Goal: Task Accomplishment & Management: Manage account settings

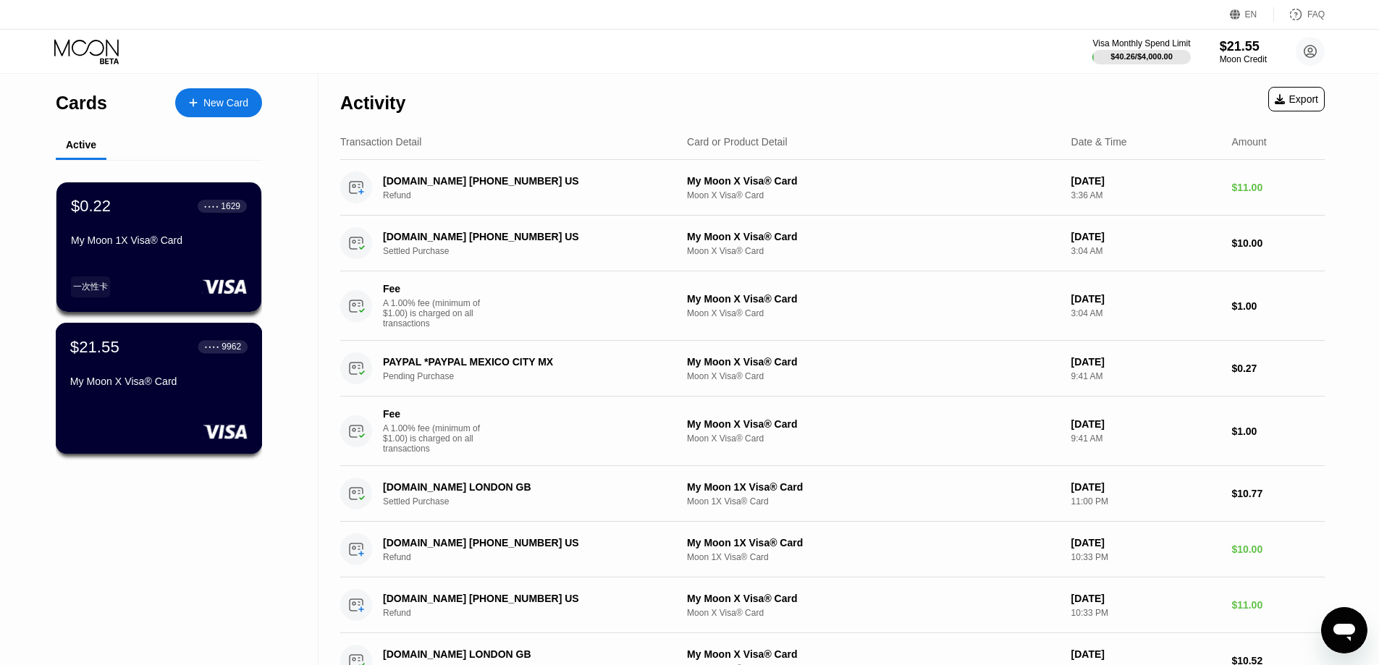
click at [173, 387] on div "My Moon X Visa® Card" at bounding box center [158, 382] width 177 height 12
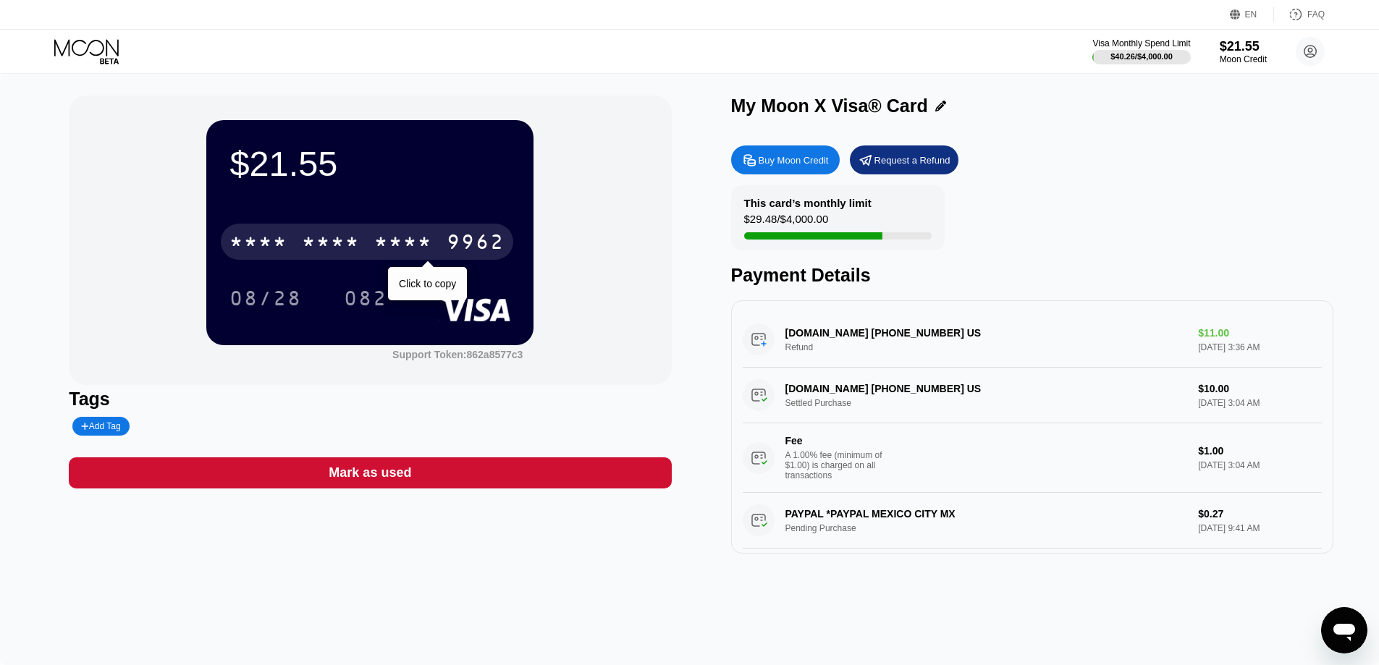
click at [299, 242] on div "* * * * * * * * * * * * 9962" at bounding box center [367, 242] width 292 height 36
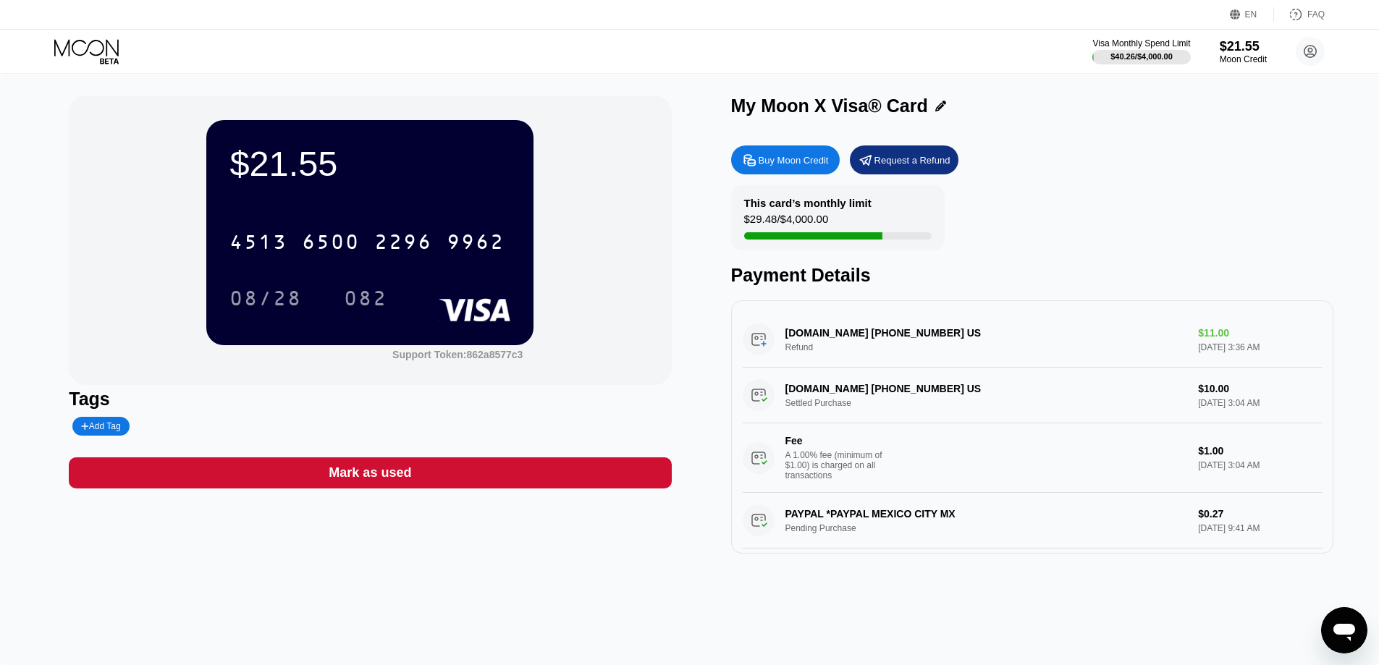
click at [1238, 8] on div "EN" at bounding box center [1237, 14] width 14 height 14
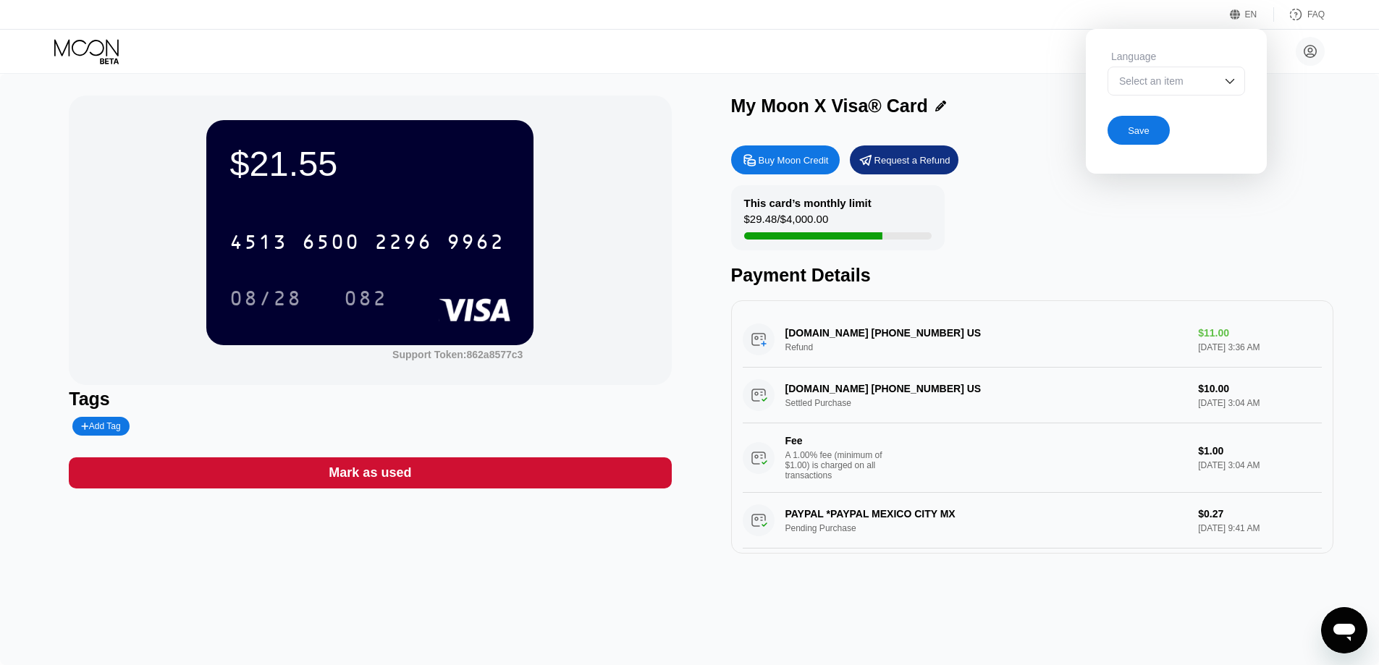
click at [1218, 87] on div "Select an item" at bounding box center [1176, 81] width 138 height 29
click at [1142, 77] on div "Select an item" at bounding box center [1165, 81] width 100 height 12
click at [1139, 137] on div "Save" at bounding box center [1139, 131] width 22 height 12
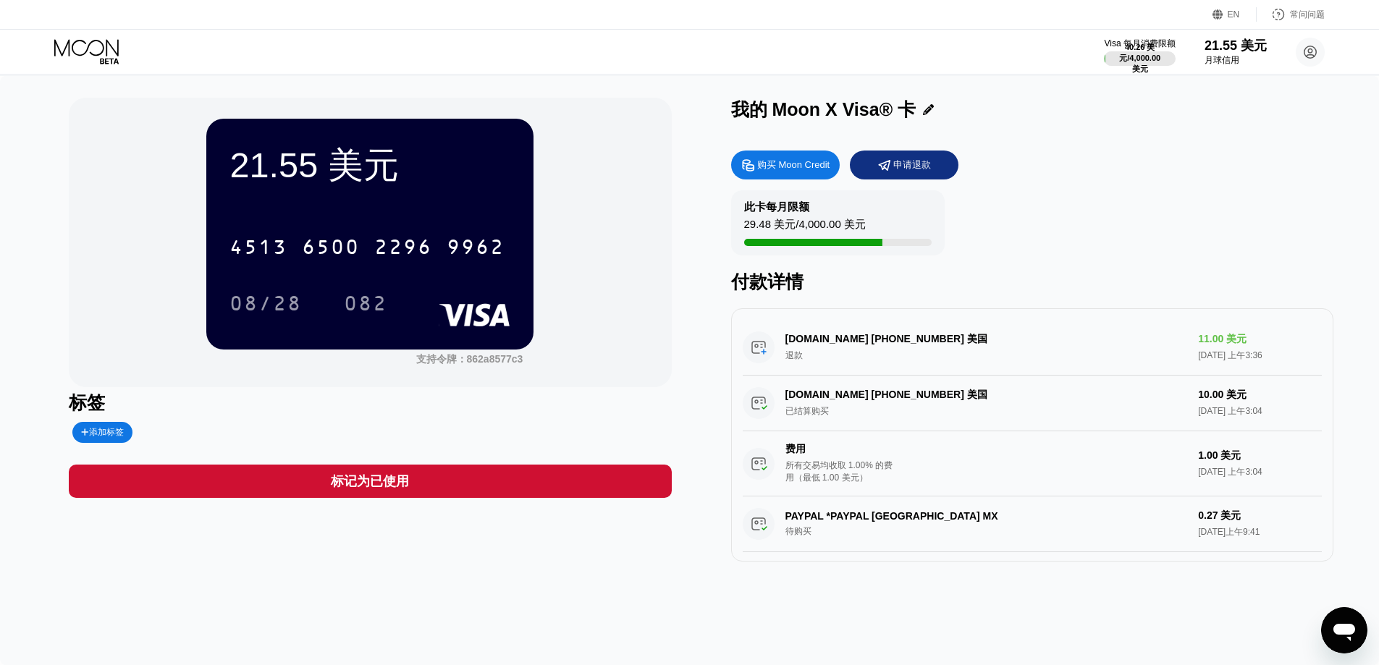
click at [1089, 153] on div "购买 Moon Credit 申请退款" at bounding box center [1032, 165] width 602 height 29
click at [895, 518] on div "PAYPAL *PAYPAL 墨西哥城 MX 待购买 0.27 美元 2025年9月18日上午9:41 费用 所有交易均收取 1.00% 的费用（最低 1.0…" at bounding box center [1032, 557] width 579 height 121
click at [798, 541] on div "PAYPAL *PAYPAL 墨西哥城 MX 待购买 0.27 美元 2025年9月18日上午9:41 费用 所有交易均收取 1.00% 的费用（最低 1.0…" at bounding box center [1032, 557] width 579 height 121
click at [792, 541] on div "PAYPAL *PAYPAL 墨西哥城 MX 待购买 0.27 美元 2025年9月18日上午9:41 费用 所有交易均收取 1.00% 的费用（最低 1.0…" at bounding box center [1032, 557] width 579 height 121
click at [863, 464] on div "费用 所有交易均收取 1.00% 的费用（最低 1.00 美元）" at bounding box center [839, 463] width 109 height 41
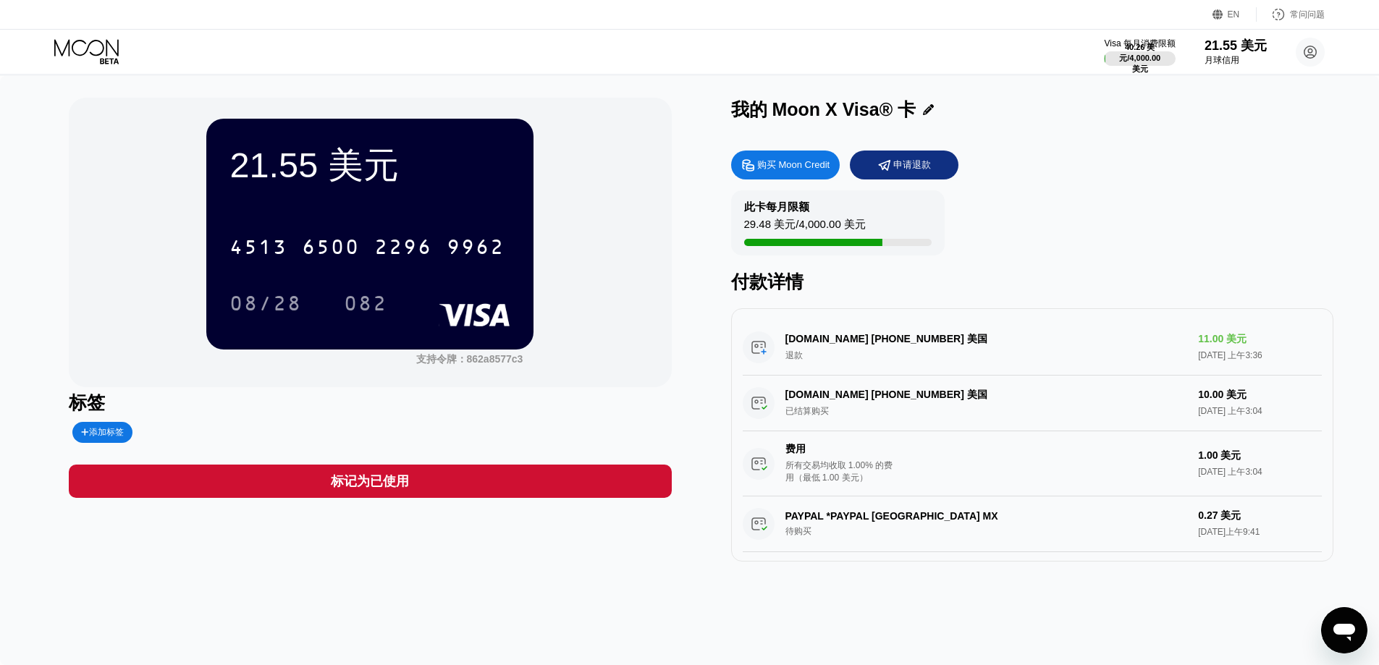
drag, startPoint x: 833, startPoint y: 520, endPoint x: 825, endPoint y: 523, distance: 8.7
click at [832, 520] on div "PAYPAL *PAYPAL 墨西哥城 MX 待购买 0.27 美元 2025年9月18日上午9:41 费用 所有交易均收取 1.00% 的费用（最低 1.0…" at bounding box center [1032, 557] width 579 height 121
click at [806, 528] on div "PAYPAL *PAYPAL 墨西哥城 MX 待购买 0.27 美元 2025年9月18日上午9:41 费用 所有交易均收取 1.00% 的费用（最低 1.0…" at bounding box center [1032, 557] width 579 height 121
drag, startPoint x: 782, startPoint y: 546, endPoint x: 795, endPoint y: 541, distance: 13.0
click at [785, 547] on div "PAYPAL *PAYPAL 墨西哥城 MX 待购买 0.27 美元 2025年9月18日上午9:41 费用 所有交易均收取 1.00% 的费用（最低 1.0…" at bounding box center [1032, 557] width 579 height 121
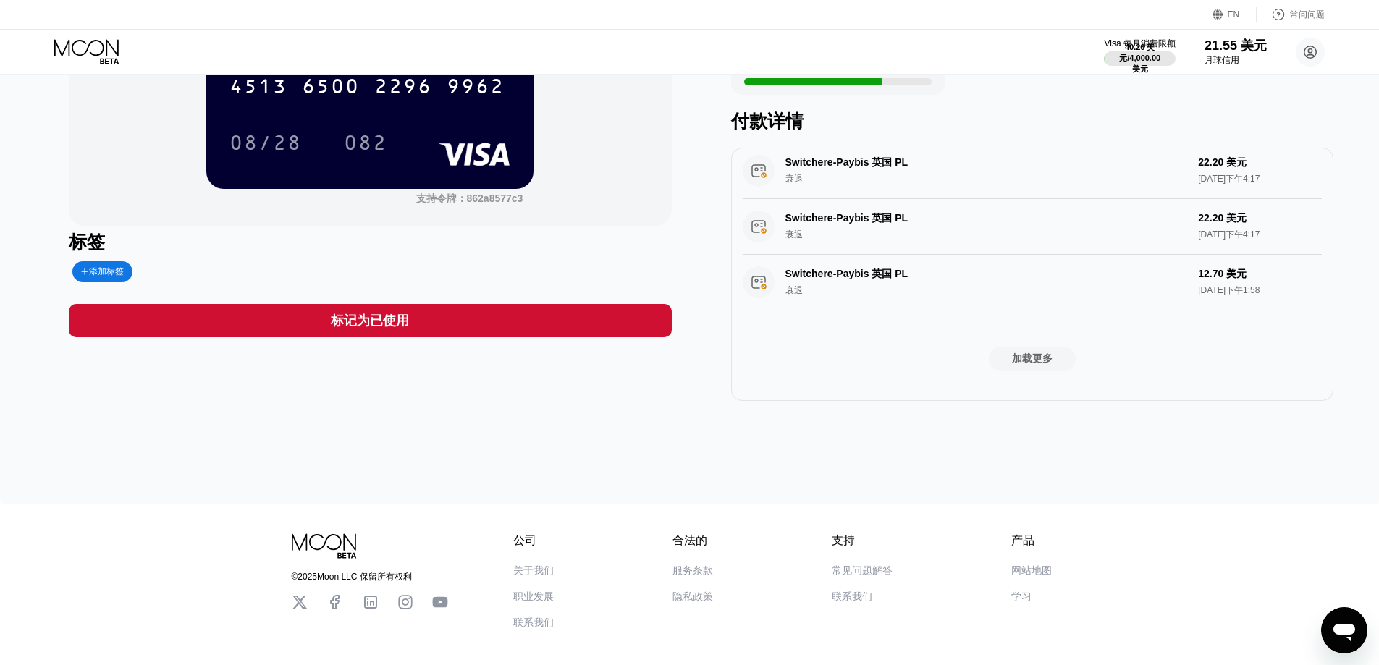
scroll to position [227, 0]
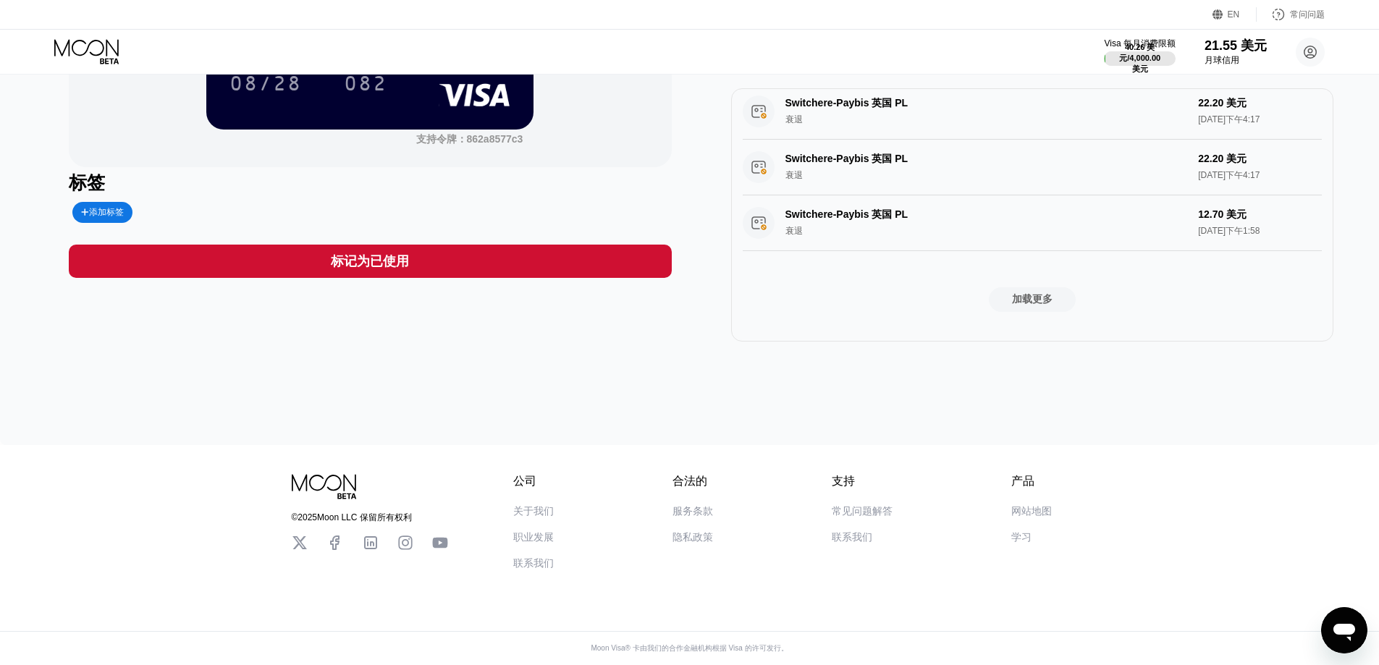
click at [1031, 292] on div "加载更多" at bounding box center [1032, 299] width 41 height 14
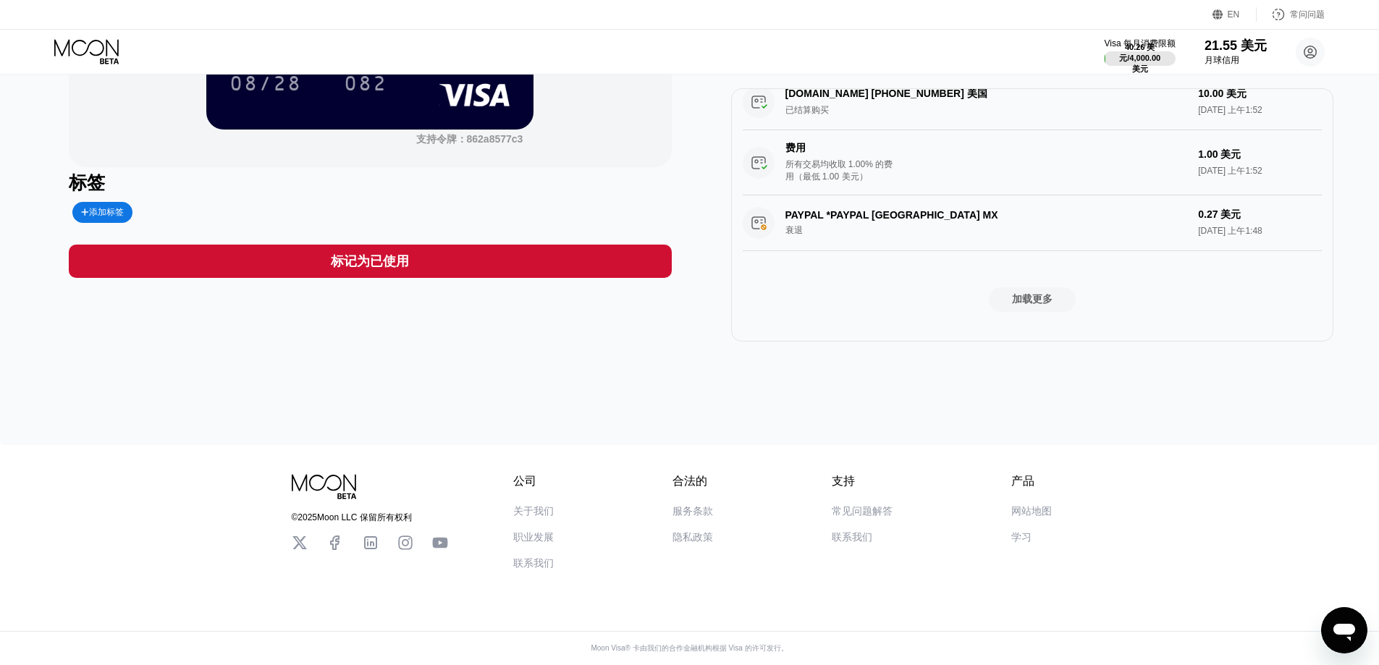
click at [1040, 509] on font "网站地图" at bounding box center [1031, 511] width 41 height 12
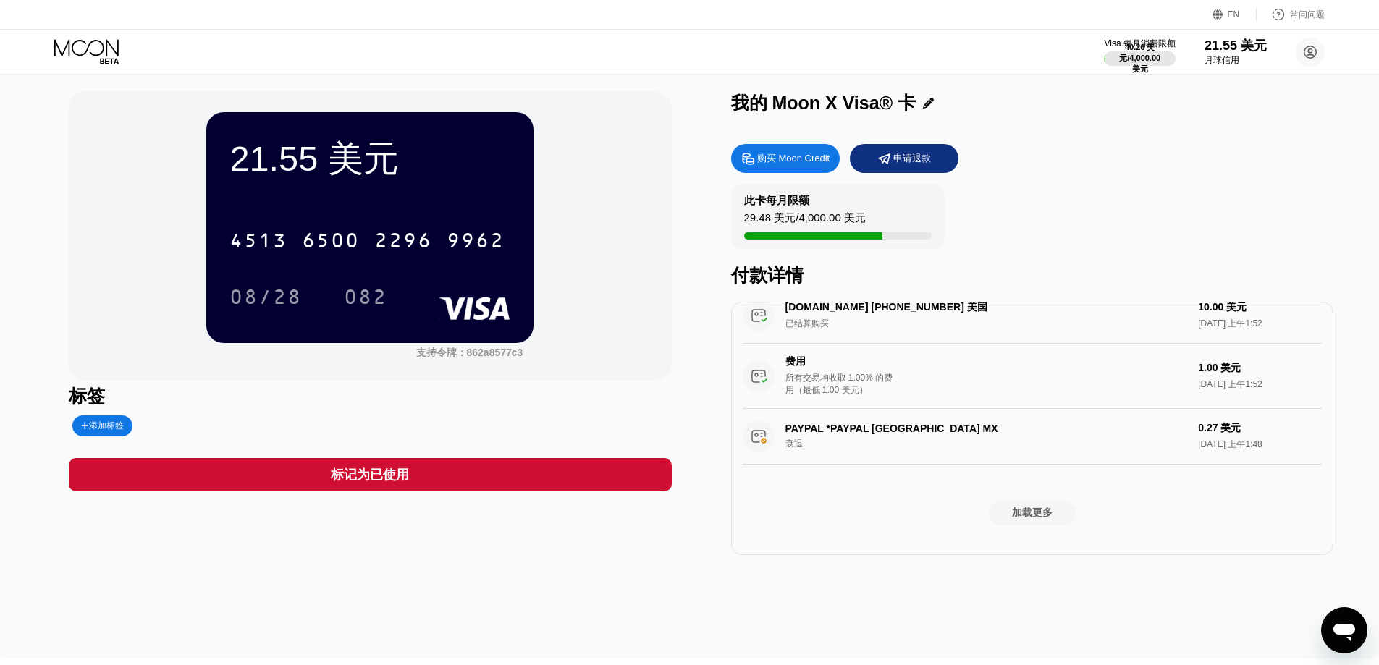
scroll to position [0, 0]
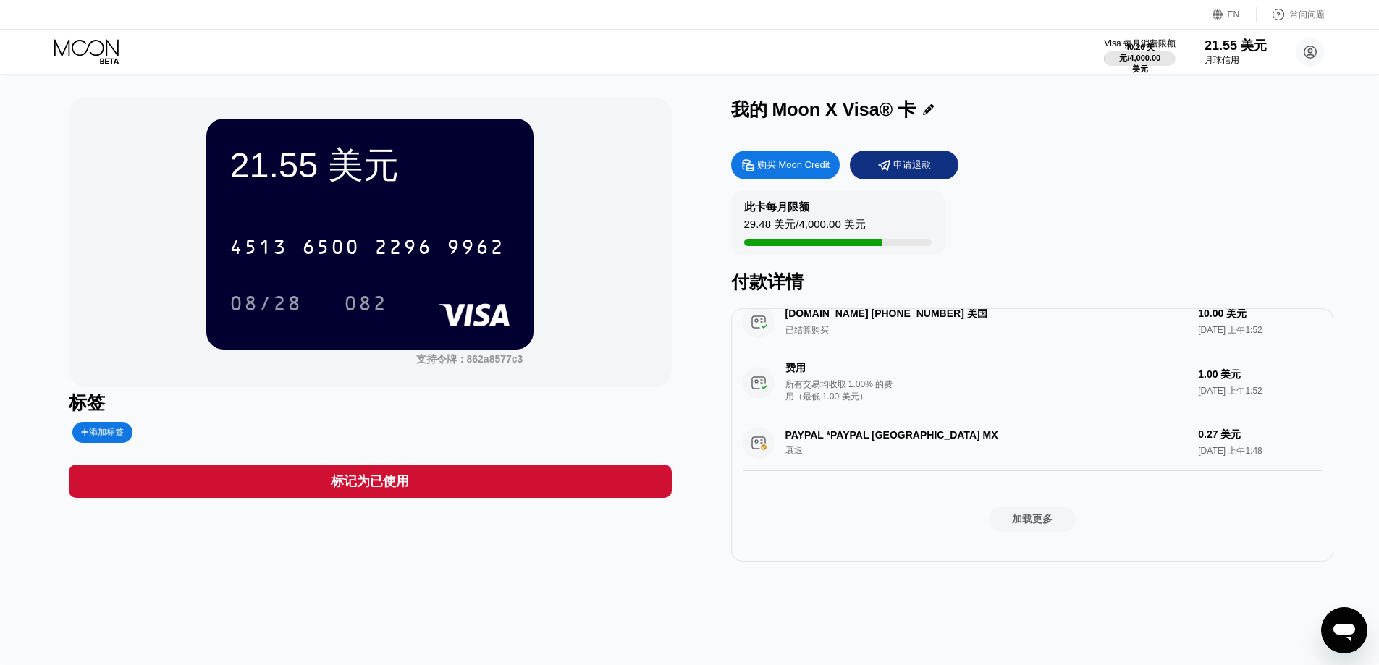
click at [75, 50] on icon at bounding box center [87, 51] width 67 height 25
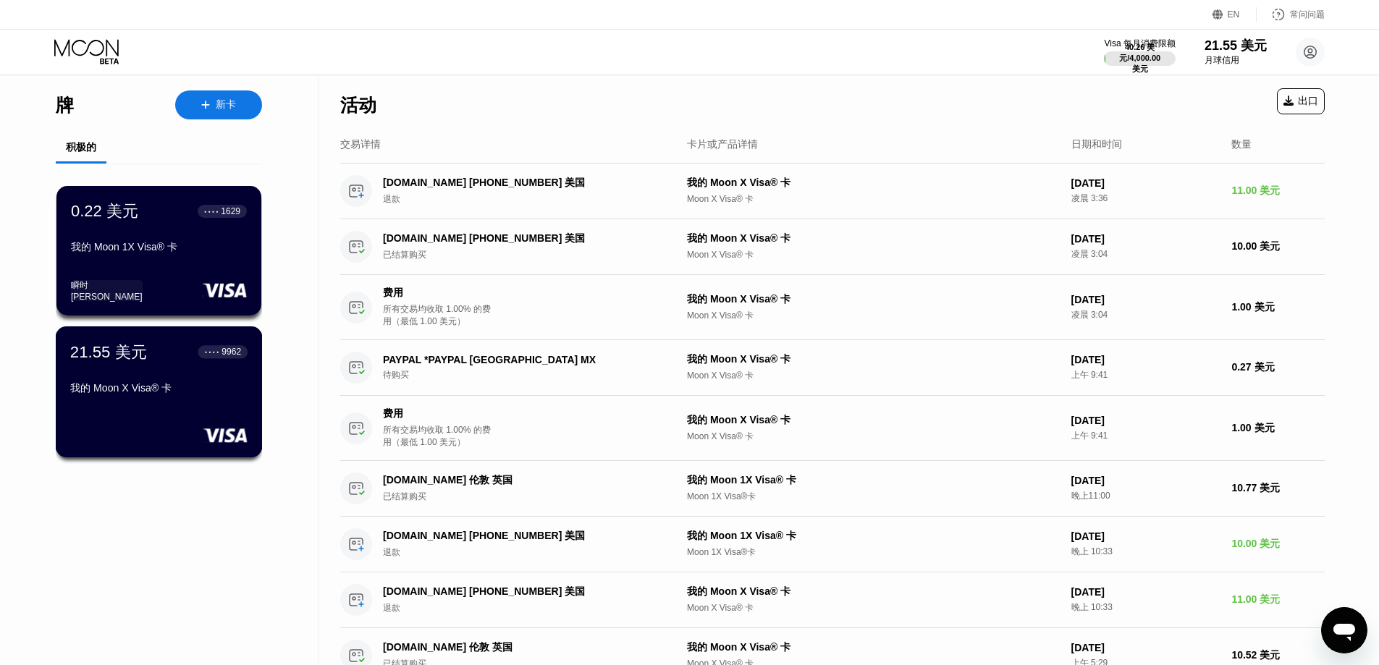
click at [153, 379] on div "21.55 美元 ● ● ● ● 9962 我的 Moon X Visa® 卡" at bounding box center [158, 371] width 177 height 60
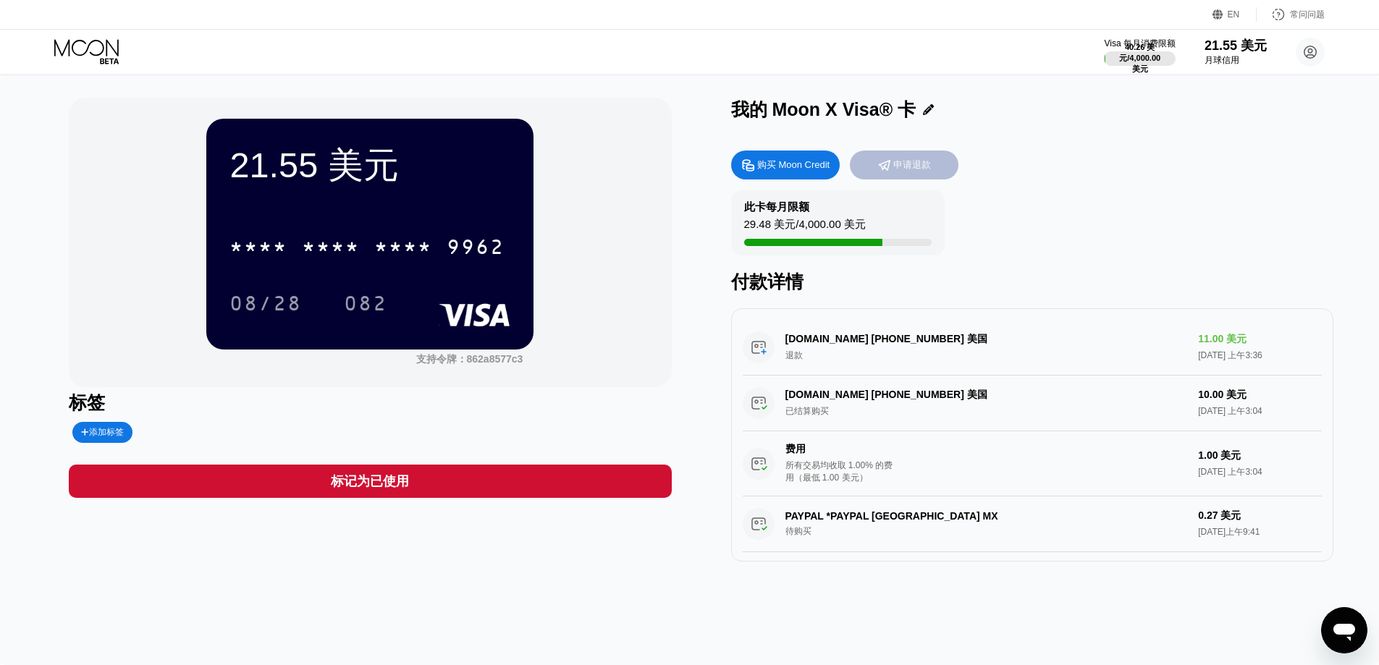
click at [922, 166] on font "申请退款" at bounding box center [912, 164] width 38 height 11
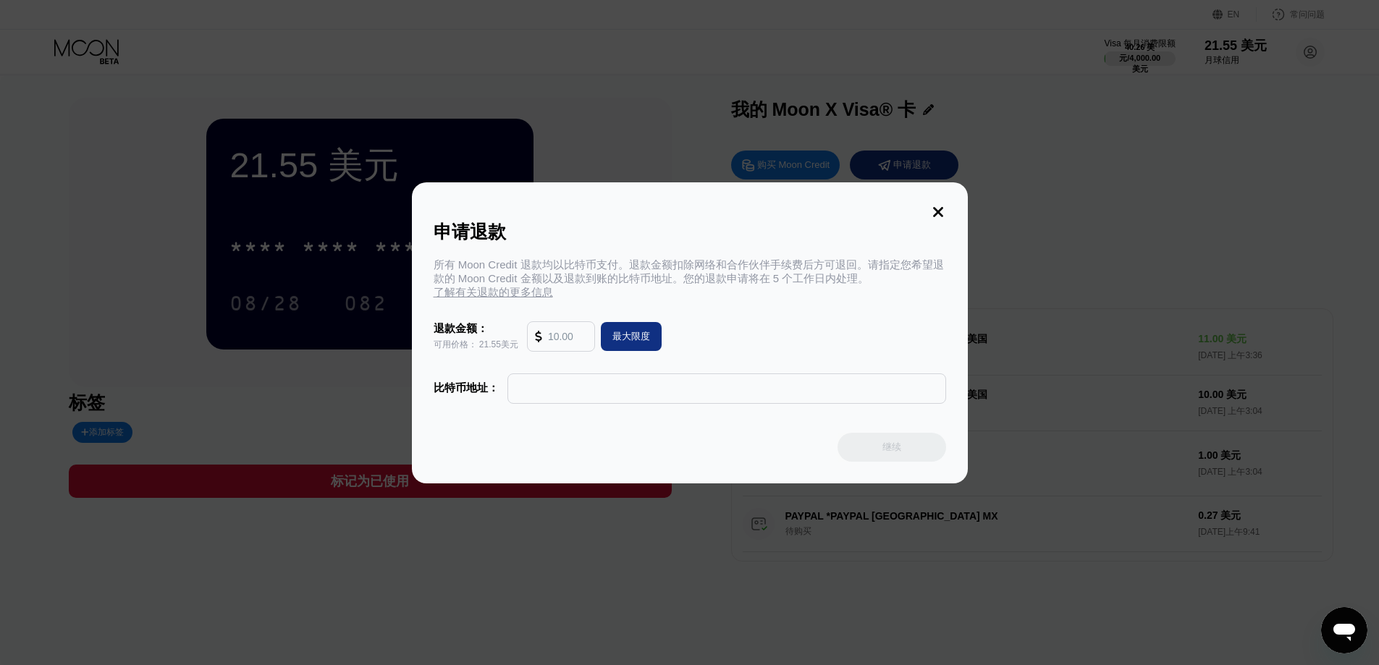
click at [638, 328] on div "最大限度" at bounding box center [631, 336] width 61 height 29
type input "21.55"
click at [587, 392] on input "text" at bounding box center [726, 388] width 423 height 29
drag, startPoint x: 621, startPoint y: 187, endPoint x: 447, endPoint y: 253, distance: 186.0
click at [447, 253] on div "申请退款 所有 Moon Credit 退款均以比特币支付。退款金额扣除网络和合作伙伴手续费后方可退回。请指定您希望退款的 Moon Credit 金额以及退…" at bounding box center [690, 332] width 556 height 301
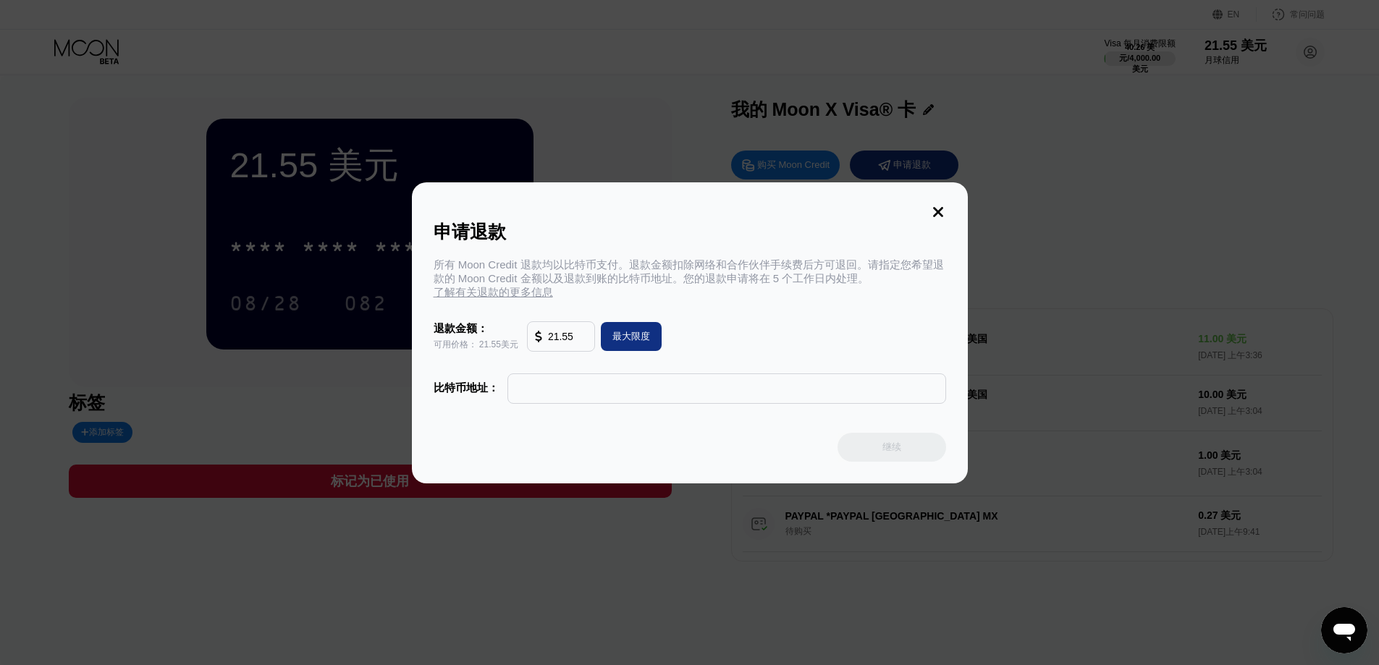
click at [514, 262] on font "所有 Moon Credit 退款均以比特币支付。退款金额扣除网络和合作伙伴手续费后方可退回。请指定您希望退款的 Moon Credit 金额以及退款到账的比…" at bounding box center [689, 271] width 510 height 26
click at [582, 394] on input "text" at bounding box center [726, 388] width 423 height 29
click at [456, 392] on font "比特币地址：" at bounding box center [466, 387] width 65 height 12
click at [554, 390] on input "text" at bounding box center [726, 388] width 423 height 29
paste input "bc1pj6rdznpuekst7ve26e3pwfq6ag9c57swnfg7rxkcglxaetujw3nst7c7hn"
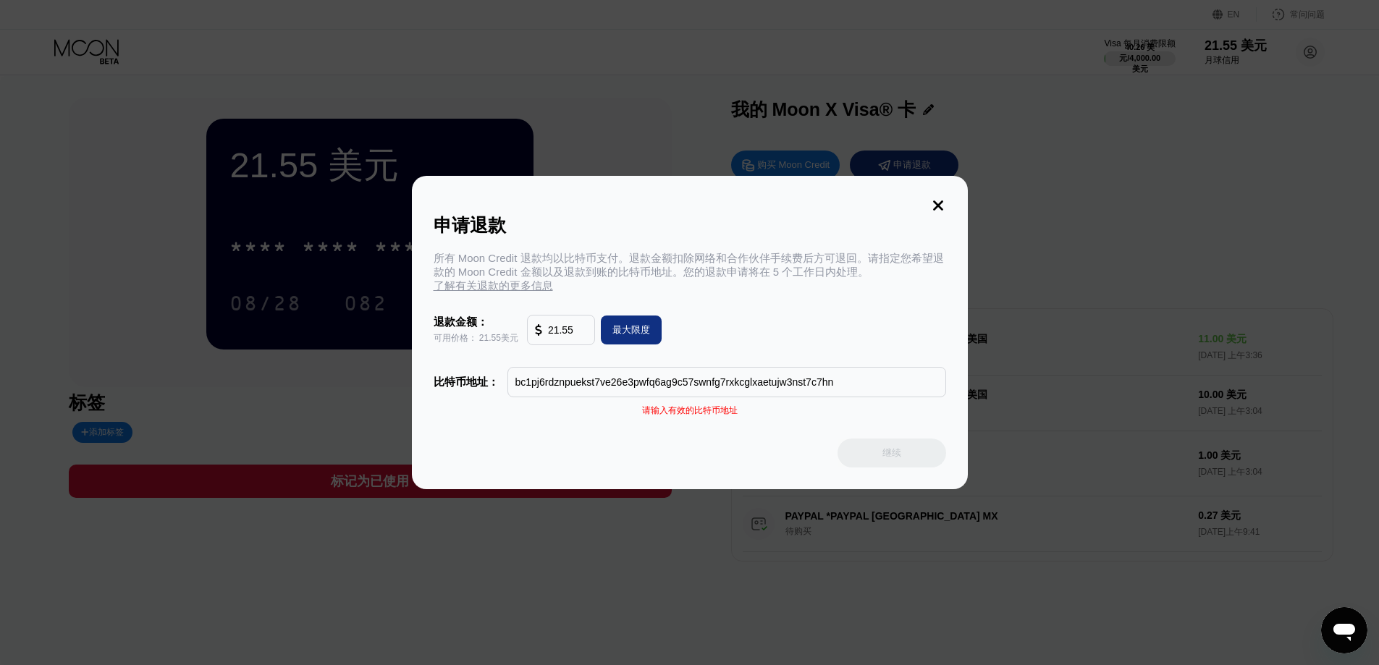
click at [859, 385] on input "bc1pj6rdznpuekst7ve26e3pwfq6ag9c57swnfg7rxkcglxaetujw3nst7c7hn" at bounding box center [726, 382] width 423 height 29
click at [616, 442] on div "继续" at bounding box center [690, 453] width 512 height 29
click at [571, 387] on input "bc1pj6rdznpuekst7ve26e3pwfq6ag9c57swnfg7rxkcglxaetujw3nst7c7hn" at bounding box center [726, 382] width 423 height 29
click at [844, 387] on input "bc1pj6rdznpuekst7ve26e3pwfq6ag9c57swnfg7rxkcglxaetujw3nst7c7hn" at bounding box center [726, 382] width 423 height 29
drag, startPoint x: 868, startPoint y: 391, endPoint x: 396, endPoint y: 379, distance: 472.1
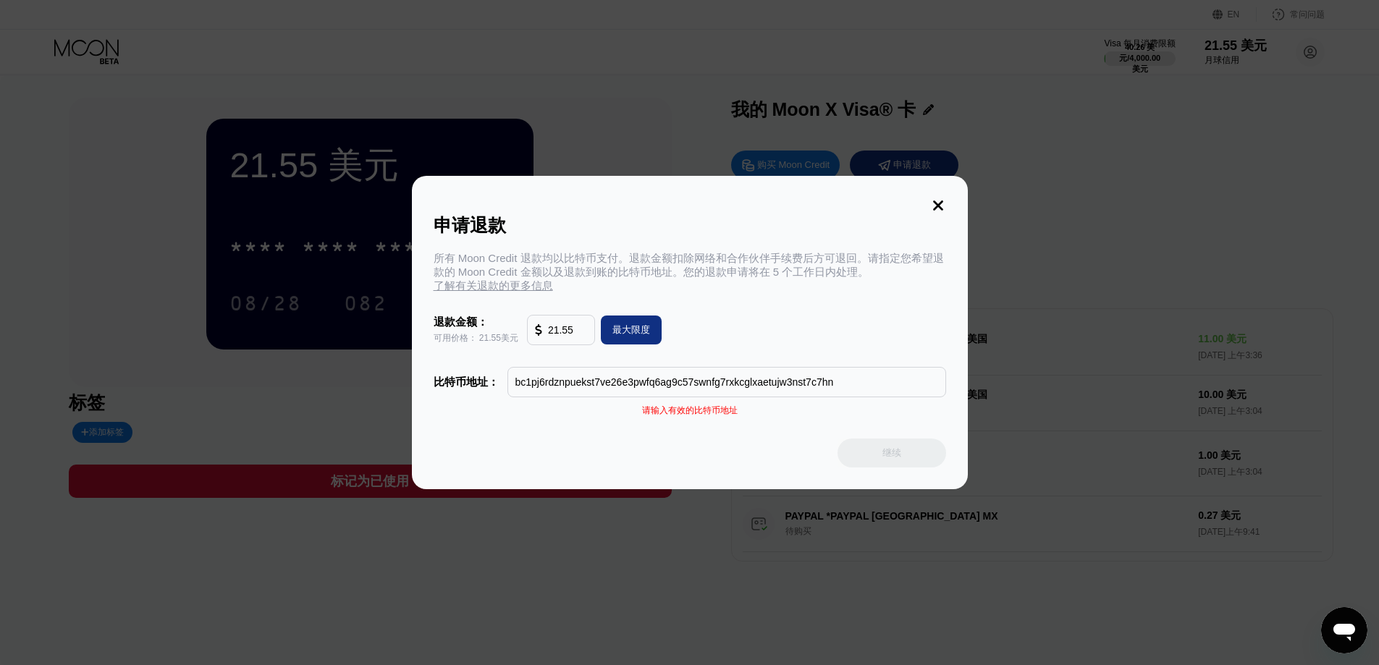
click at [396, 379] on div "申请退款 所有 Moon Credit 退款均以比特币支付。退款金额扣除网络和合作伙伴手续费后方可退回。请指定您希望退款的 Moon Credit 金额以及退…" at bounding box center [689, 332] width 1379 height 313
paste input "12F5JQv5ZTb2rHgQQe3dto83HABUgcjoK8"
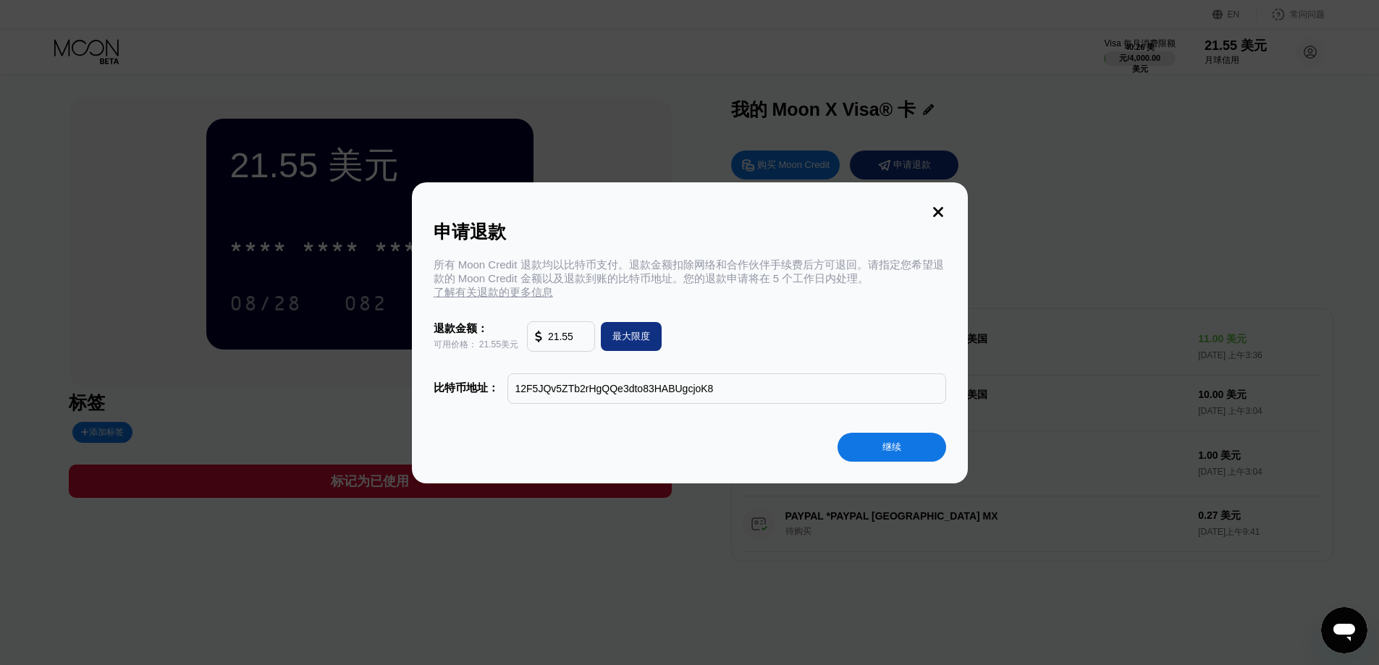
type input "12F5JQv5ZTb2rHgQQe3dto83HABUgcjoK8"
drag, startPoint x: 891, startPoint y: 443, endPoint x: 882, endPoint y: 444, distance: 8.8
click at [890, 443] on div "继续" at bounding box center [891, 447] width 19 height 14
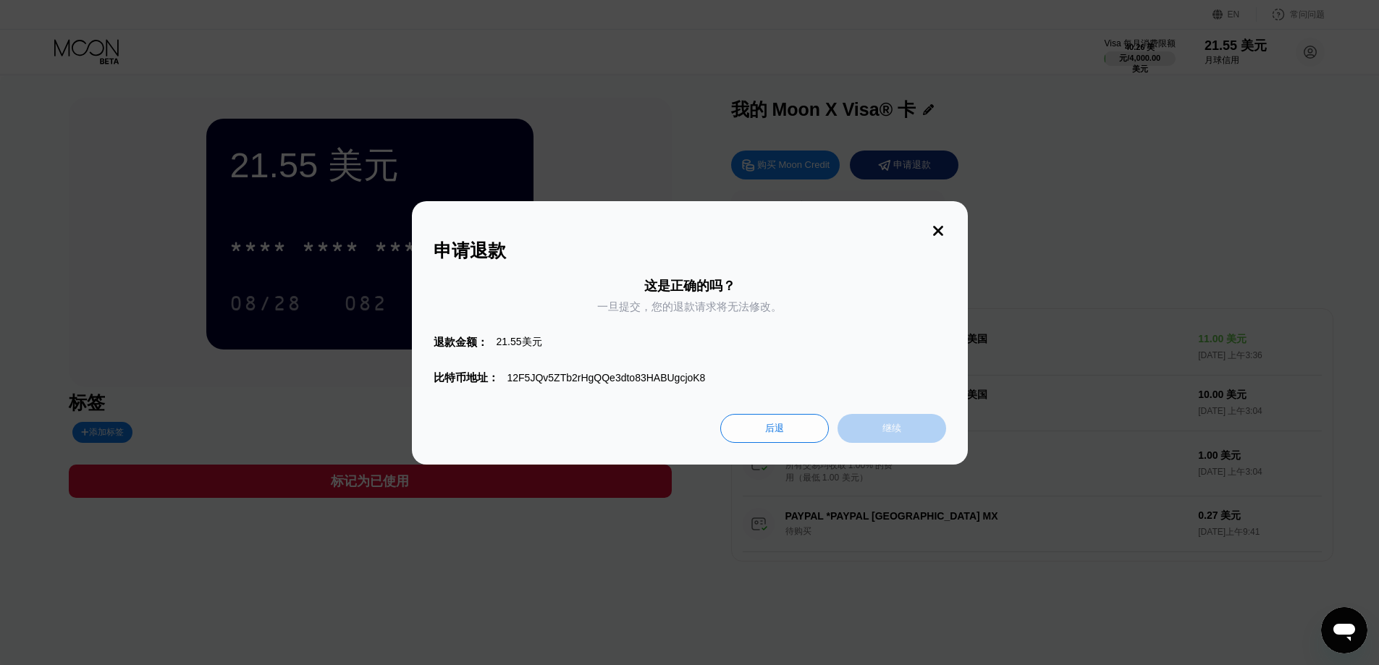
click at [898, 430] on font "继续" at bounding box center [891, 428] width 19 height 11
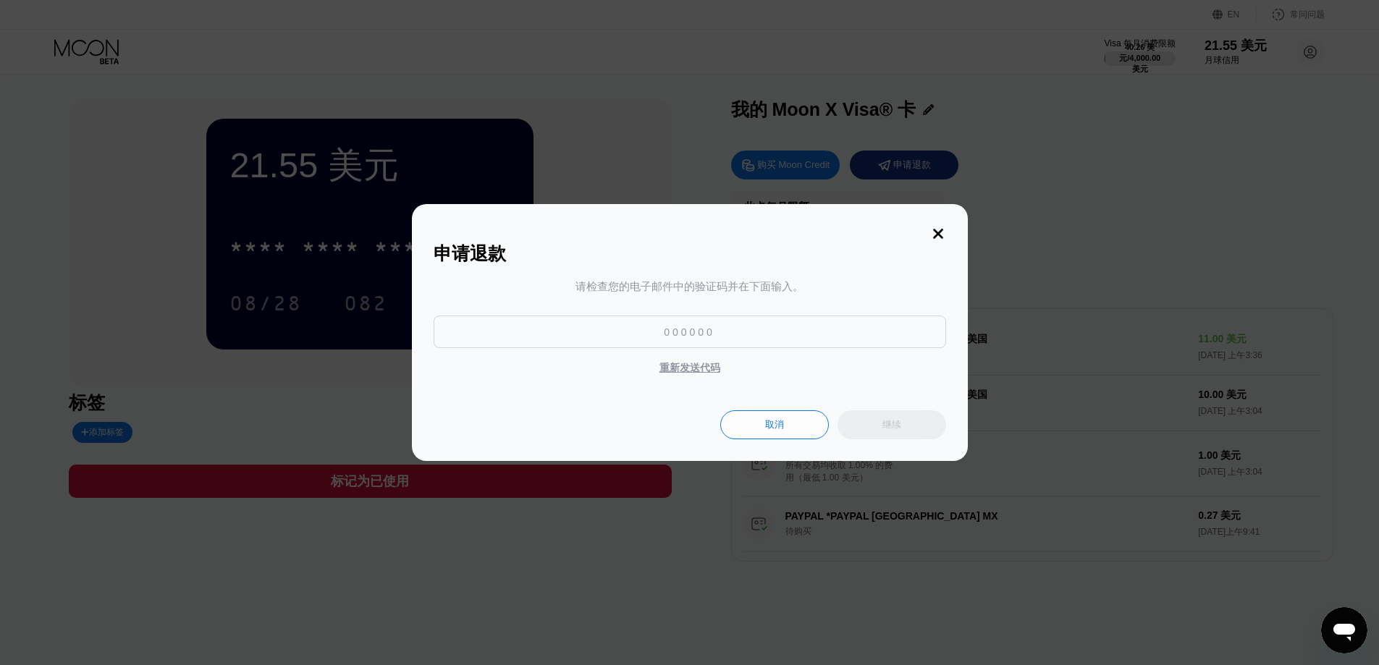
click at [671, 334] on input at bounding box center [690, 332] width 512 height 33
type input "928109"
click at [896, 429] on font "继续" at bounding box center [891, 424] width 19 height 11
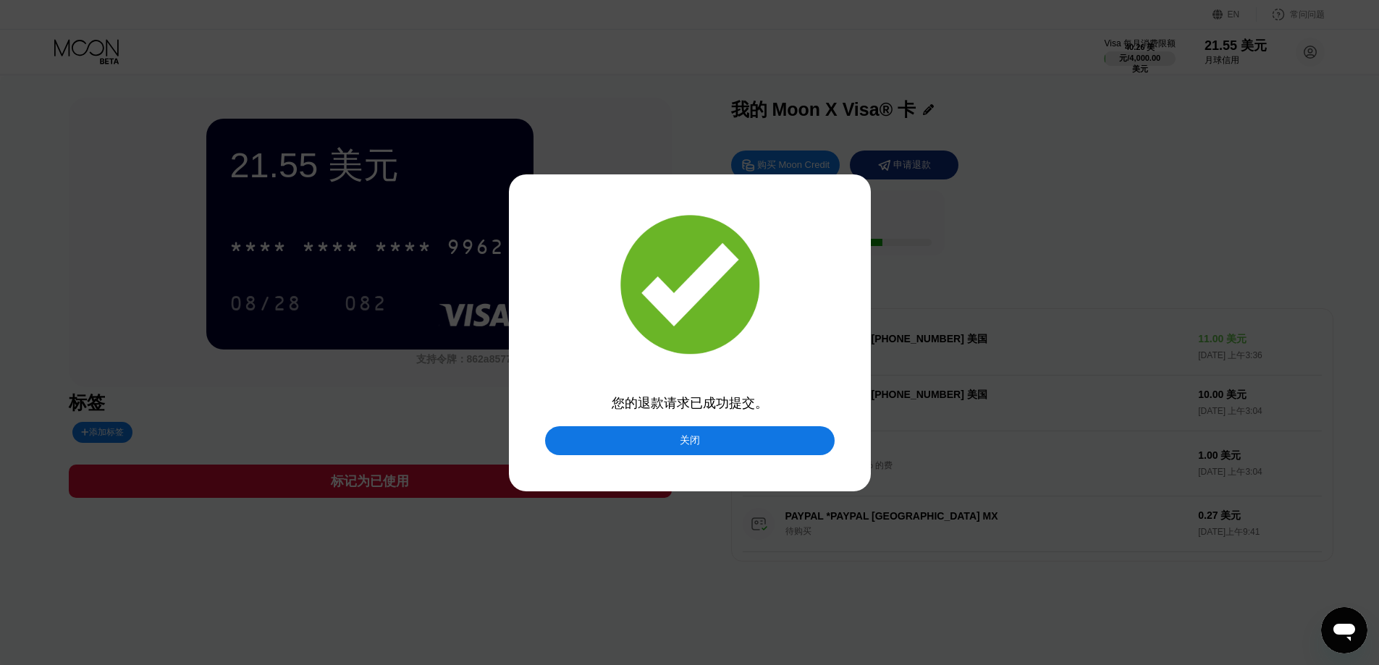
click at [709, 438] on div "关闭" at bounding box center [690, 440] width 290 height 29
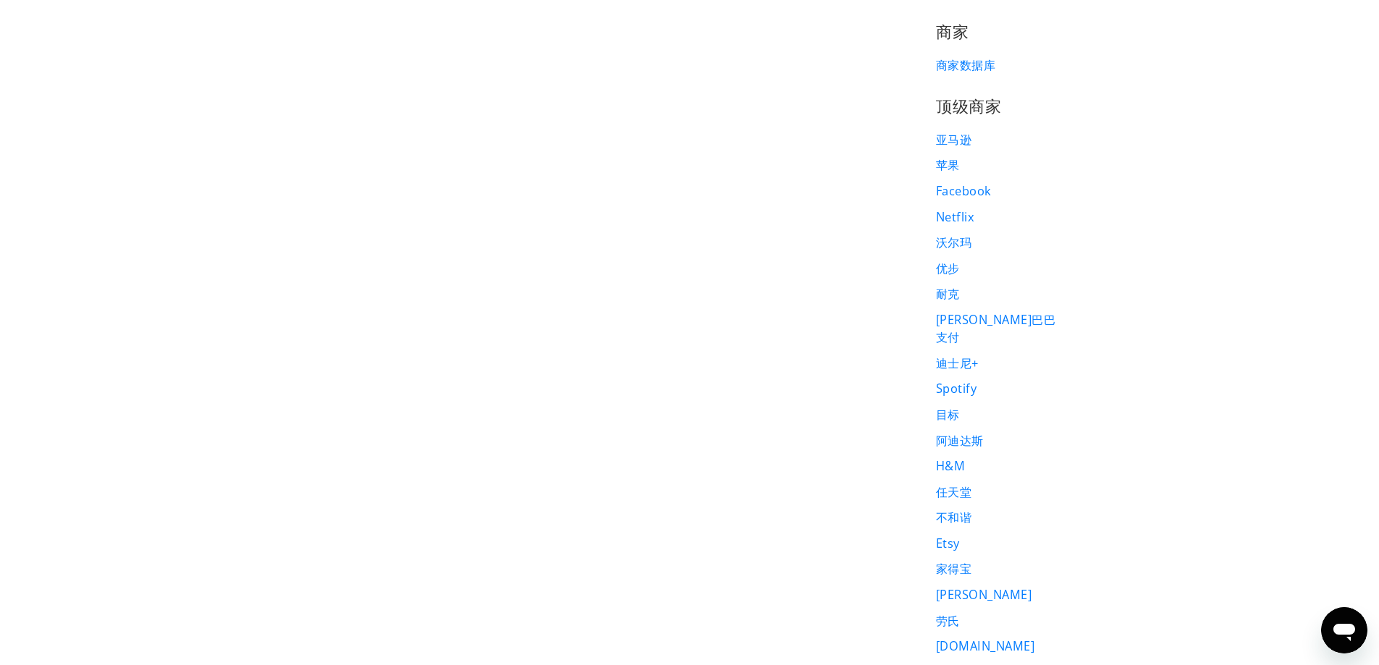
scroll to position [1231, 0]
click at [975, 308] on font "[PERSON_NAME]巴巴支付" at bounding box center [995, 325] width 119 height 34
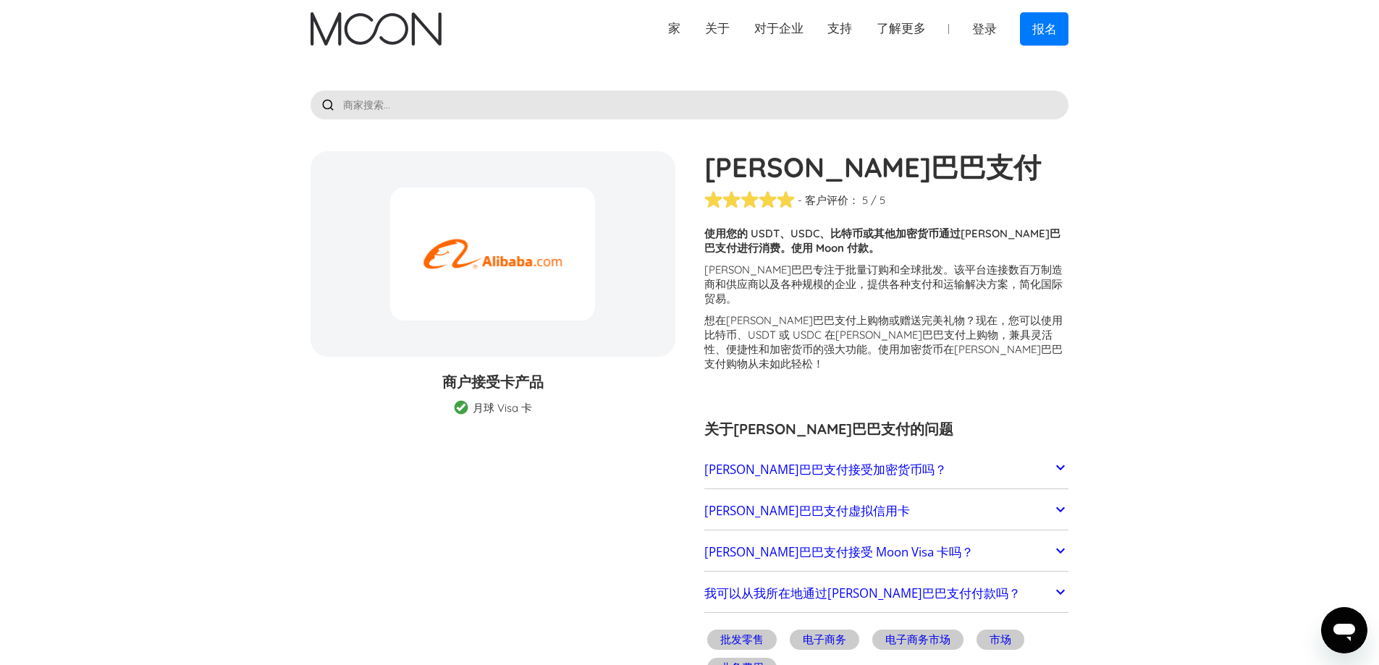
click at [1039, 496] on link "[PERSON_NAME]巴巴支付虚拟信用卡" at bounding box center [886, 511] width 365 height 30
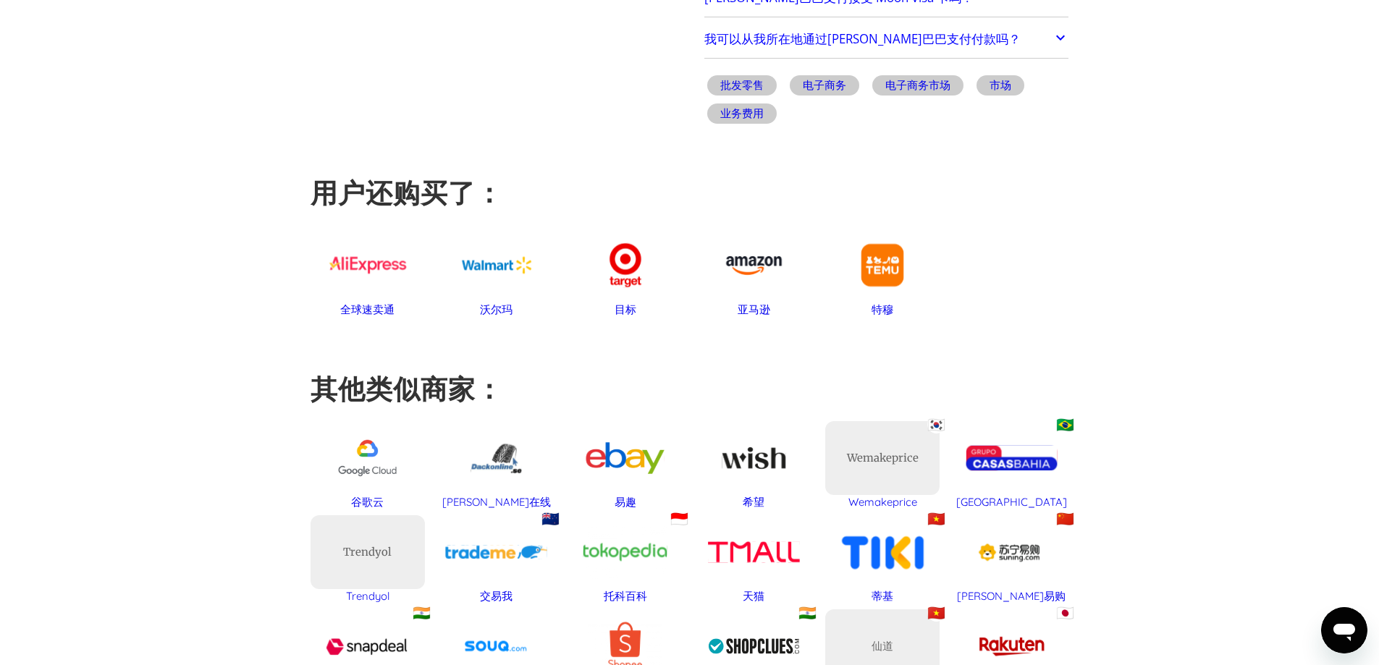
scroll to position [941, 0]
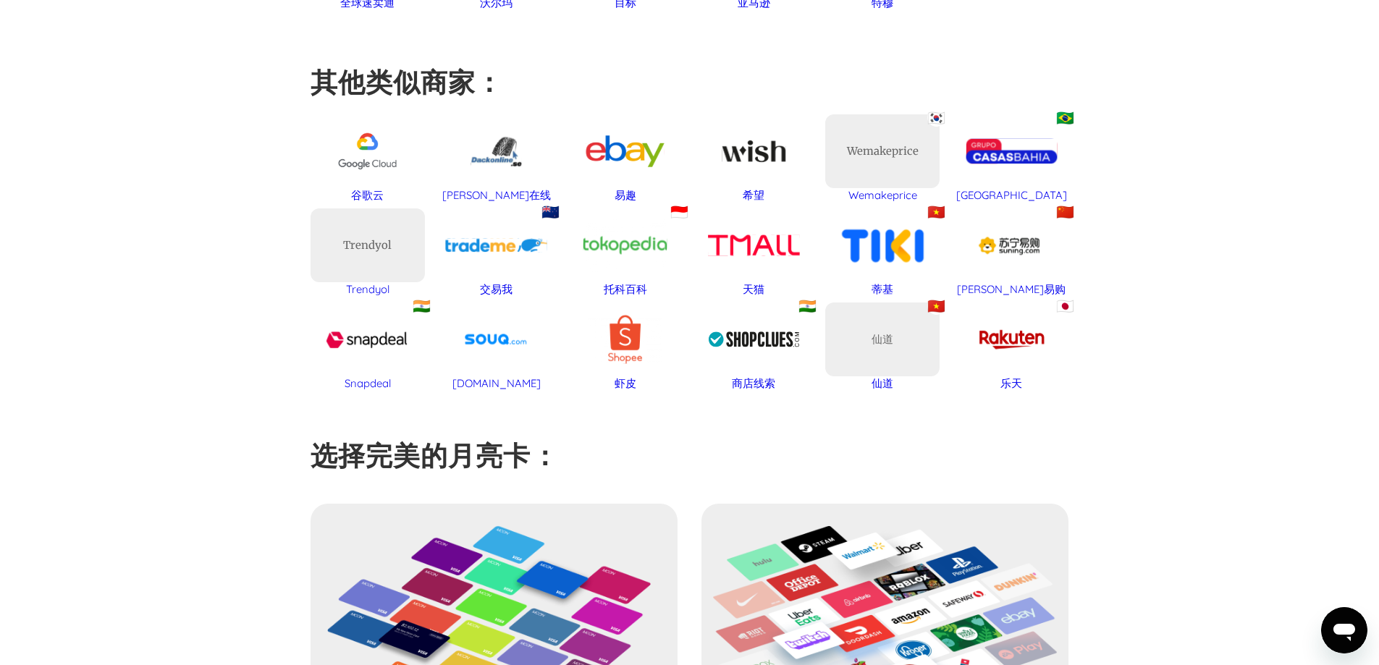
click at [746, 223] on div "天猫" at bounding box center [754, 245] width 114 height 75
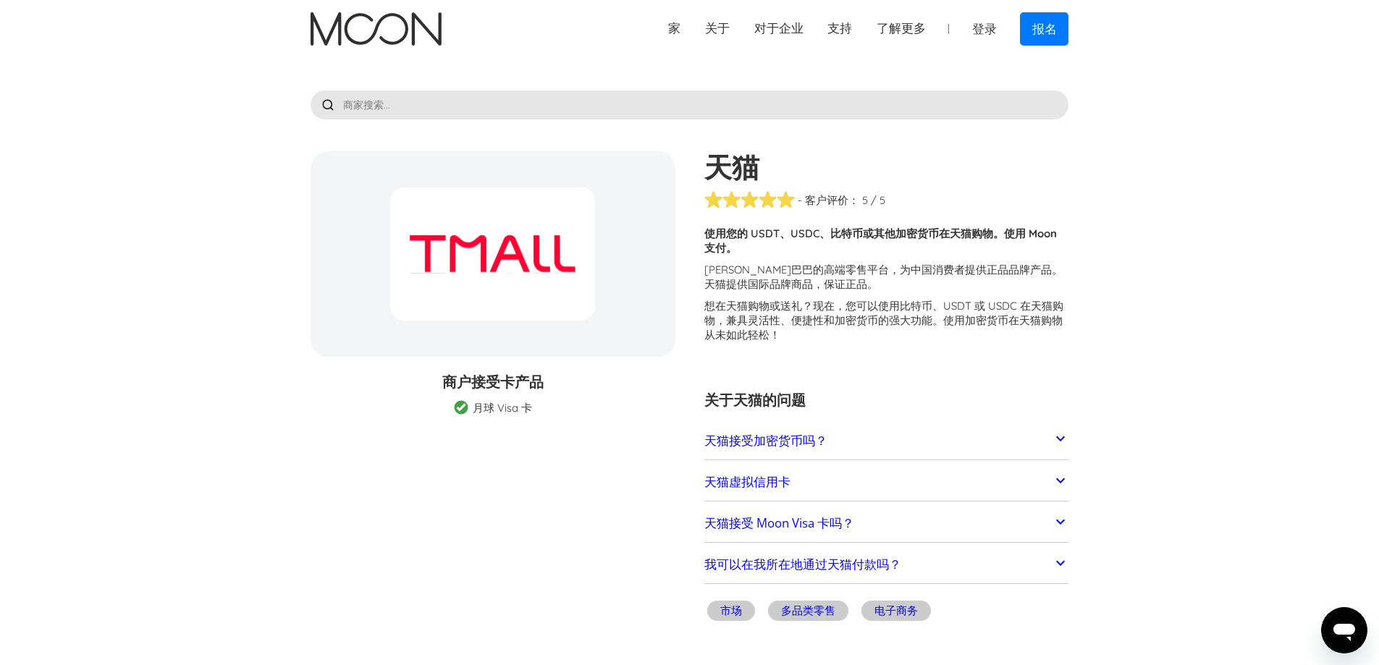
click at [720, 479] on font "天猫虚拟信用卡" at bounding box center [747, 481] width 86 height 17
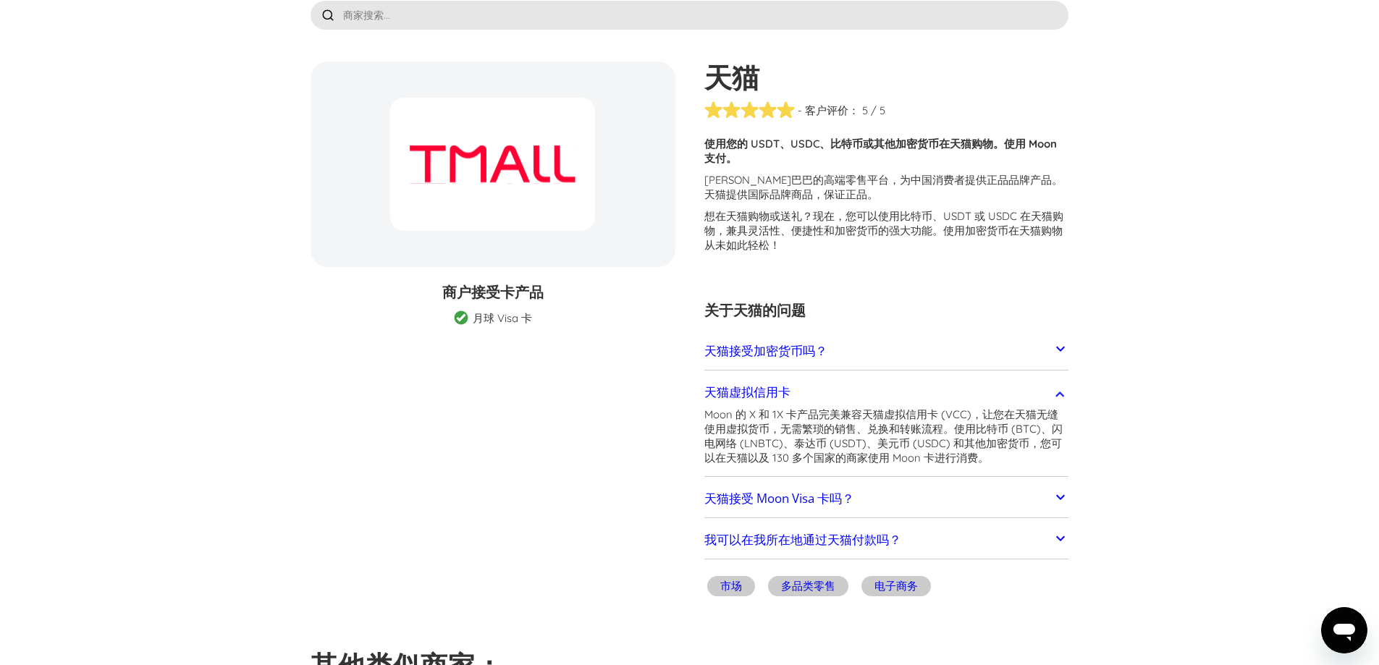
scroll to position [217, 0]
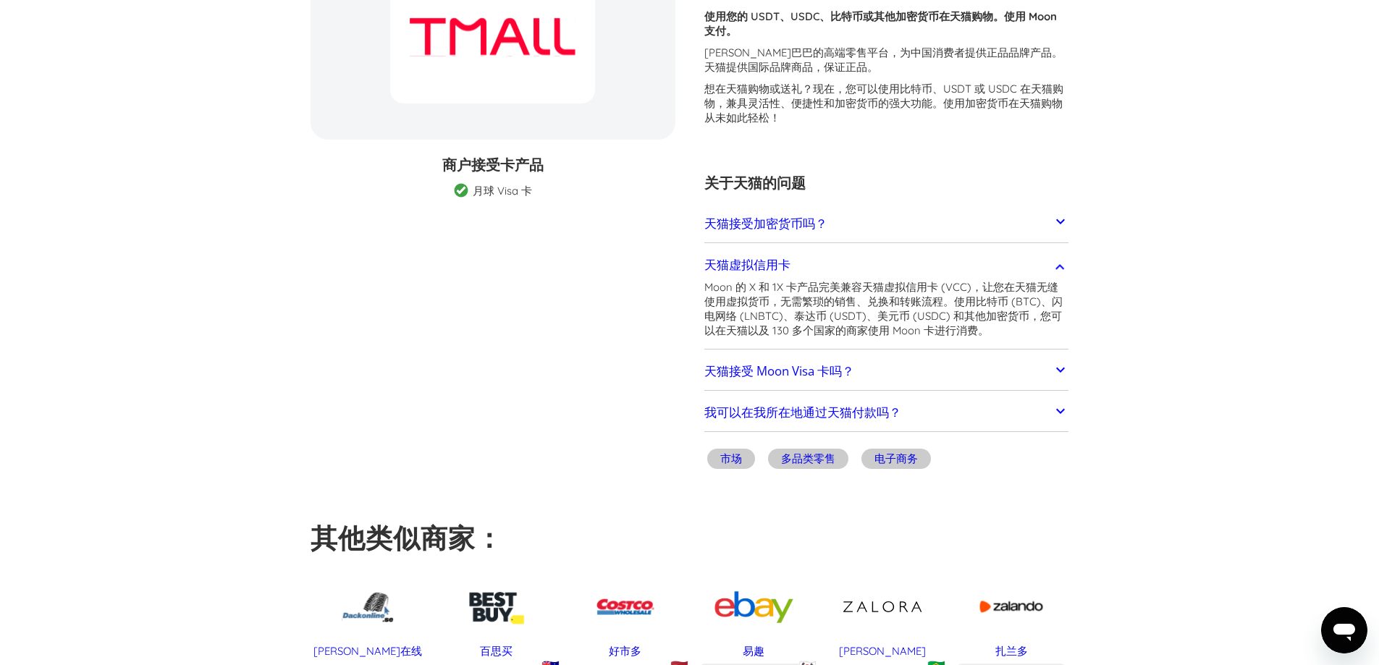
click at [779, 415] on font "我可以在我所在地通过天猫付款吗？" at bounding box center [802, 412] width 197 height 17
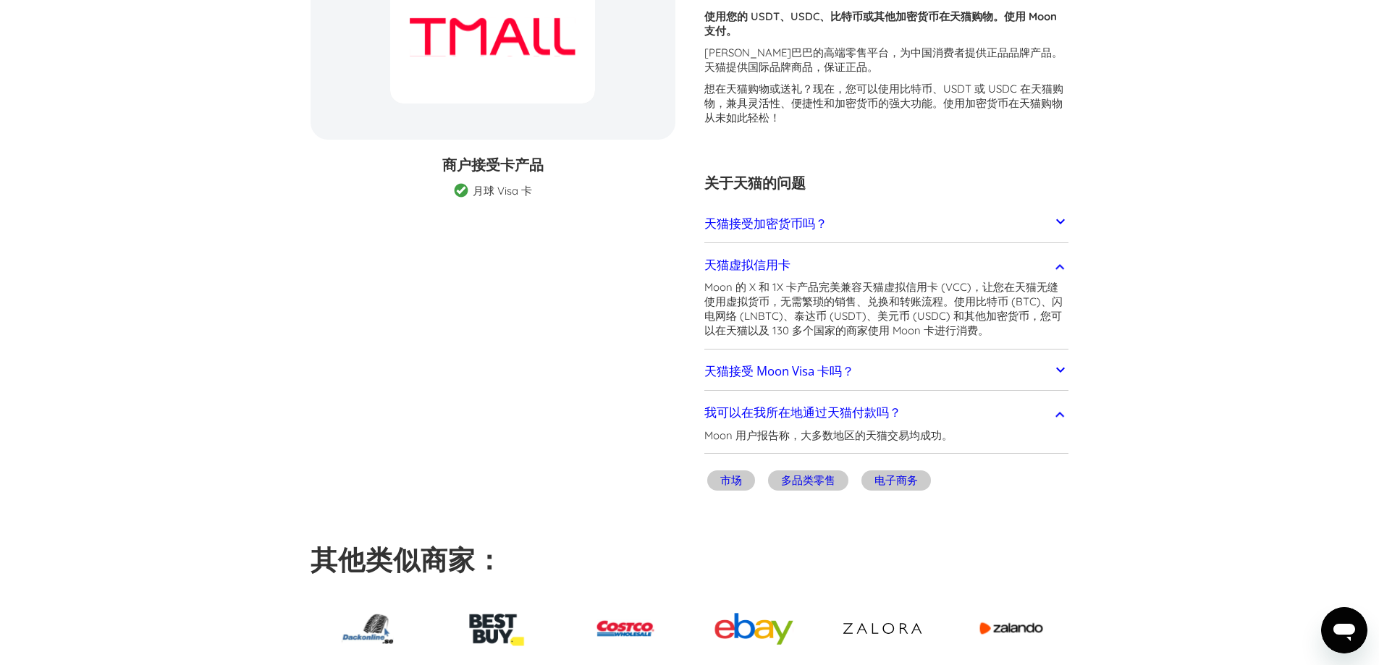
click at [882, 421] on font "我可以在我所在地通过天猫付款吗？" at bounding box center [802, 412] width 197 height 17
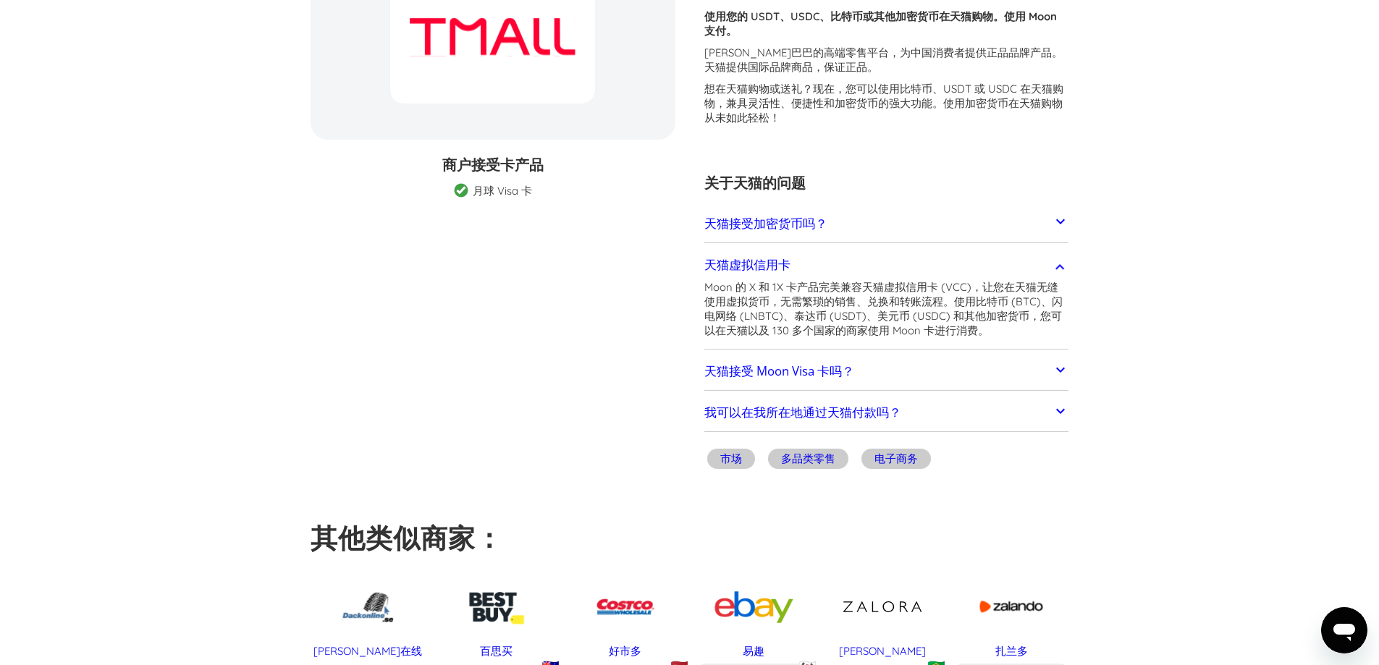
click at [872, 410] on font "我可以在我所在地通过天猫付款吗？" at bounding box center [802, 412] width 197 height 17
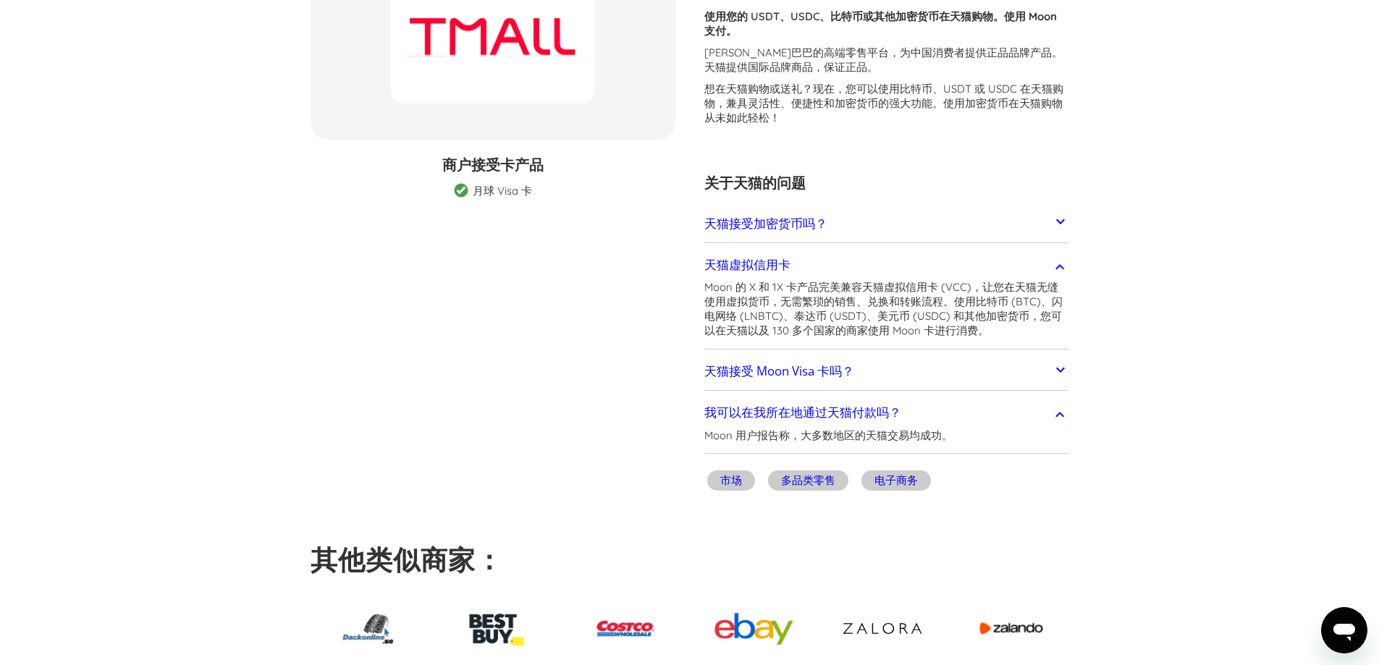
click at [731, 479] on font "市场" at bounding box center [731, 480] width 22 height 14
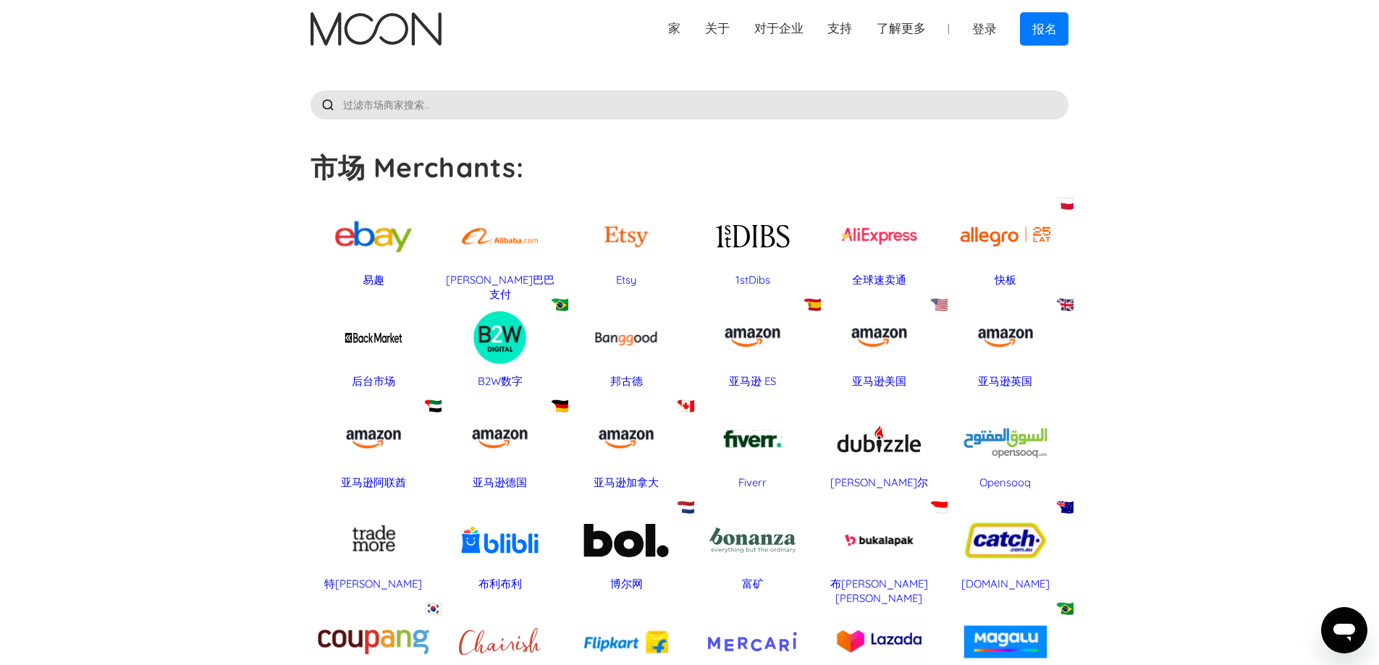
drag, startPoint x: 885, startPoint y: 246, endPoint x: 645, endPoint y: 288, distance: 244.0
click at [885, 246] on div at bounding box center [879, 236] width 112 height 72
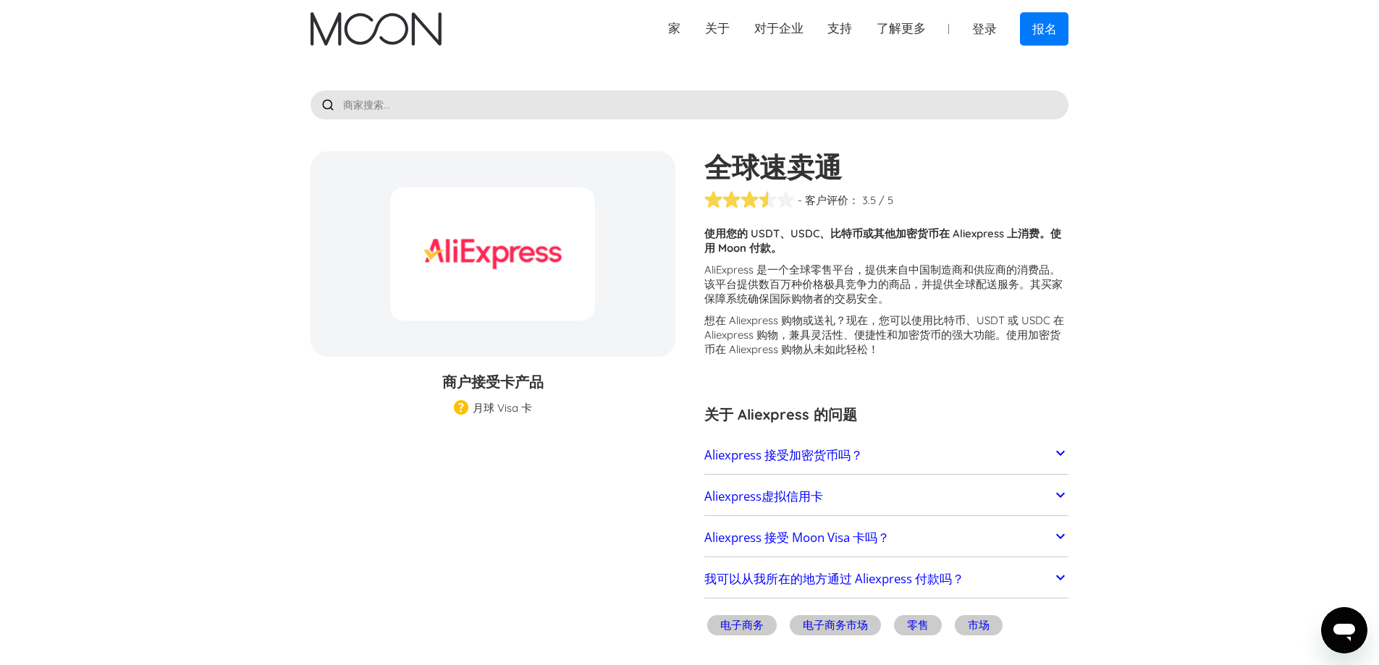
drag, startPoint x: 958, startPoint y: 486, endPoint x: 931, endPoint y: 489, distance: 27.6
click at [958, 486] on link "Aliexpress虚拟信用卡" at bounding box center [886, 496] width 365 height 30
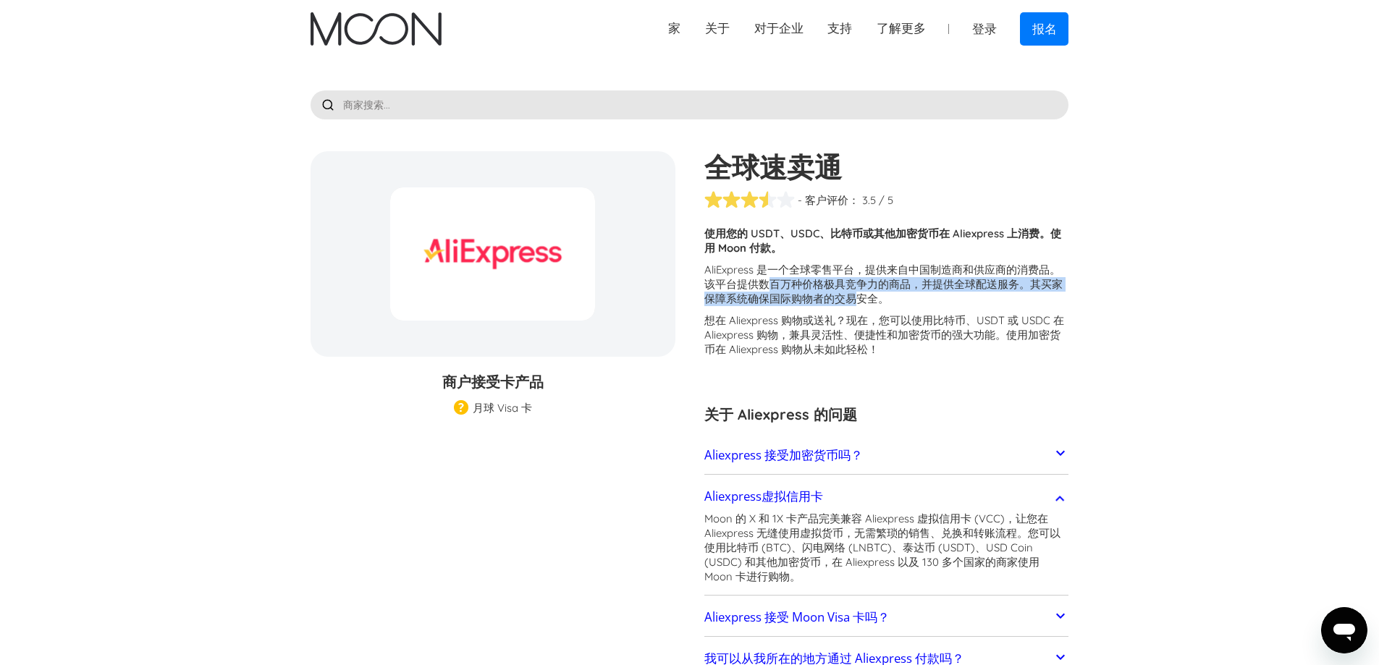
drag, startPoint x: 780, startPoint y: 291, endPoint x: 937, endPoint y: 294, distance: 157.8
click at [937, 294] on p "AliExpress 是一个全球零售平台，提供来自中国制造商和供应商的消费品。该平台提供数百万种价格极具竞争力的商品，并提供全球配送服务。其买家保障系统确保国…" at bounding box center [886, 284] width 365 height 43
click at [792, 260] on div "使用您的 USDT、USDC、比特币或其他加密货币在 Aliexpress 上消费。 使用 Moon 付款。" at bounding box center [886, 245] width 365 height 36
drag, startPoint x: 523, startPoint y: 366, endPoint x: 518, endPoint y: 379, distance: 14.7
click at [515, 371] on div "全球速卖通 礼品 卡 折扣 商户接受 卡产品 商家礼品卡 月球 Visa 卡 Moon Pro (🏅) Visa 卡 Moon 验证 (🛡️) Visa 卡 …" at bounding box center [500, 282] width 379 height 263
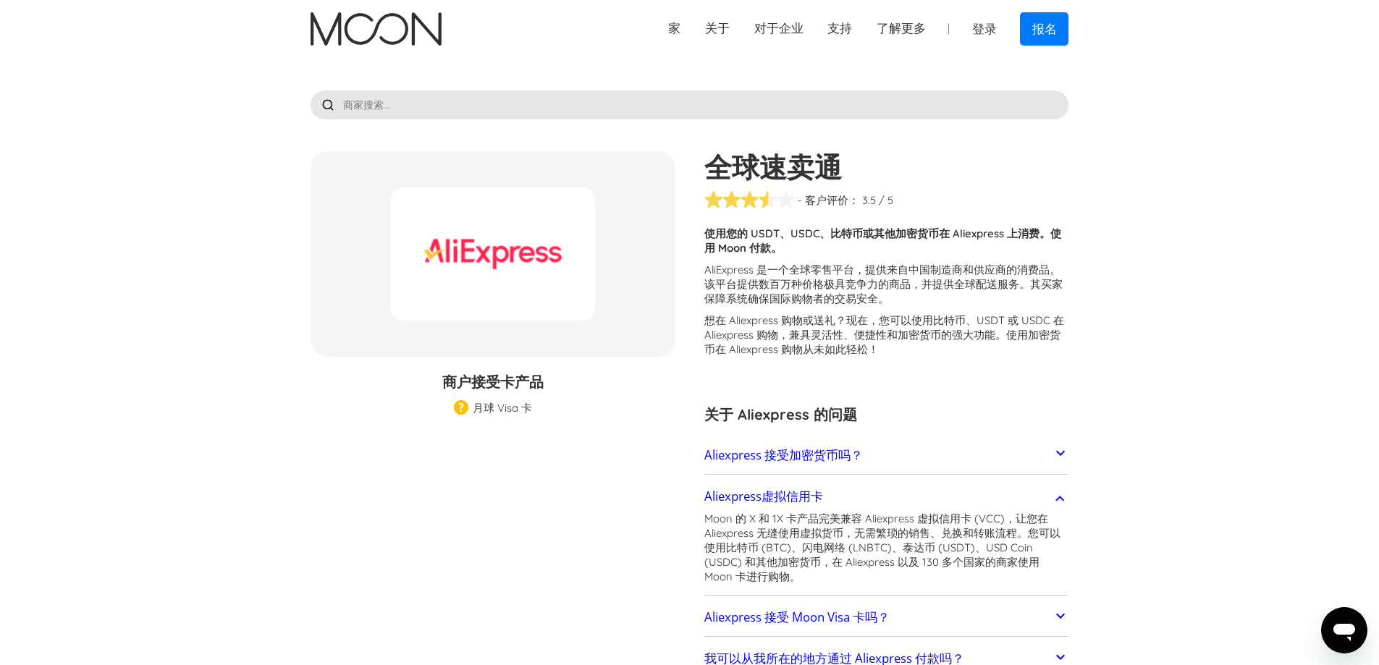
click at [496, 400] on div "商户接受 卡产品 商家礼品卡 月球 Visa 卡 Moon Pro (🏅) Visa 卡 Moon 验证 (🛡️) Visa 卡 Moon Pro 和已验证 …" at bounding box center [493, 392] width 365 height 43
click at [499, 261] on div at bounding box center [492, 253] width 205 height 133
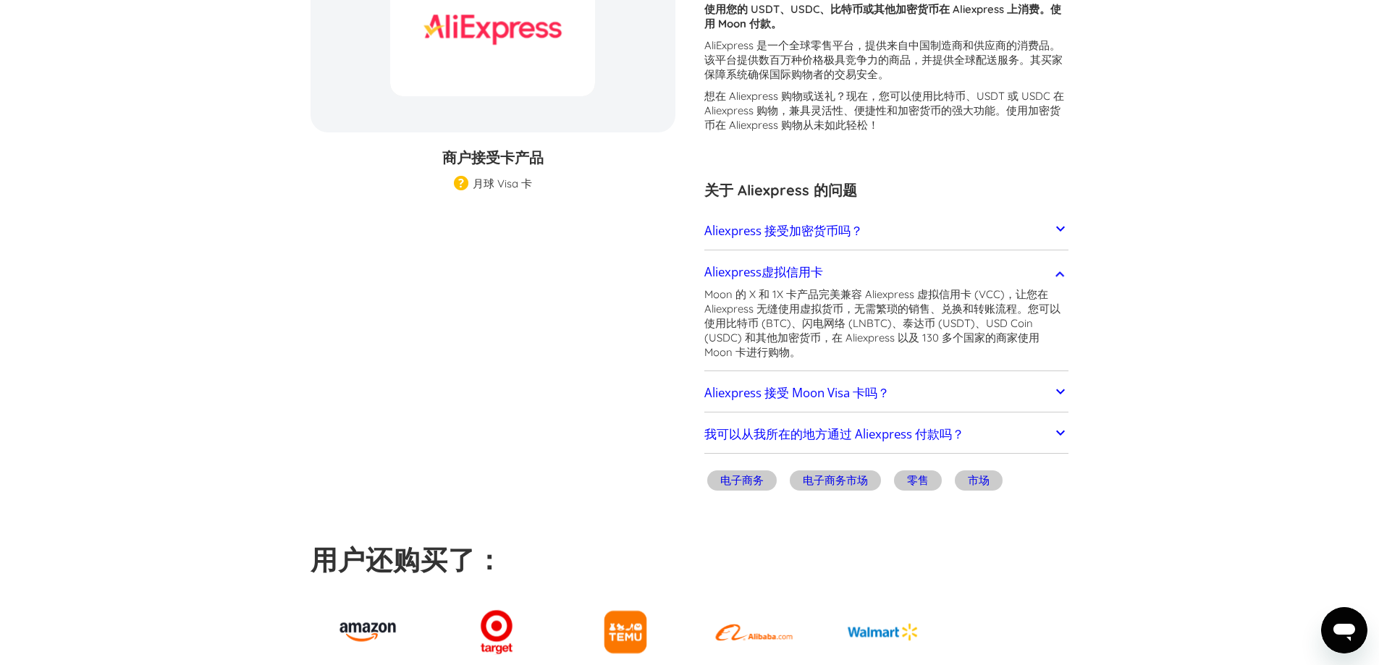
scroll to position [362, 0]
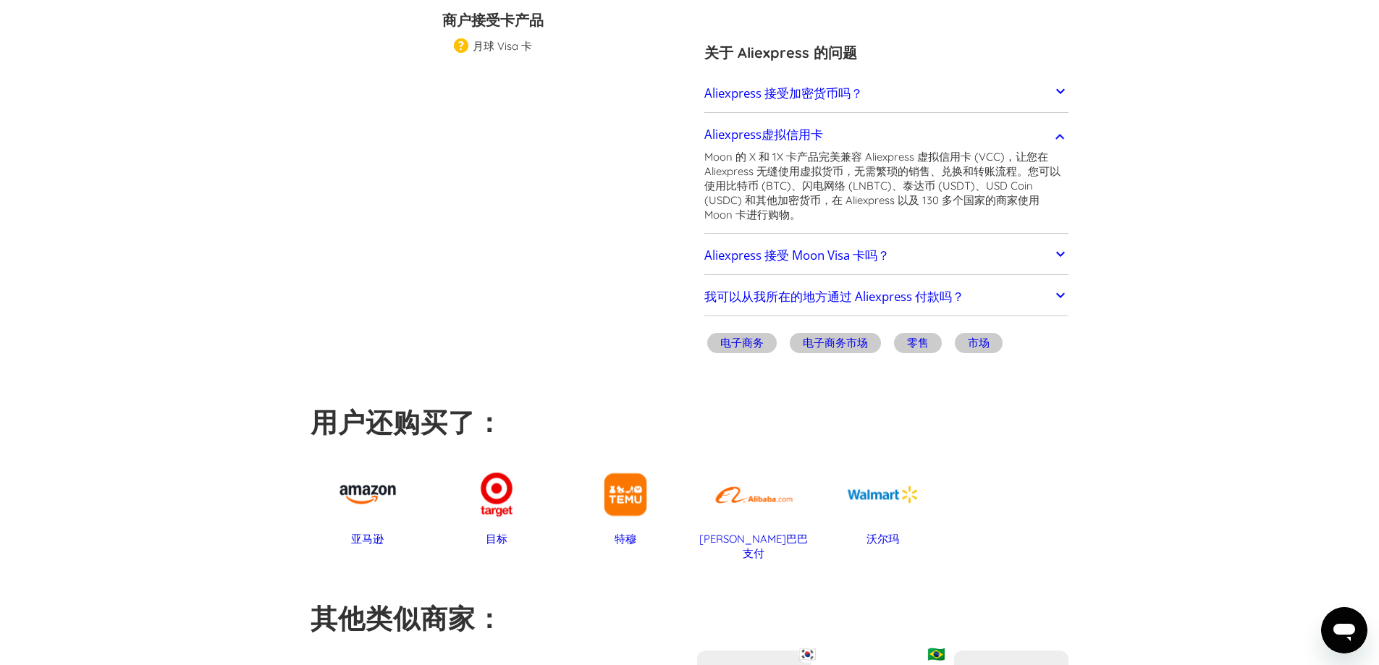
click at [916, 285] on link "我可以从我所在的地方通过 Aliexpress 付款吗？" at bounding box center [886, 297] width 365 height 30
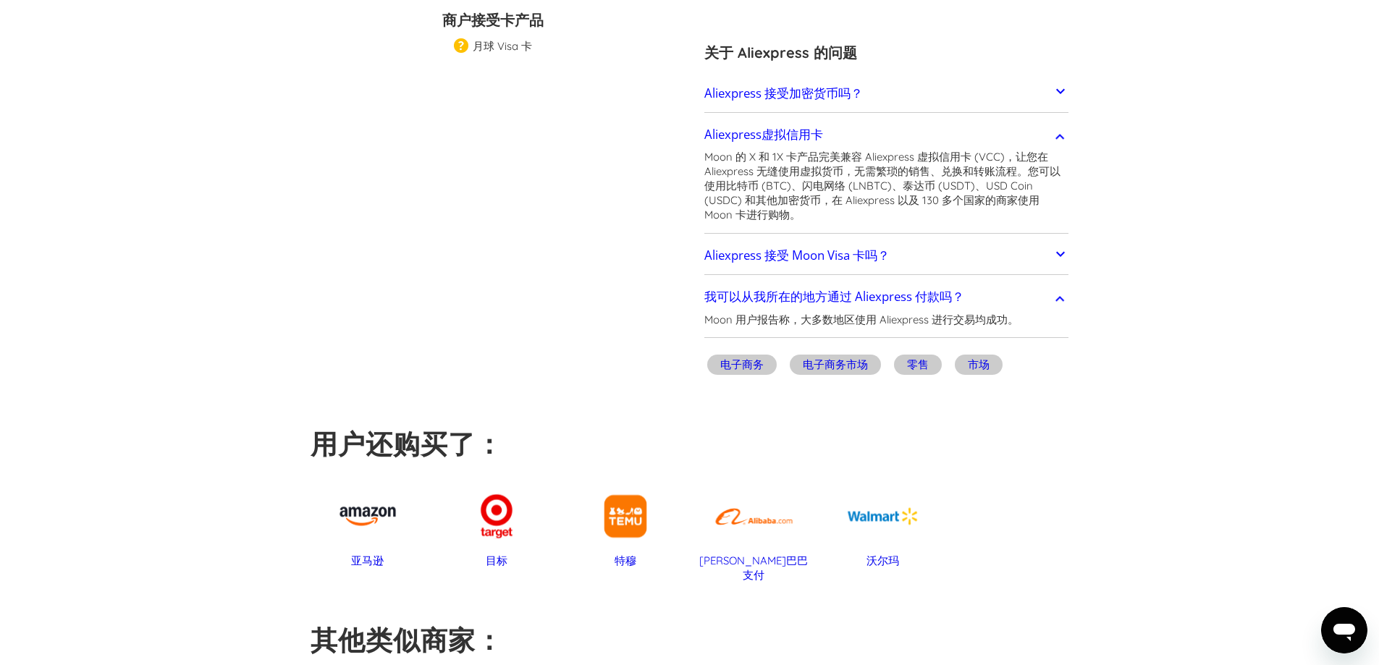
click at [916, 361] on font "零售" at bounding box center [918, 365] width 22 height 14
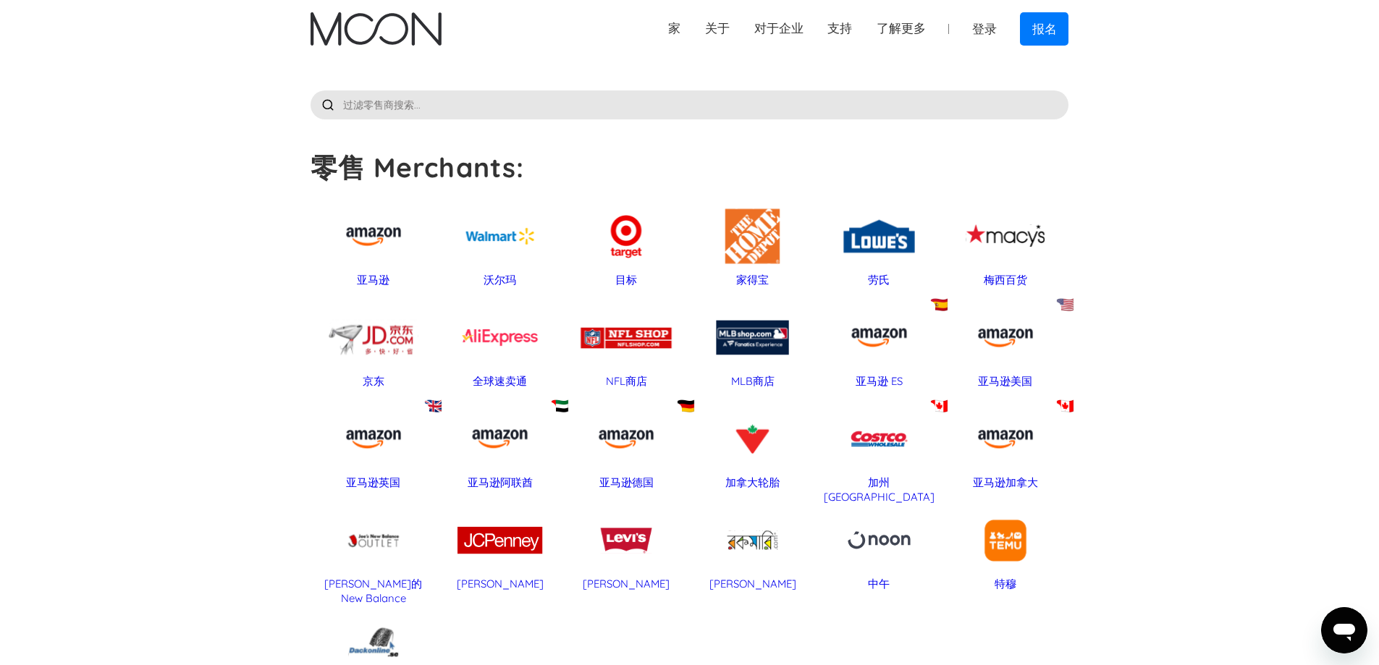
click at [403, 344] on div at bounding box center [374, 337] width 112 height 72
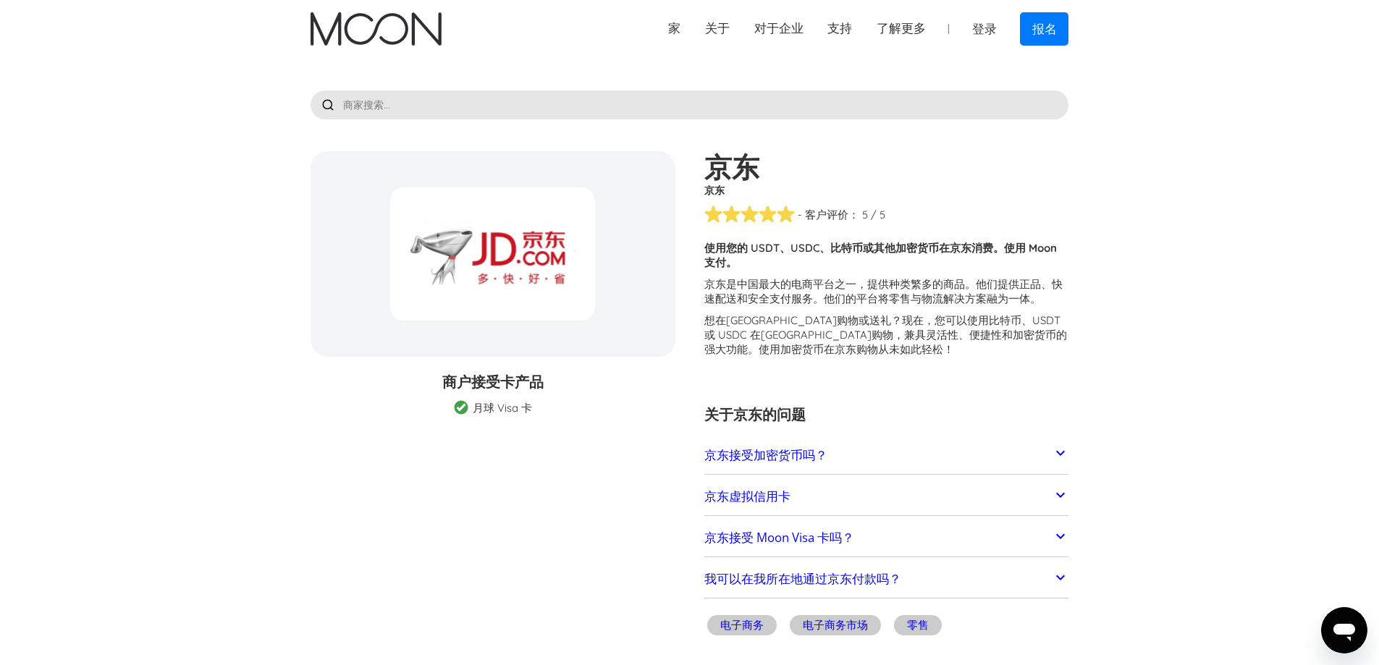
click at [796, 498] on link "京东虚拟信用卡" at bounding box center [886, 496] width 365 height 30
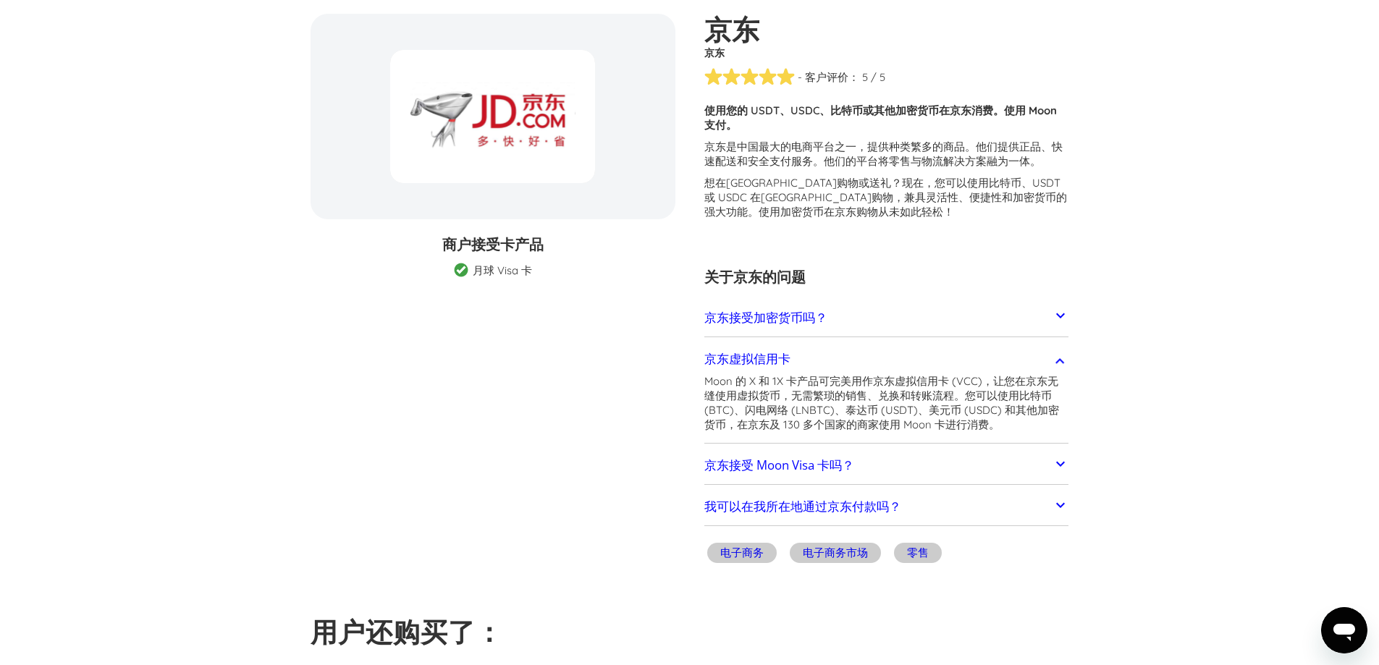
scroll to position [217, 0]
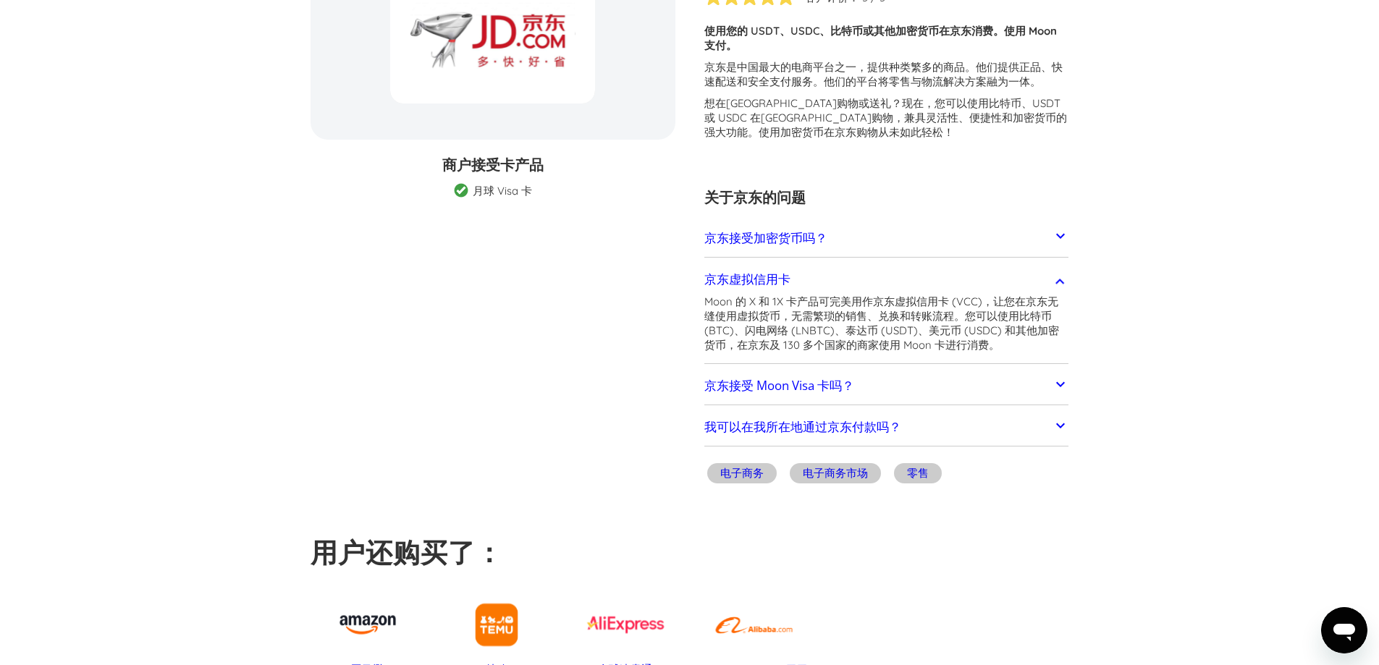
click at [903, 429] on link "我可以在我所在地通过京东付款吗？" at bounding box center [886, 428] width 365 height 30
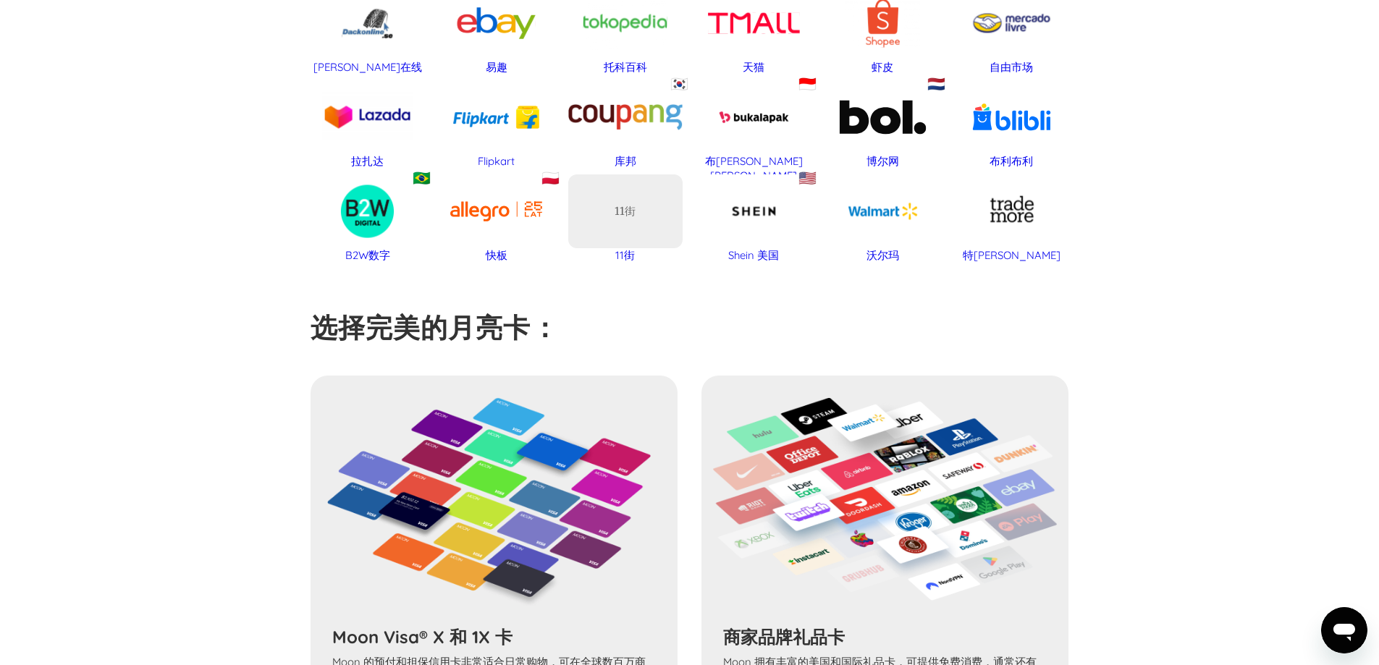
scroll to position [1231, 0]
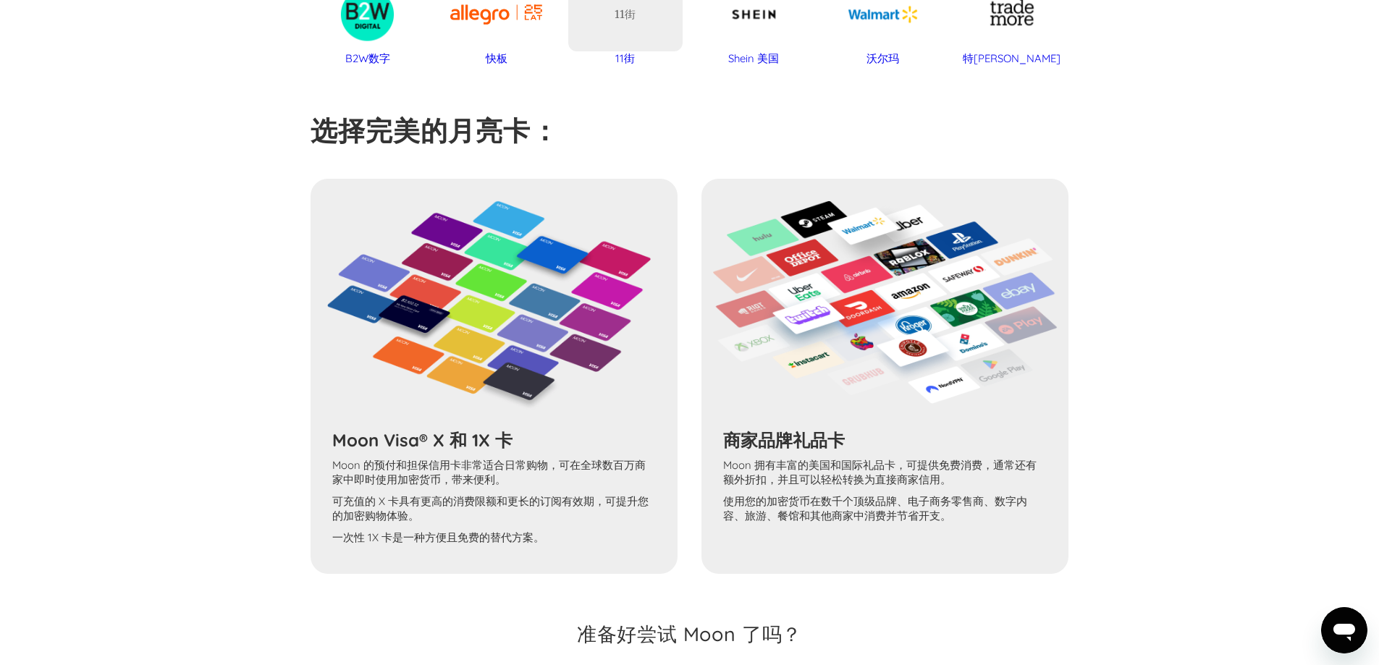
click at [450, 367] on div "Moon Visa® X 和 1X 卡 Moon 的预付和担保信用卡非常适合日常购物，可在全球数百万商家中即时使用加密货币，带来便利。 可充值的 X 卡具有更…" at bounding box center [690, 376] width 759 height 395
drag, startPoint x: 440, startPoint y: 429, endPoint x: 359, endPoint y: 451, distance: 84.1
click at [439, 429] on div "Moon Visa® X 和 1X 卡 Moon 的预付和担保信用卡非常适合日常购物，可在全球数百万商家中即时使用加密货币，带来便利。 可充值的 X 卡具有更…" at bounding box center [690, 376] width 759 height 395
click at [359, 451] on div "Moon Visa® X 和 1X 卡 Moon 的预付和担保信用卡非常适合日常购物，可在全球数百万商家中即时使用加密货币，带来便利。 可充值的 X 卡具有更…" at bounding box center [690, 376] width 759 height 395
drag, startPoint x: 405, startPoint y: 541, endPoint x: 481, endPoint y: 558, distance: 77.1
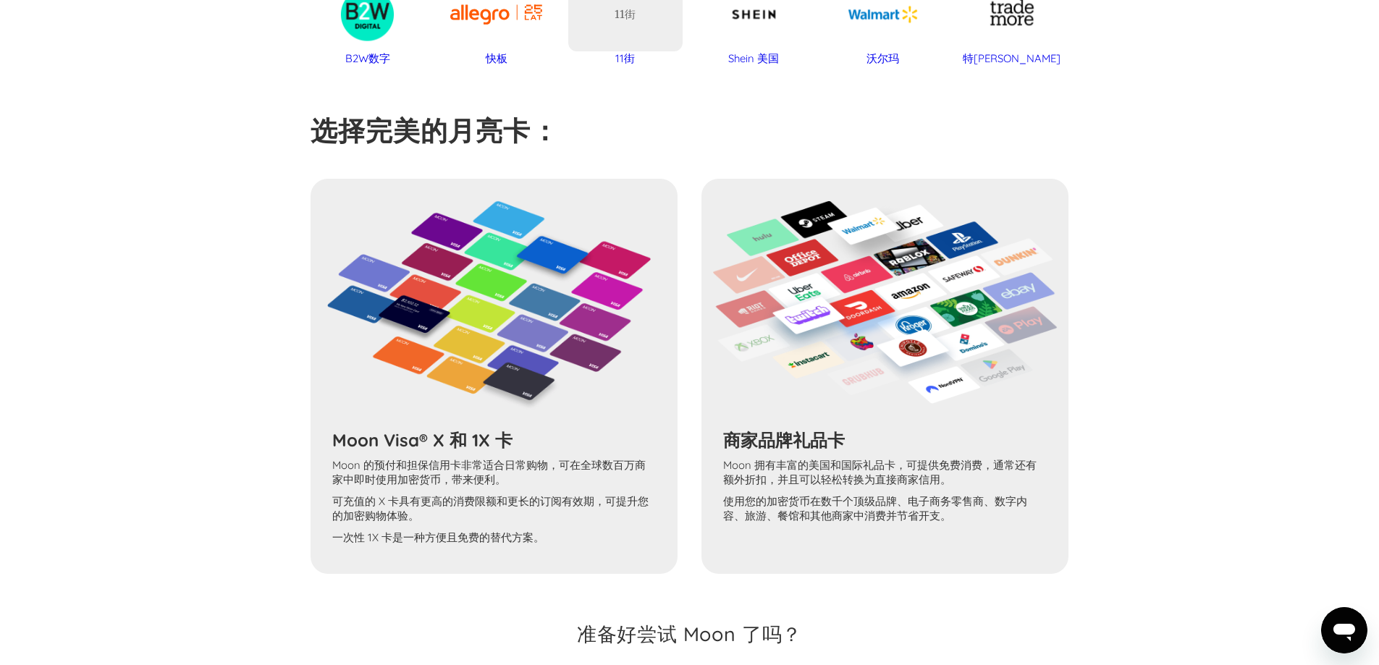
click at [413, 542] on div "Moon Visa® X 和 1X 卡 Moon 的预付和担保信用卡非常适合日常购物，可在全球数百万商家中即时使用加密货币，带来便利。 可充值的 X 卡具有更…" at bounding box center [690, 376] width 759 height 395
drag, startPoint x: 509, startPoint y: 558, endPoint x: 519, endPoint y: 565, distance: 12.0
click at [510, 558] on div "Moon Visa® X 和 1X 卡 Moon 的预付和担保信用卡非常适合日常购物，可在全球数百万商家中即时使用加密货币，带来便利。 可充值的 X 卡具有更…" at bounding box center [690, 376] width 759 height 395
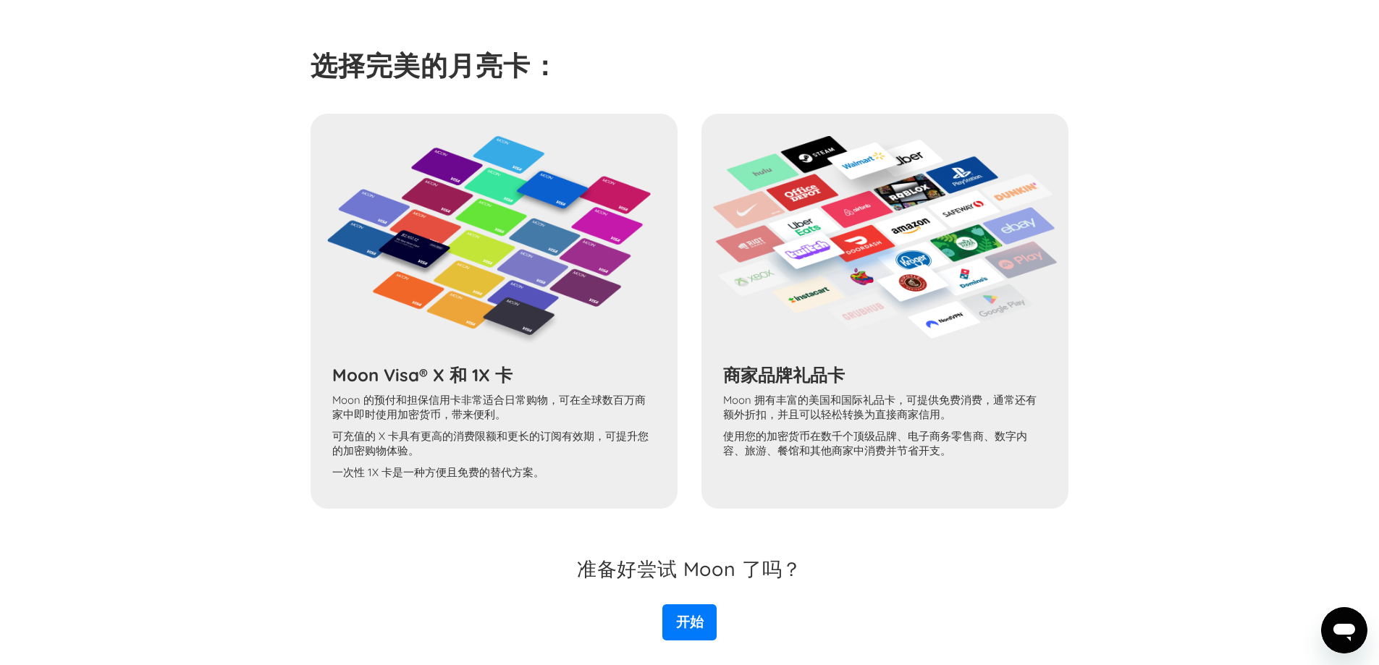
scroll to position [1413, 0]
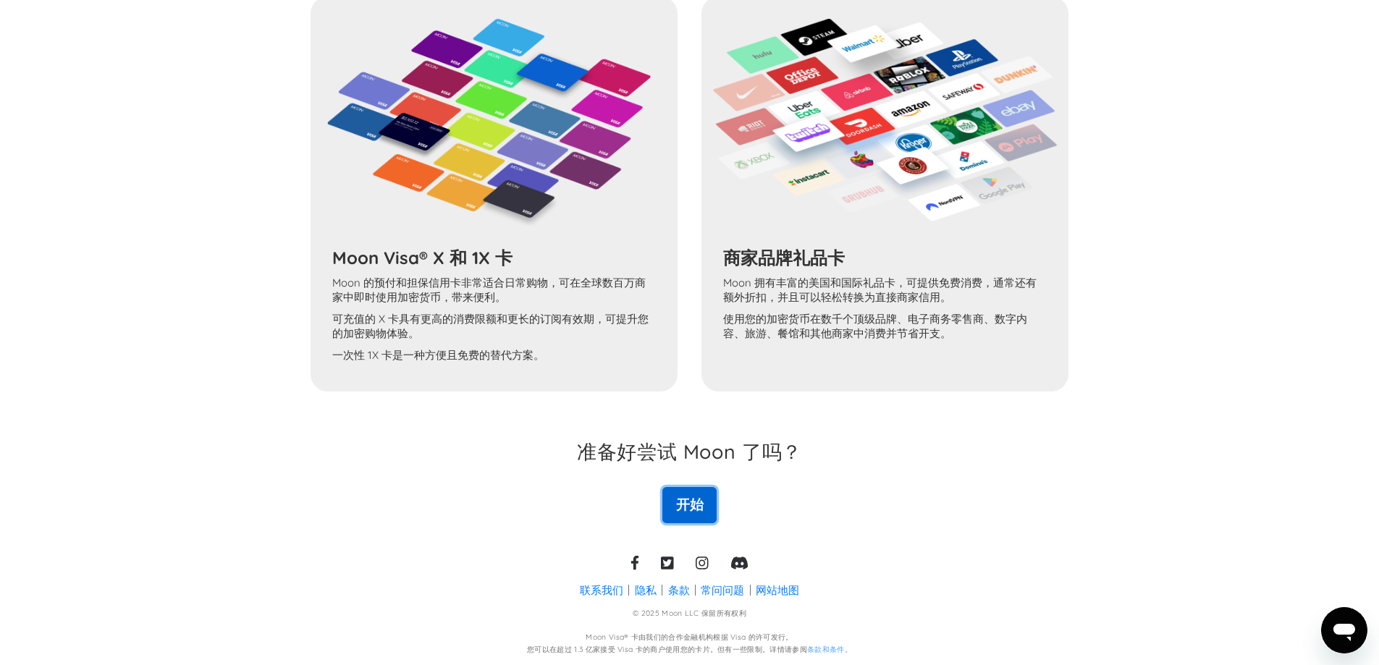
click at [687, 504] on font "开始" at bounding box center [690, 504] width 28 height 17
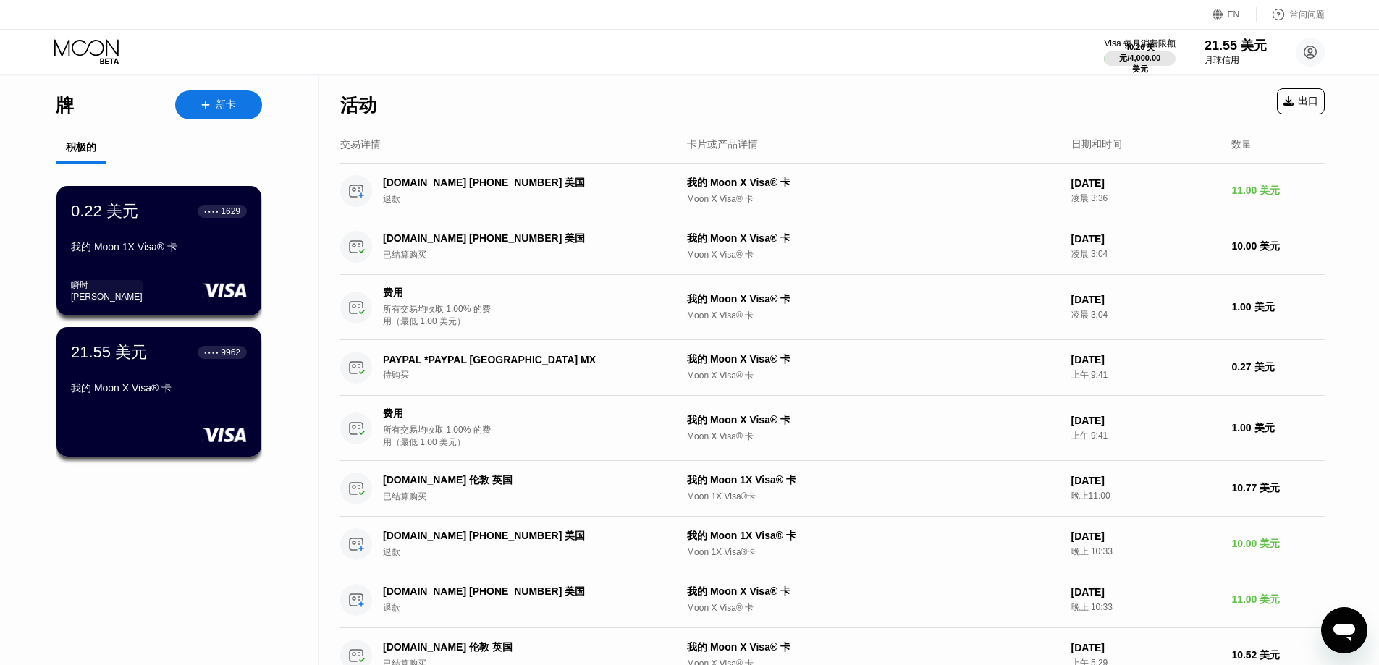
click at [809, 54] on div "Visa 每月消费限额 40.26 美元 / 4,000.00 美元 21.55 美元 月球信用 验证器专用 [EMAIL_ADDRESS][DOMAIN_N…" at bounding box center [689, 52] width 1379 height 44
click at [1287, 17] on div "常问问题" at bounding box center [1291, 14] width 68 height 14
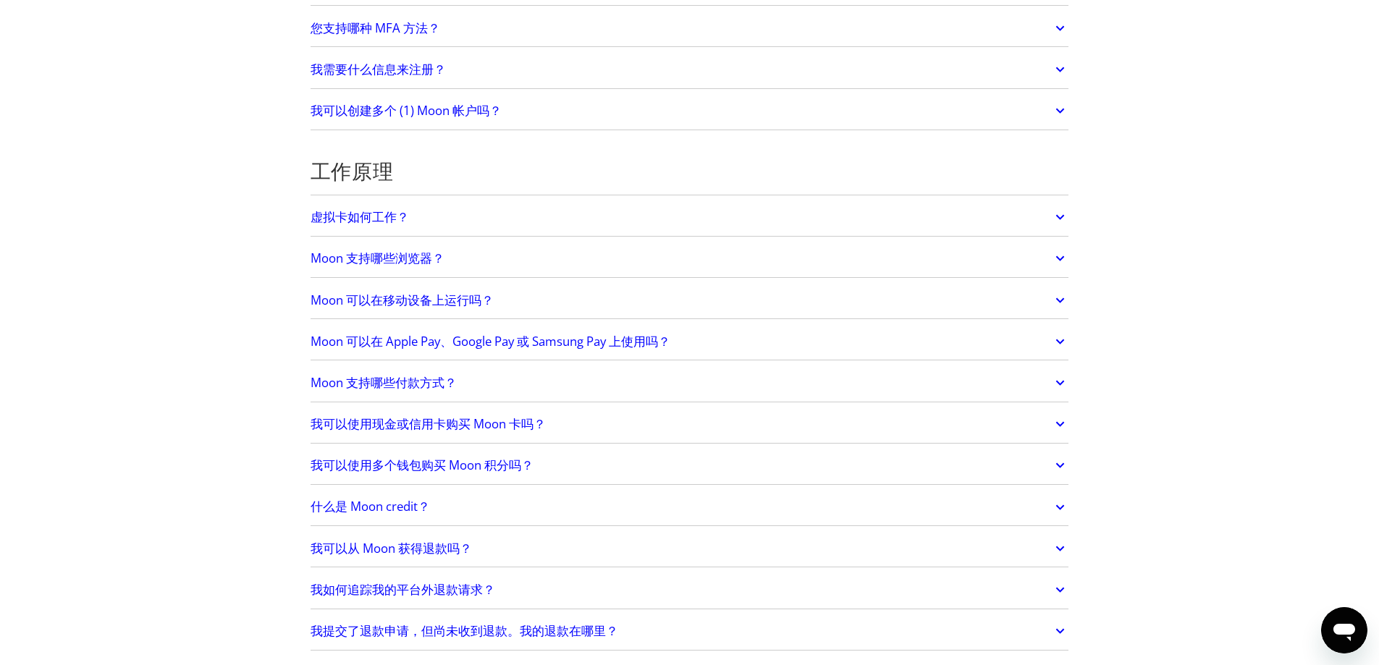
scroll to position [290, 0]
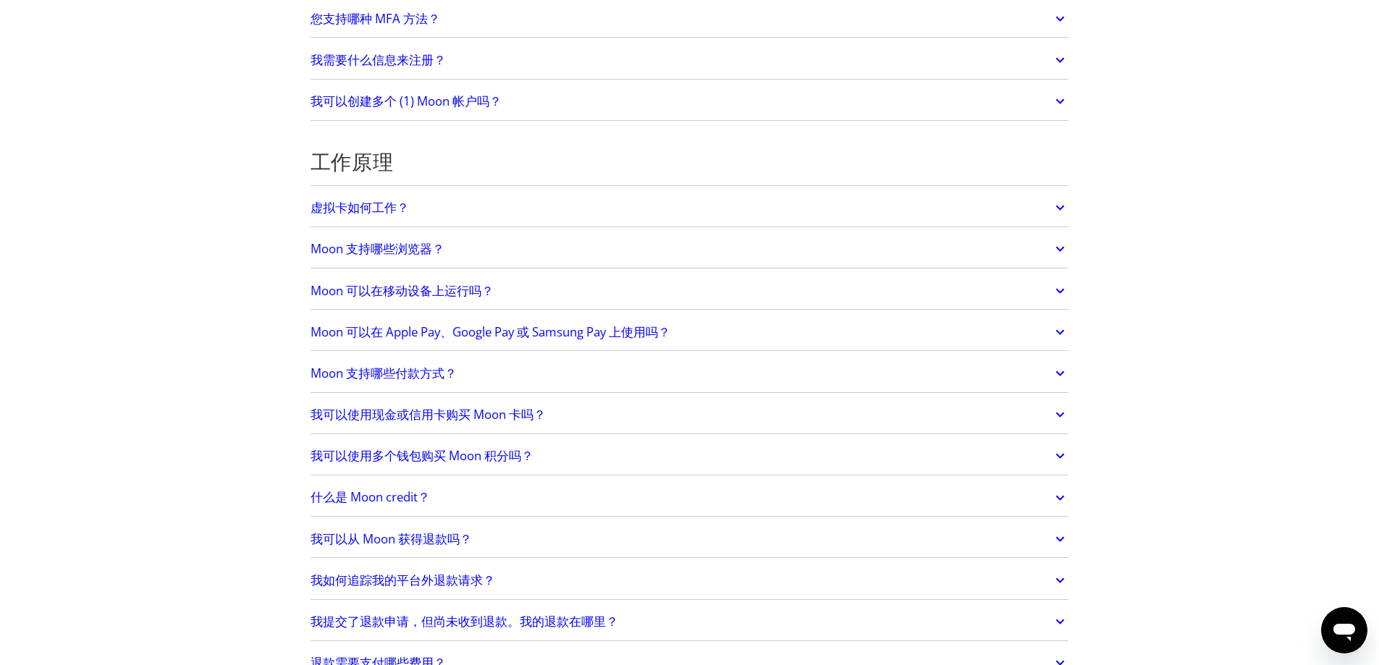
click at [553, 215] on link "虚拟卡如何工作？" at bounding box center [690, 208] width 759 height 30
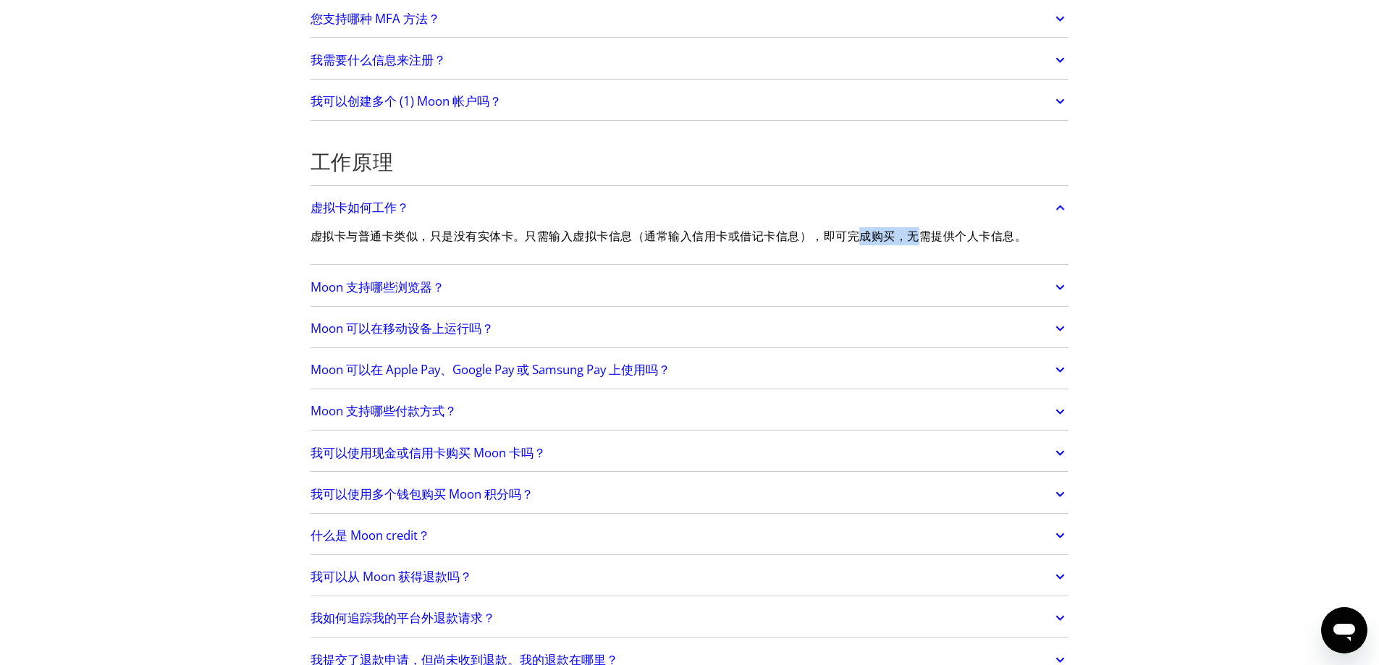
drag, startPoint x: 867, startPoint y: 244, endPoint x: 942, endPoint y: 244, distance: 75.3
click at [942, 244] on p "虚拟卡与普通卡类似，只是没有实体卡。只需输入虚拟卡信息（通常输入信用卡或借记卡信息），即可完成购买，无需提供个人卡信息。" at bounding box center [669, 236] width 716 height 18
click at [964, 256] on div "虚拟卡与普通卡类似，只是没有实体卡。只需输入虚拟卡信息（通常输入信用卡或借记卡信息），即可完成购买，无需提供个人卡信息。" at bounding box center [669, 242] width 716 height 38
drag, startPoint x: 633, startPoint y: 368, endPoint x: 647, endPoint y: 368, distance: 13.8
click at [634, 368] on font "Moon 可以在 Apple Pay、Google Pay 或 Samsung Pay 上使用吗？" at bounding box center [491, 369] width 360 height 17
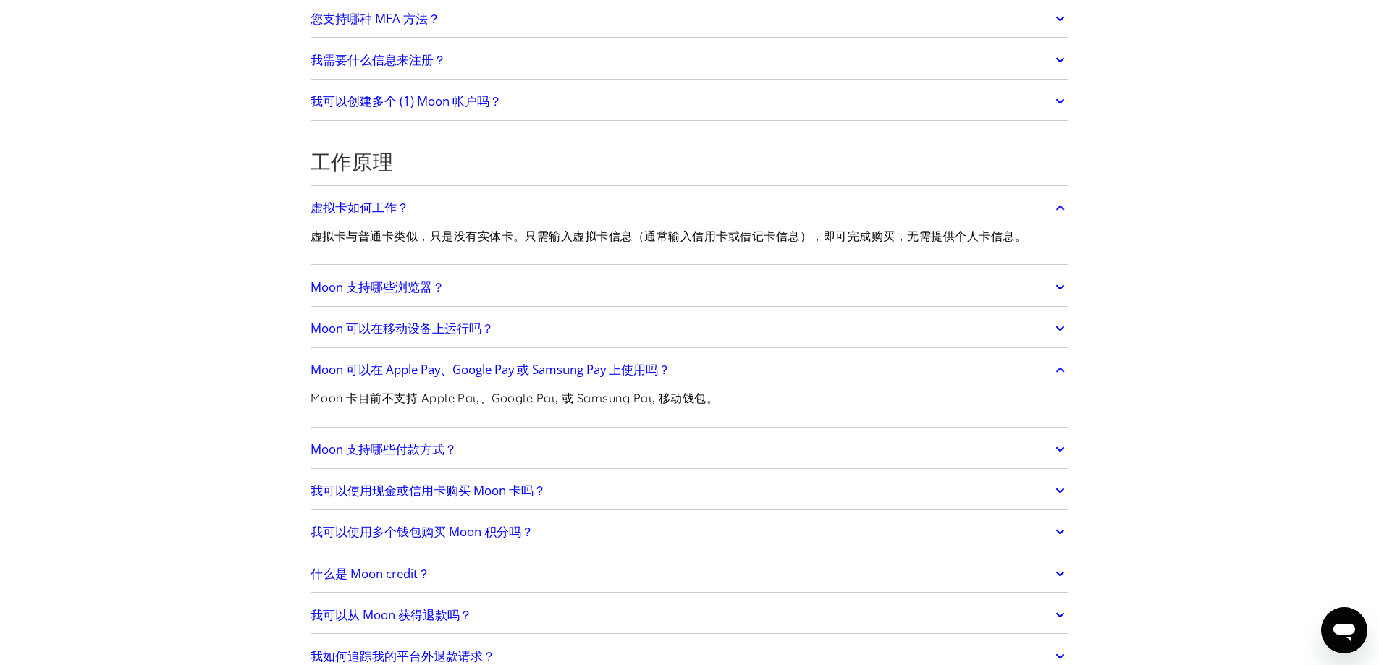
click at [542, 442] on link "Moon 支持哪些付款方式？" at bounding box center [690, 449] width 759 height 30
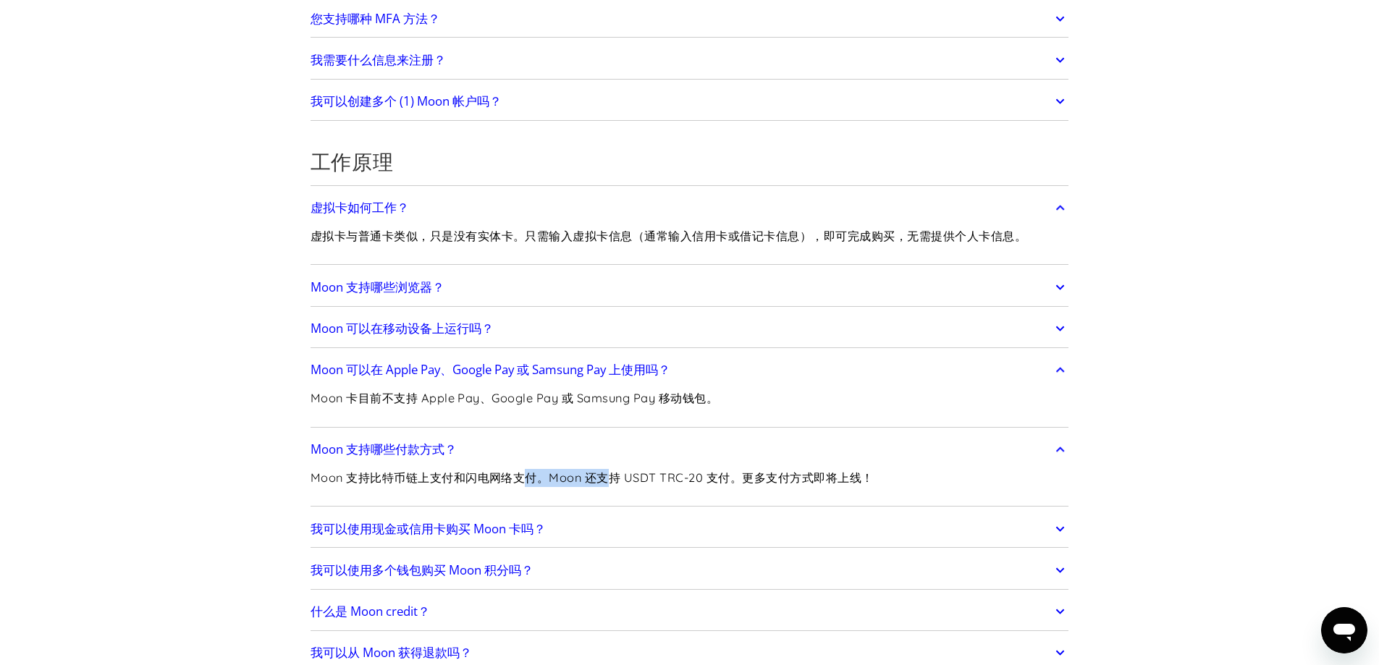
drag, startPoint x: 538, startPoint y: 482, endPoint x: 751, endPoint y: 484, distance: 213.5
click at [673, 484] on font "Moon 支持比特币链上支付和闪电网络支付。Moon 还支持 USDT TRC-20 支付。更多支付方式即将上线！" at bounding box center [592, 477] width 563 height 14
click at [932, 473] on div "Moon 支持比特币链上支付和闪电网络支付。Moon 还支持 USDT TRC-20 支付。更多支付方式即将上线！" at bounding box center [690, 484] width 759 height 38
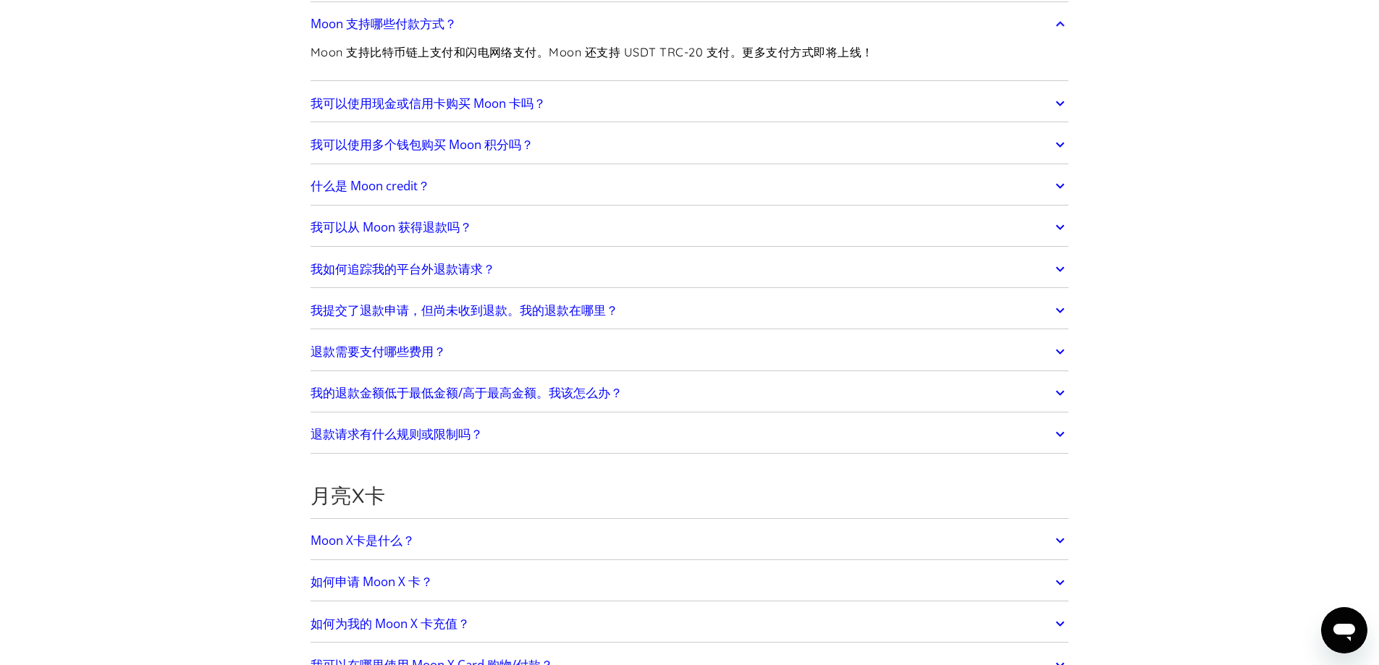
scroll to position [941, 0]
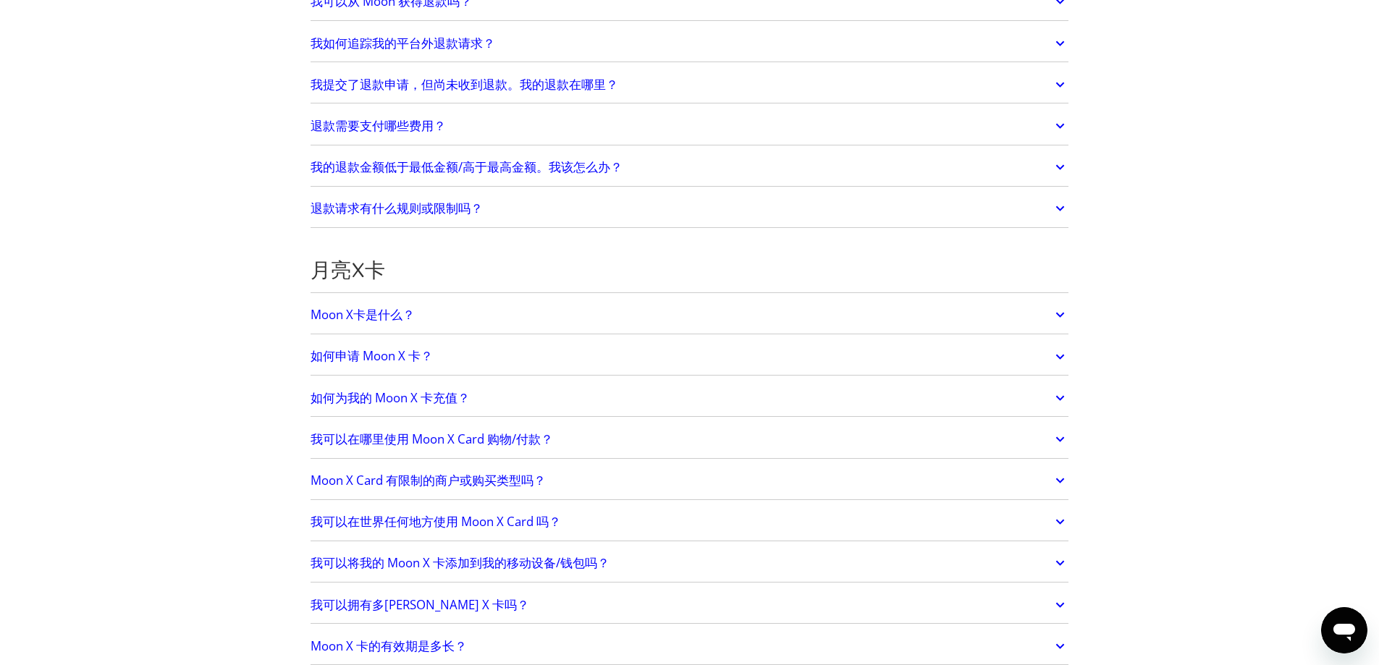
click at [538, 431] on font "我可以在哪里使用 Moon X Card 购物/付款？" at bounding box center [432, 439] width 242 height 17
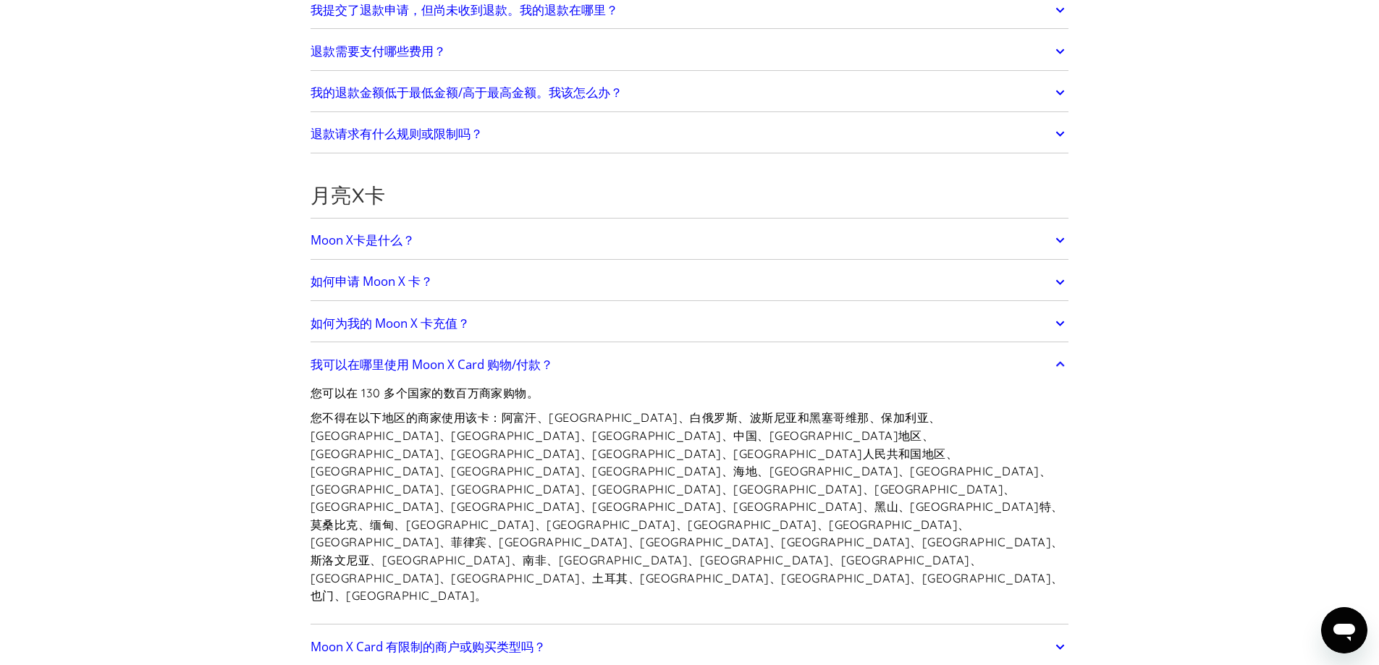
scroll to position [1086, 0]
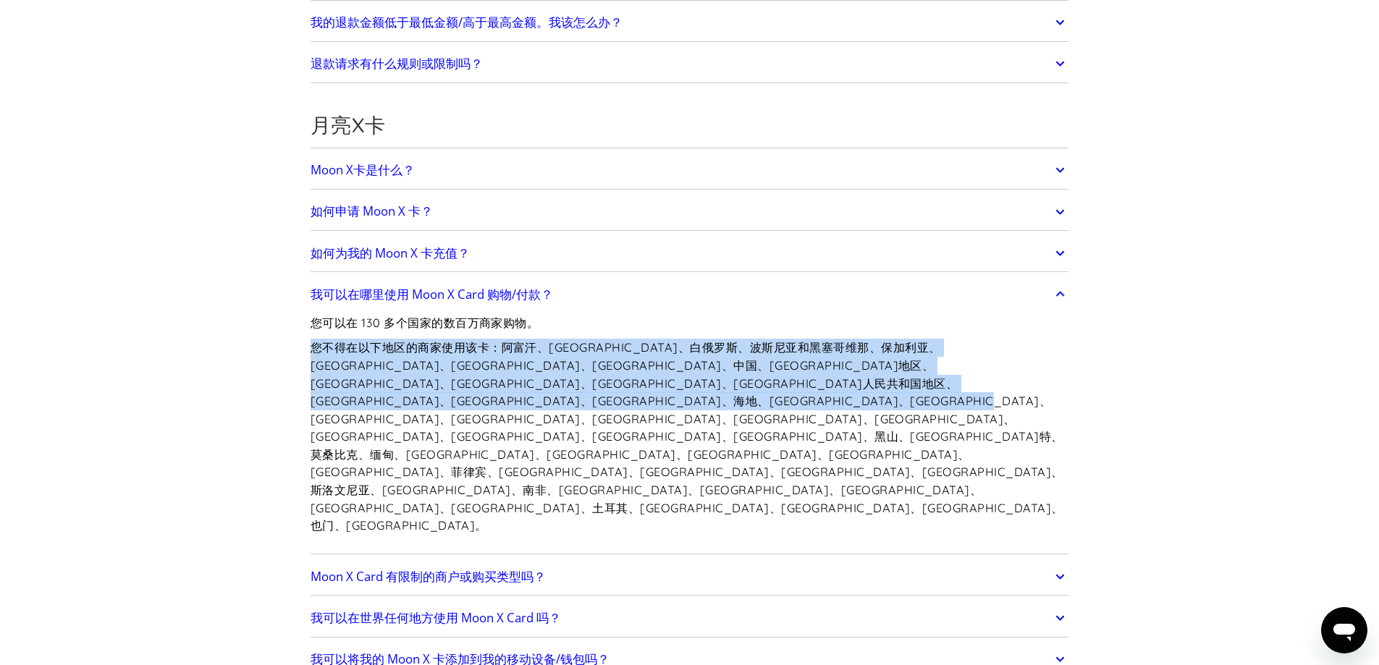
drag, startPoint x: 334, startPoint y: 343, endPoint x: 1004, endPoint y: 410, distance: 672.9
click at [526, 568] on font "Moon X Card 有限制的商户或购买类型吗？" at bounding box center [428, 576] width 235 height 17
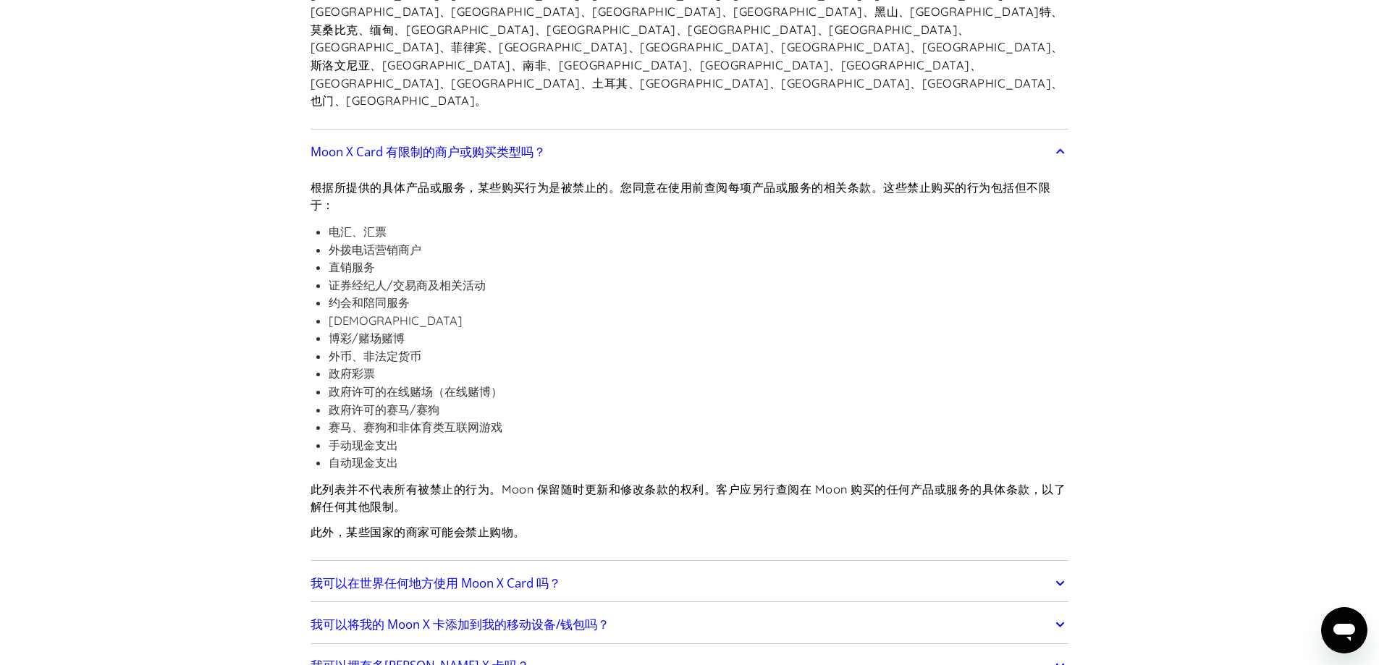
scroll to position [1520, 0]
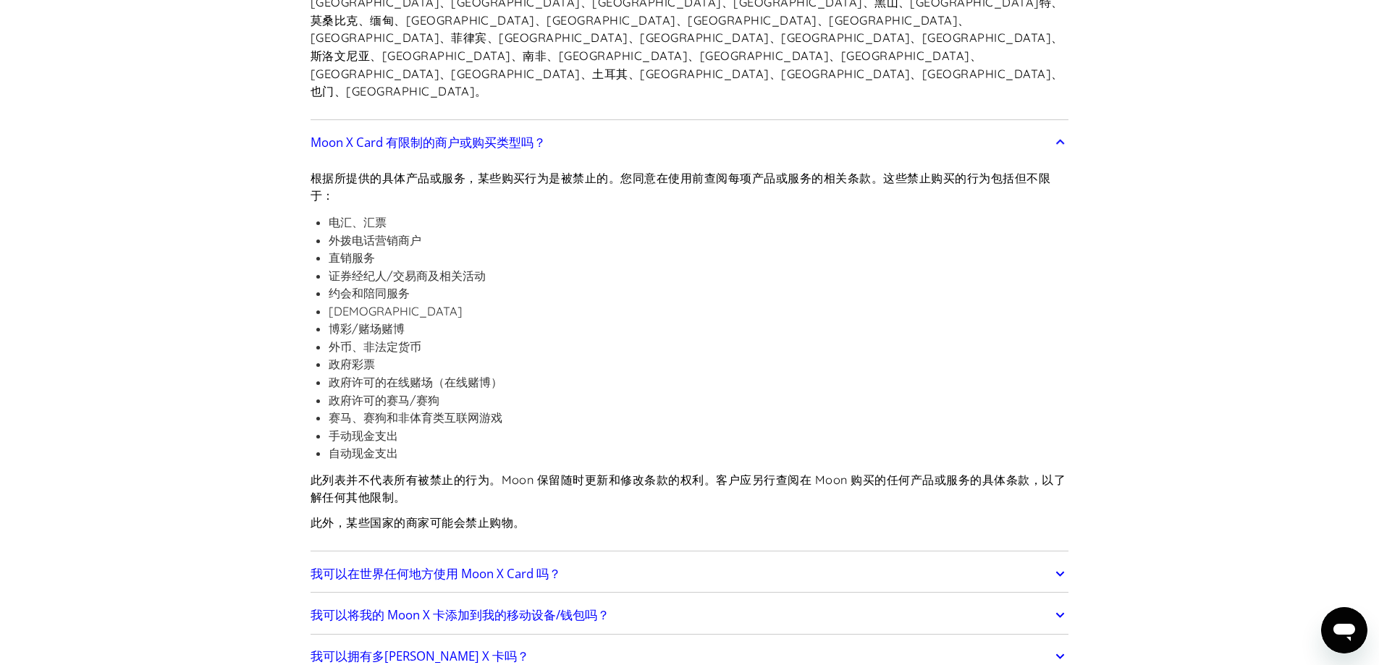
click at [489, 565] on font "我可以在世界任何地方使用 Moon X Card 吗？" at bounding box center [436, 573] width 250 height 17
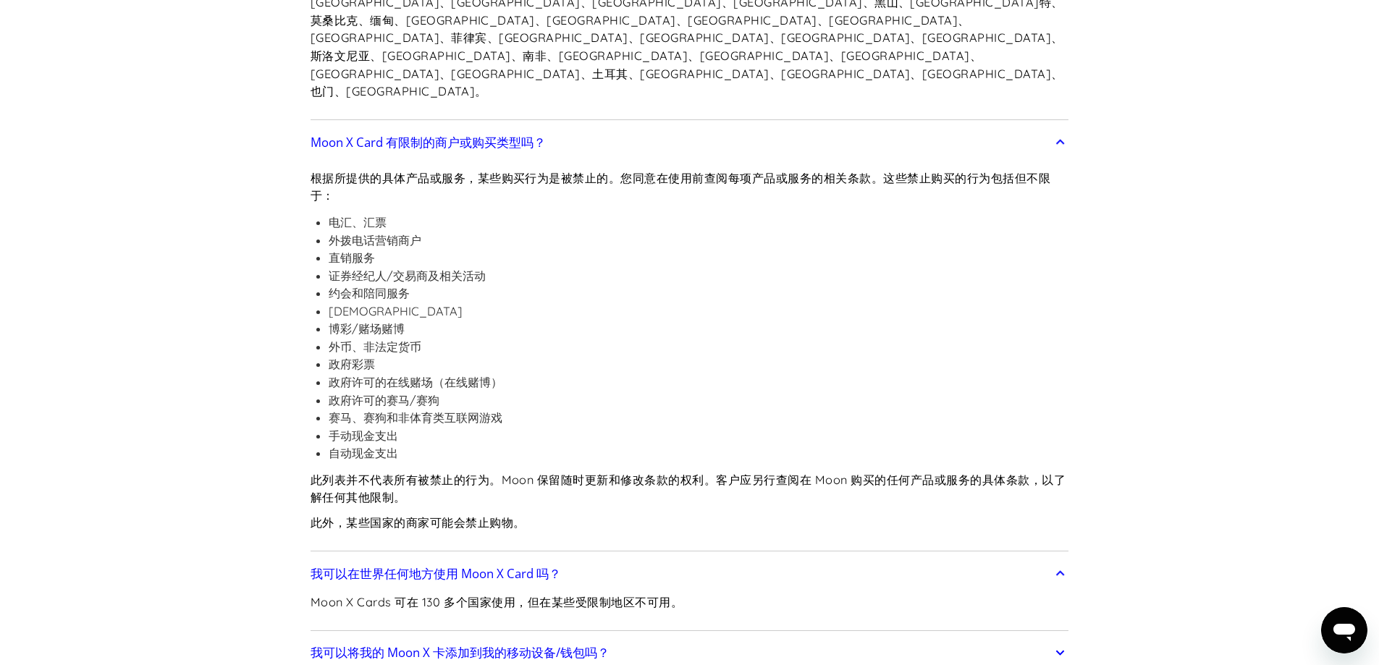
drag, startPoint x: 628, startPoint y: 541, endPoint x: 670, endPoint y: 570, distance: 51.4
click at [627, 638] on link "我可以将我的 Moon X 卡添加到我的移动设备/钱包吗？" at bounding box center [690, 653] width 759 height 30
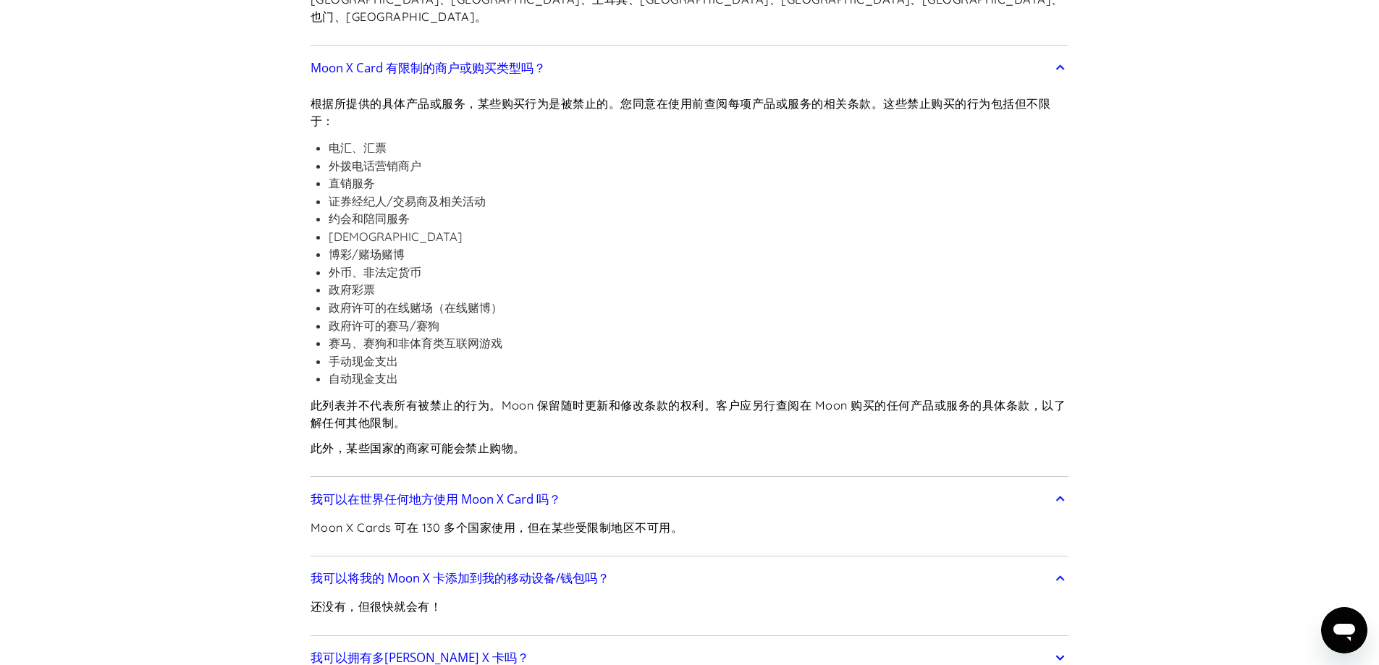
scroll to position [1810, 0]
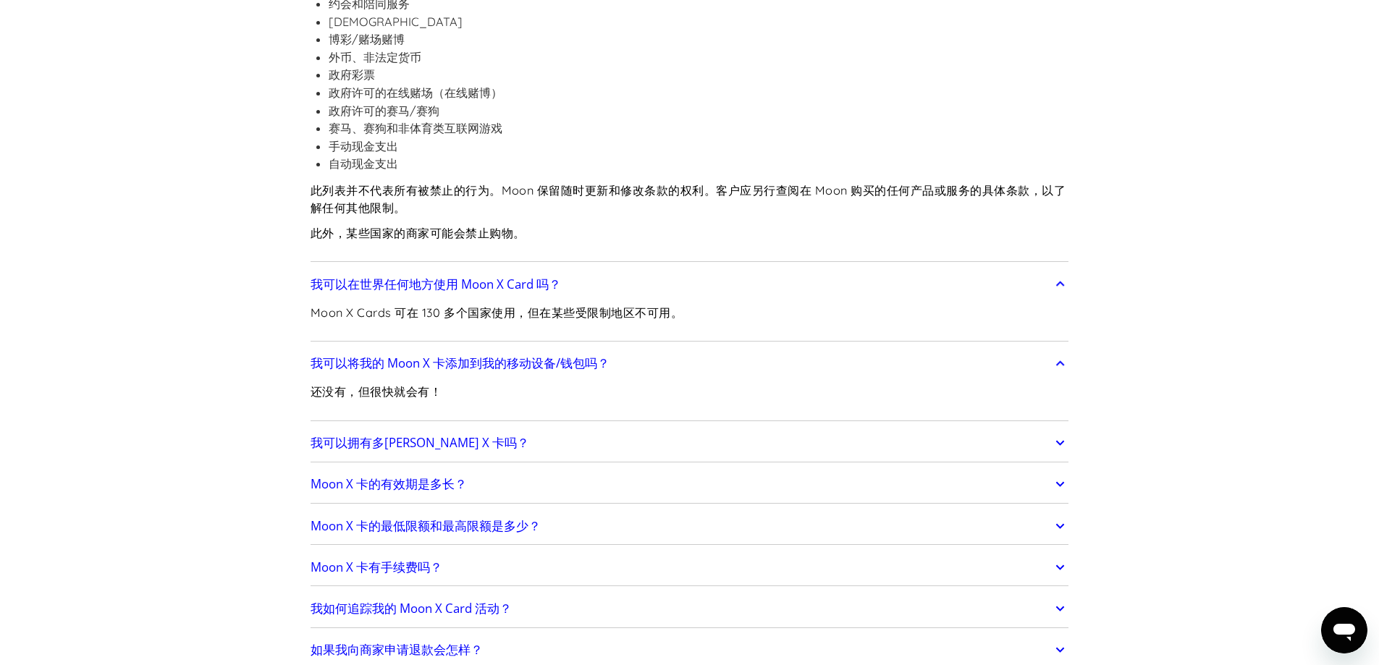
click at [631, 469] on link "Moon X 卡的有效期是多长？" at bounding box center [690, 484] width 759 height 30
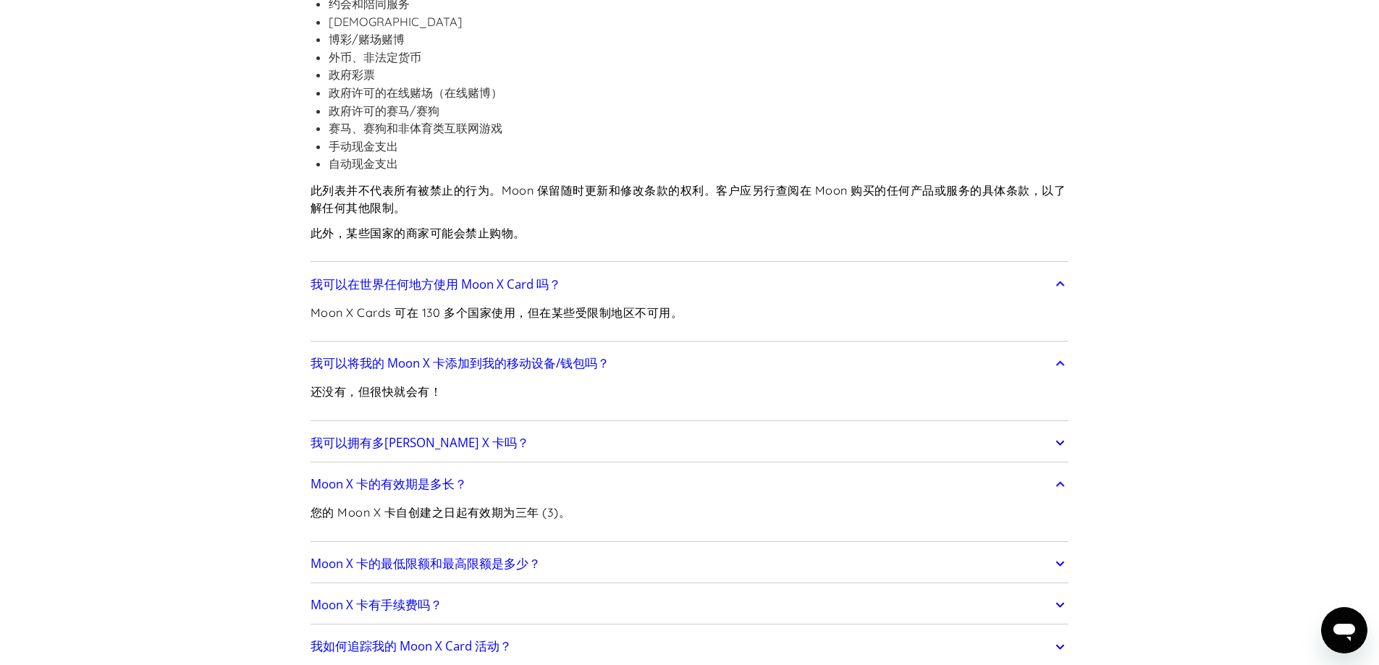
scroll to position [2172, 0]
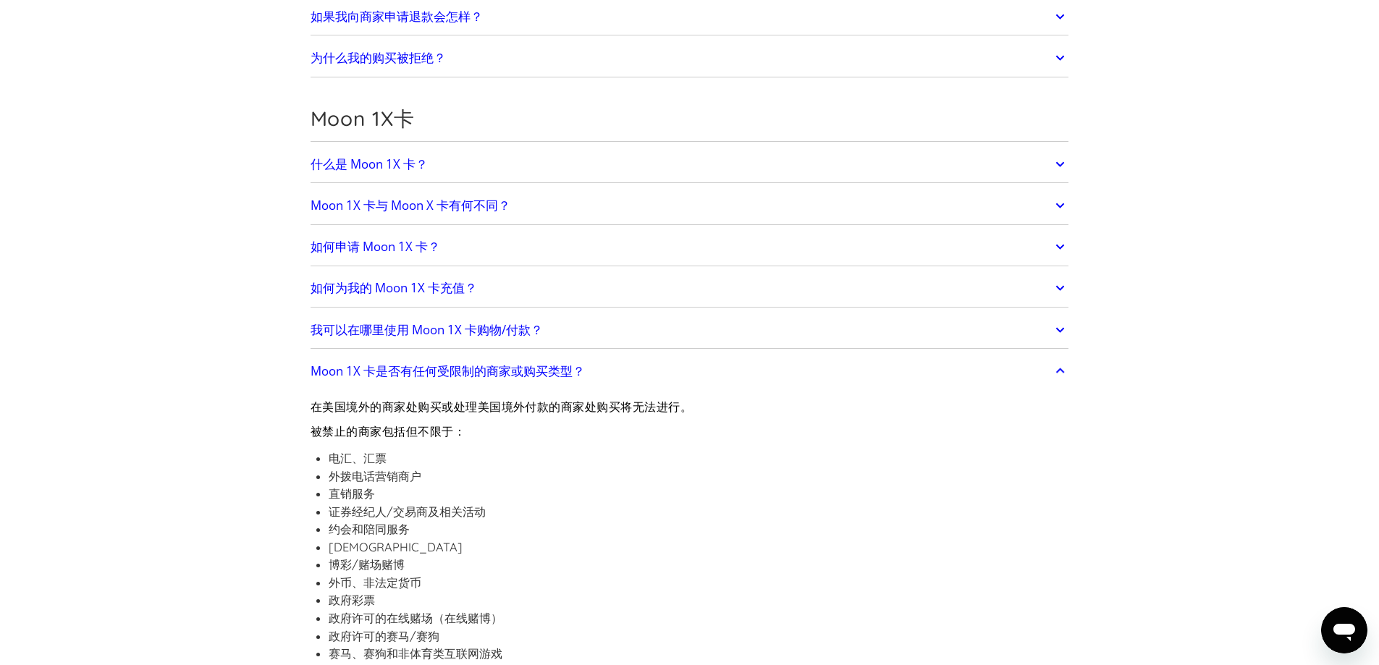
scroll to position [2316, 0]
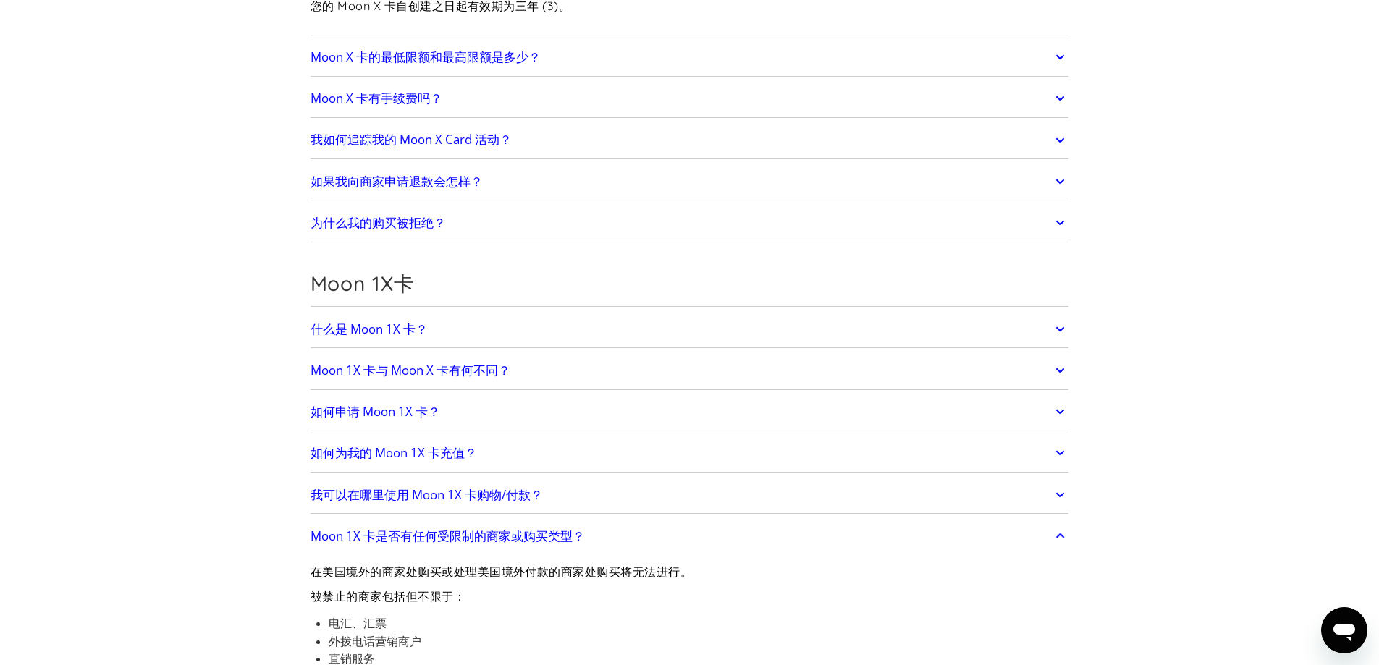
click at [614, 480] on link "我可以在哪里使用 Moon 1X 卡购物/付款？" at bounding box center [690, 495] width 759 height 30
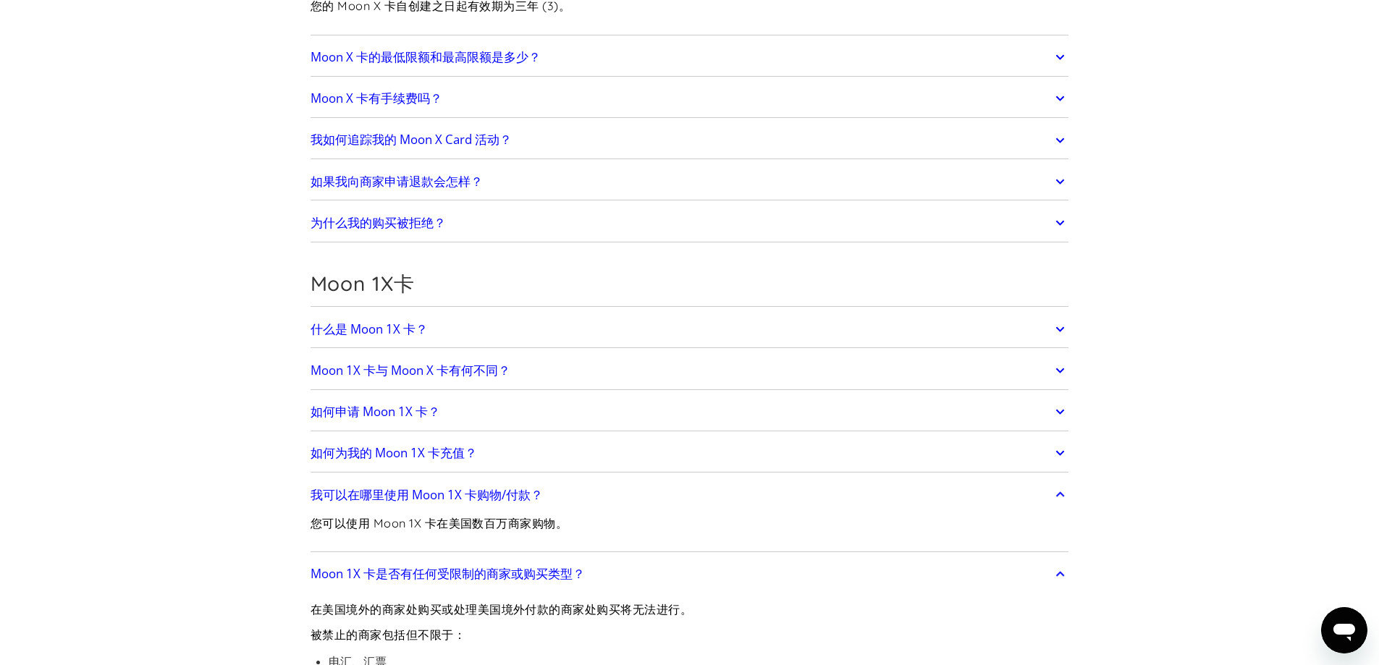
click at [528, 355] on link "Moon 1X 卡与 Moon X 卡有何不同？" at bounding box center [690, 370] width 759 height 30
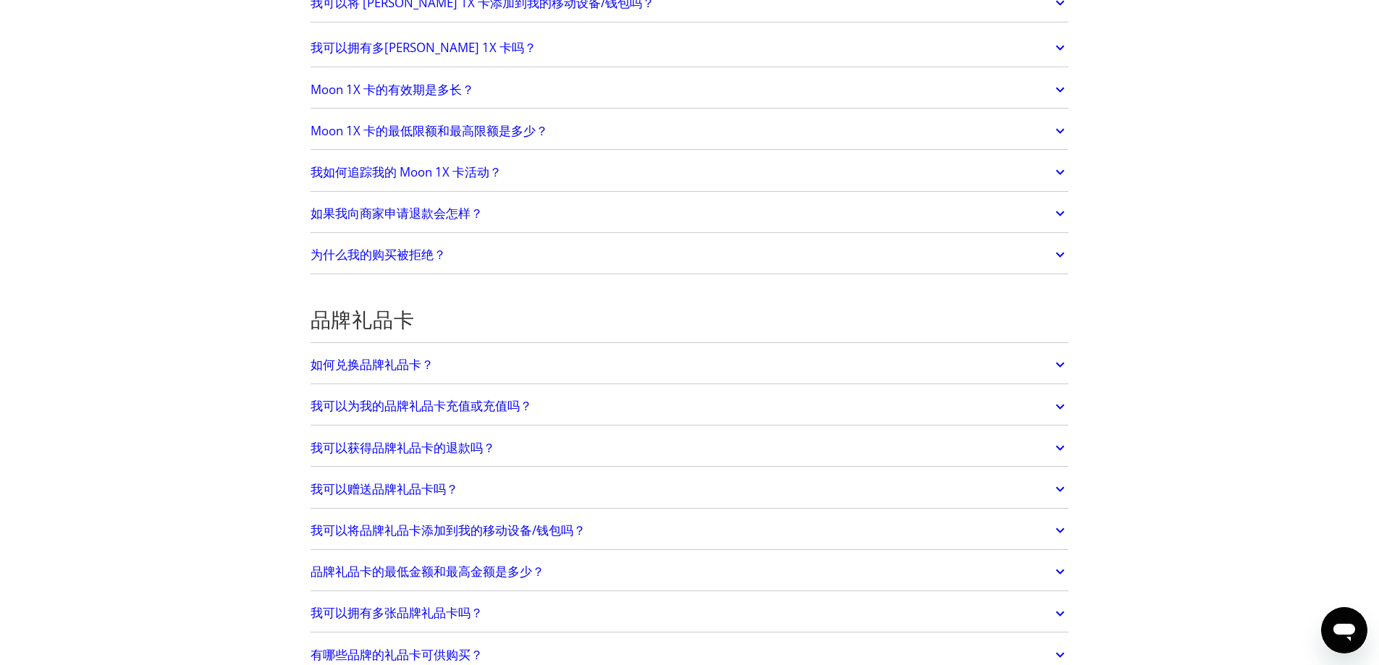
scroll to position [3474, 0]
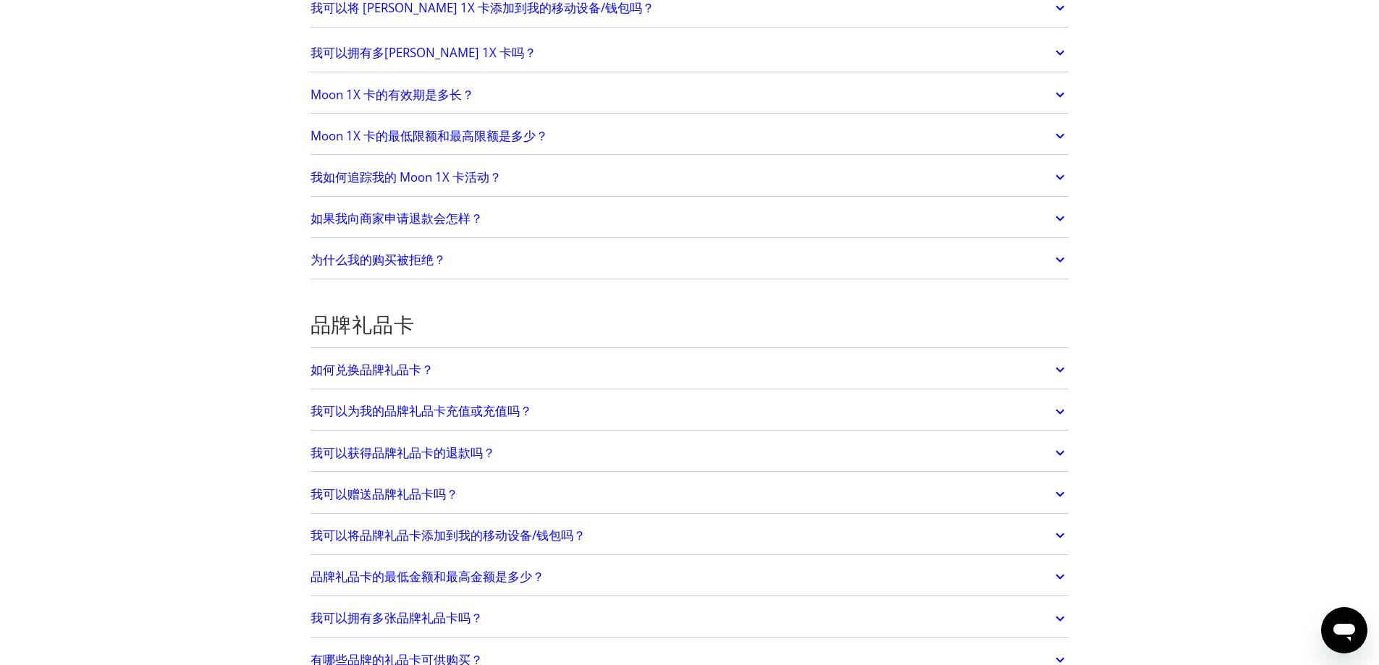
click at [646, 355] on link "如何兑换品牌礼品卡？" at bounding box center [690, 370] width 759 height 30
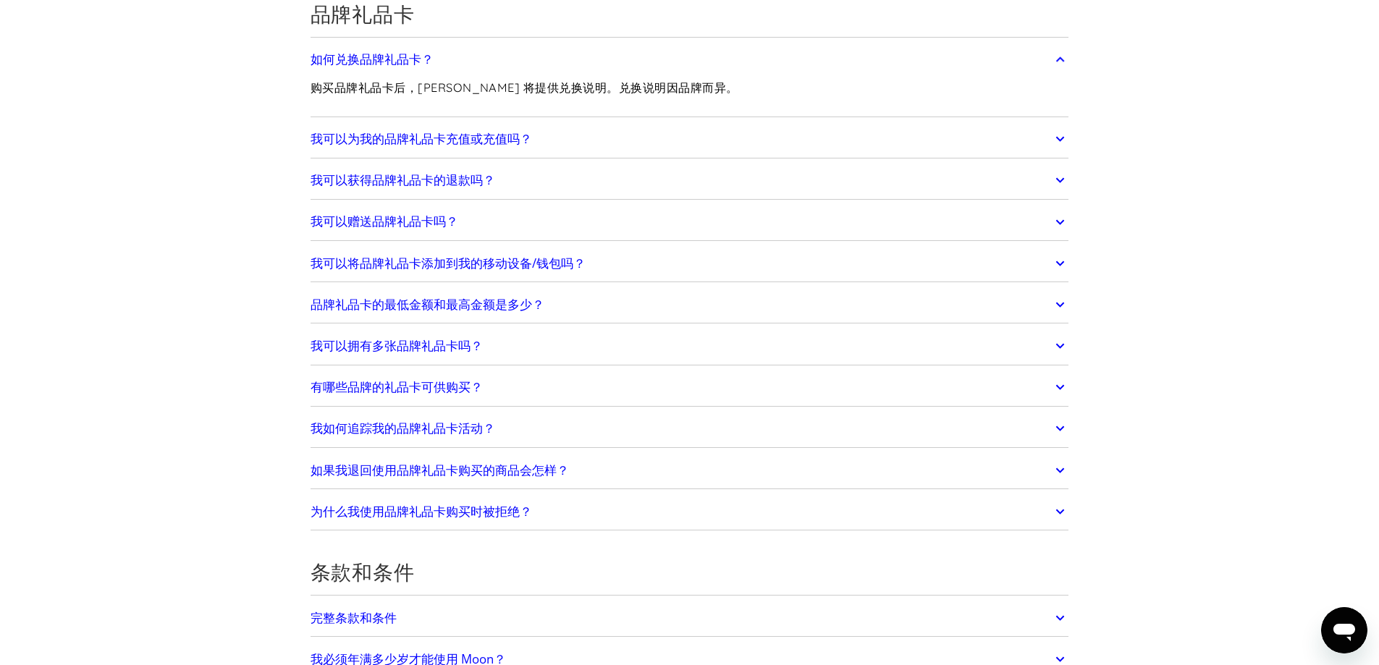
scroll to position [3981, 0]
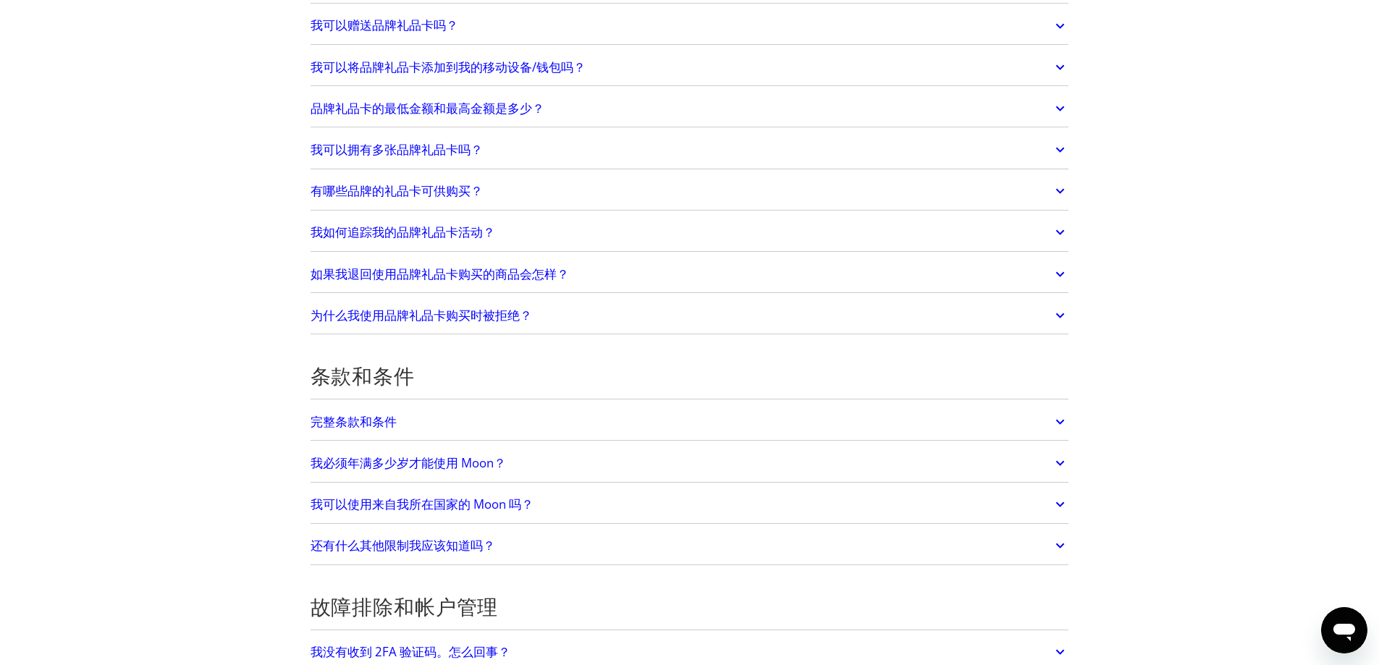
click at [566, 489] on link "我可以使用来自我所在国家的 Moon 吗？" at bounding box center [690, 504] width 759 height 30
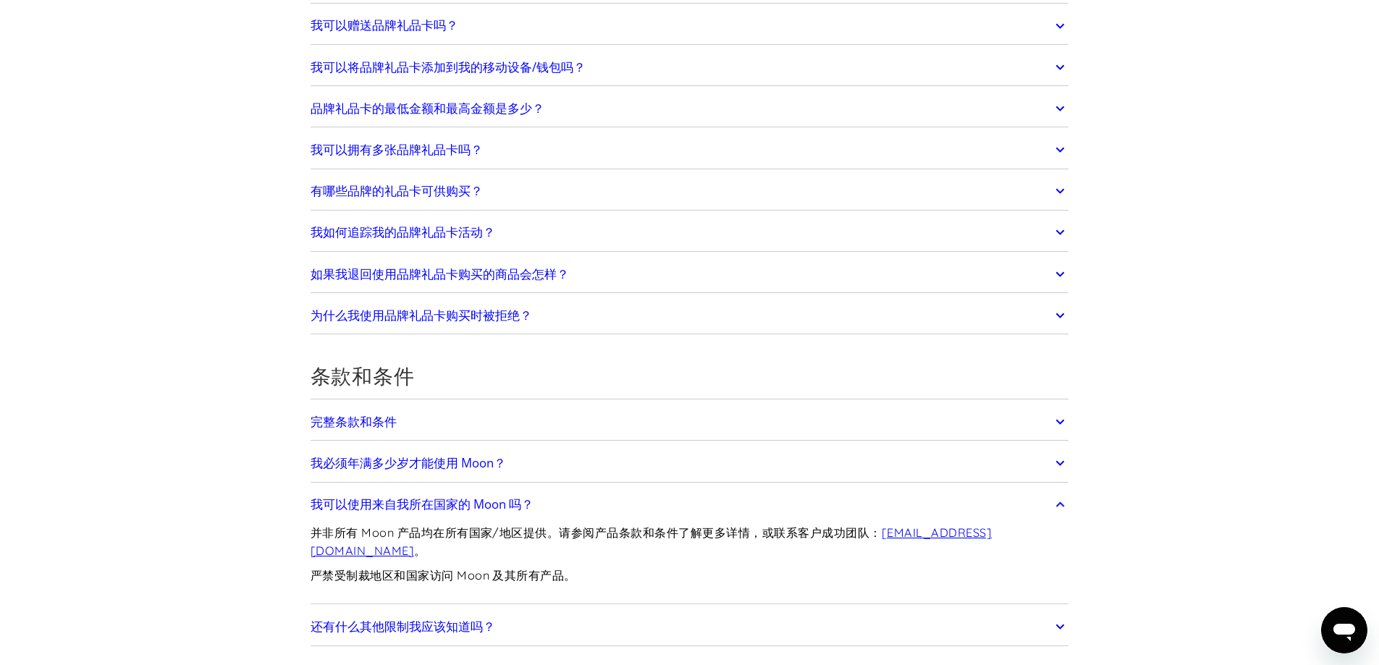
drag, startPoint x: 510, startPoint y: 526, endPoint x: 519, endPoint y: 523, distance: 9.4
click at [512, 612] on link "还有什么其他限制我应该知道吗？" at bounding box center [690, 627] width 759 height 30
click at [545, 407] on link "完整条款和条件" at bounding box center [690, 422] width 759 height 30
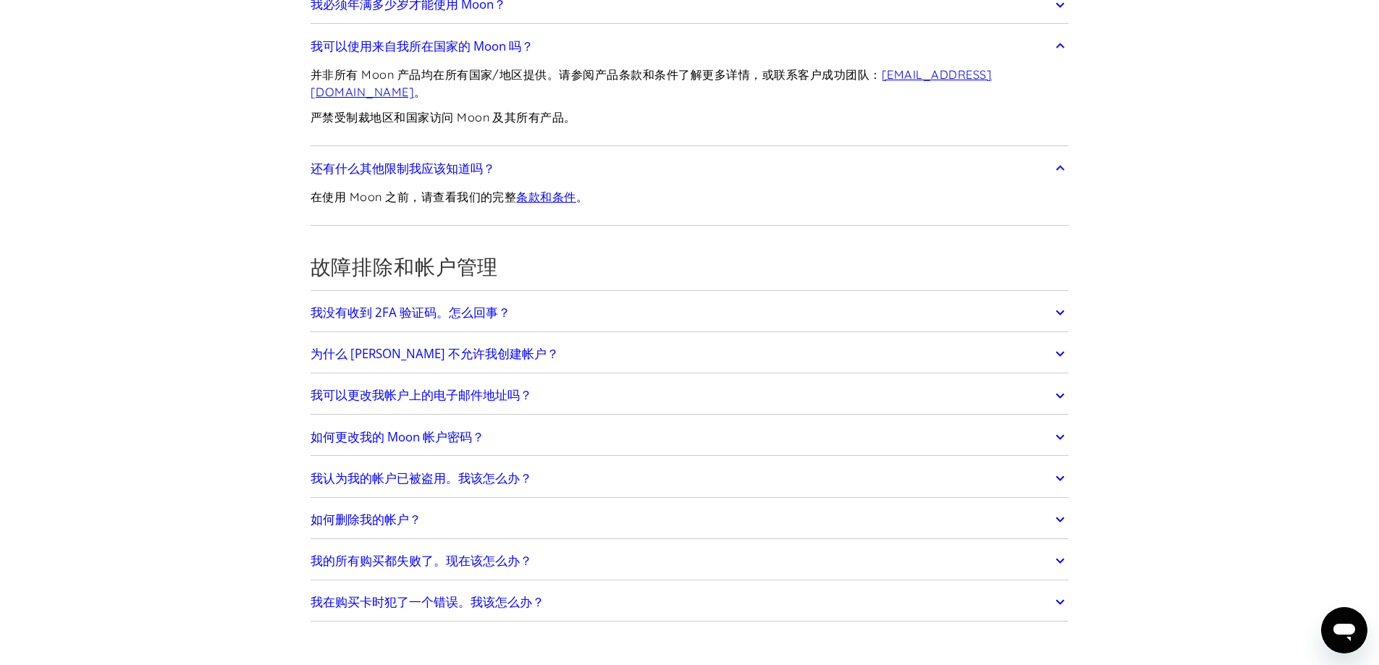
scroll to position [4488, 0]
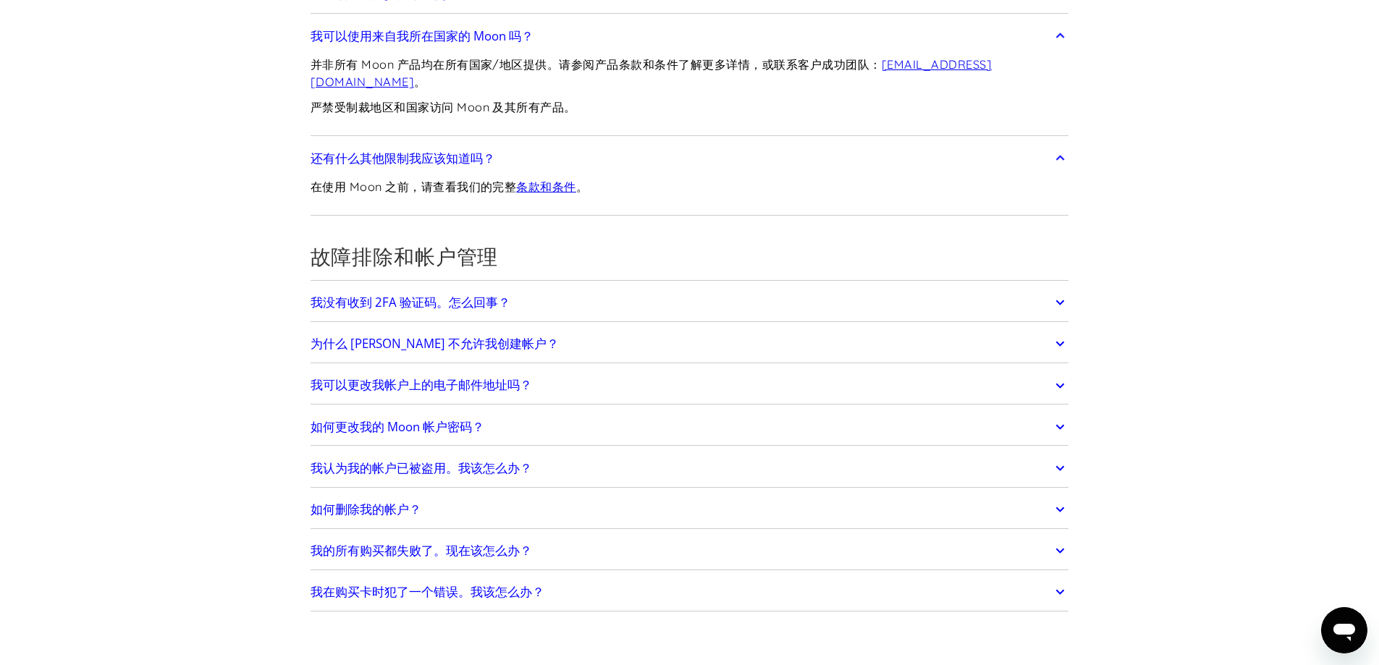
click at [543, 536] on link "我的所有购买都失败了。现在该怎么办？" at bounding box center [690, 551] width 759 height 30
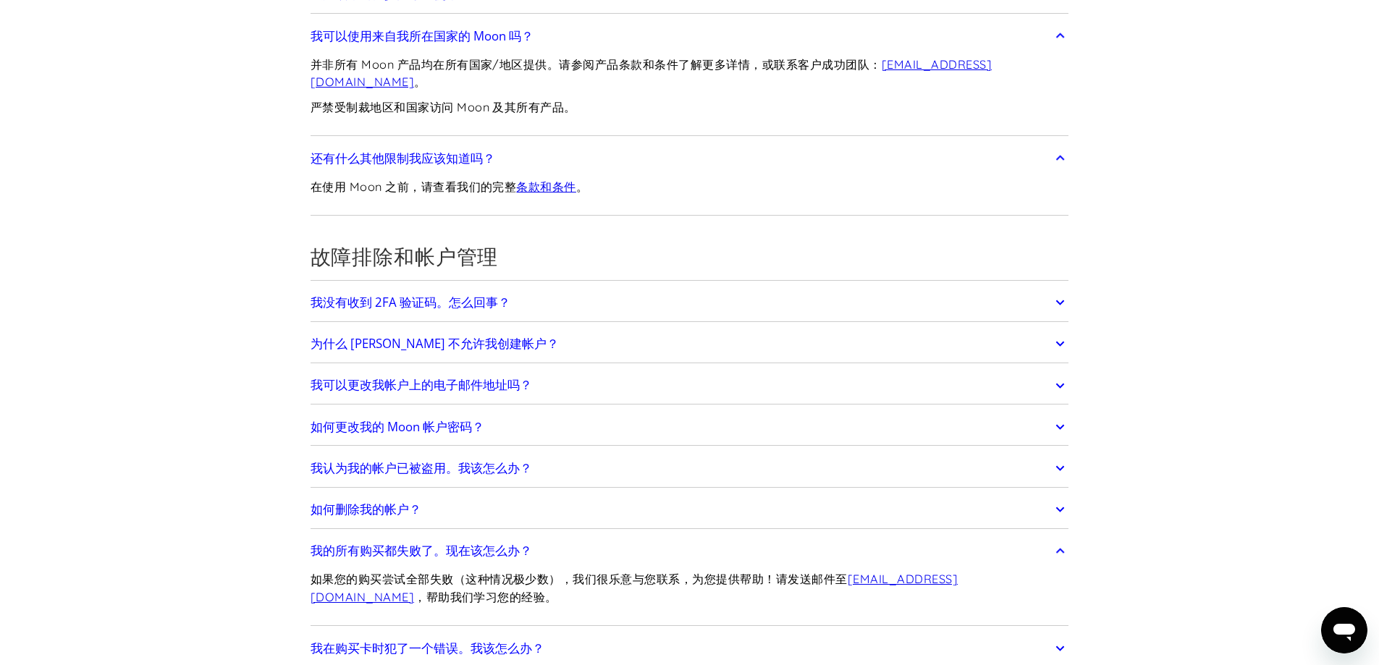
click at [561, 633] on link "我在购买卡时犯了一个错误。我该怎么办？" at bounding box center [690, 648] width 759 height 30
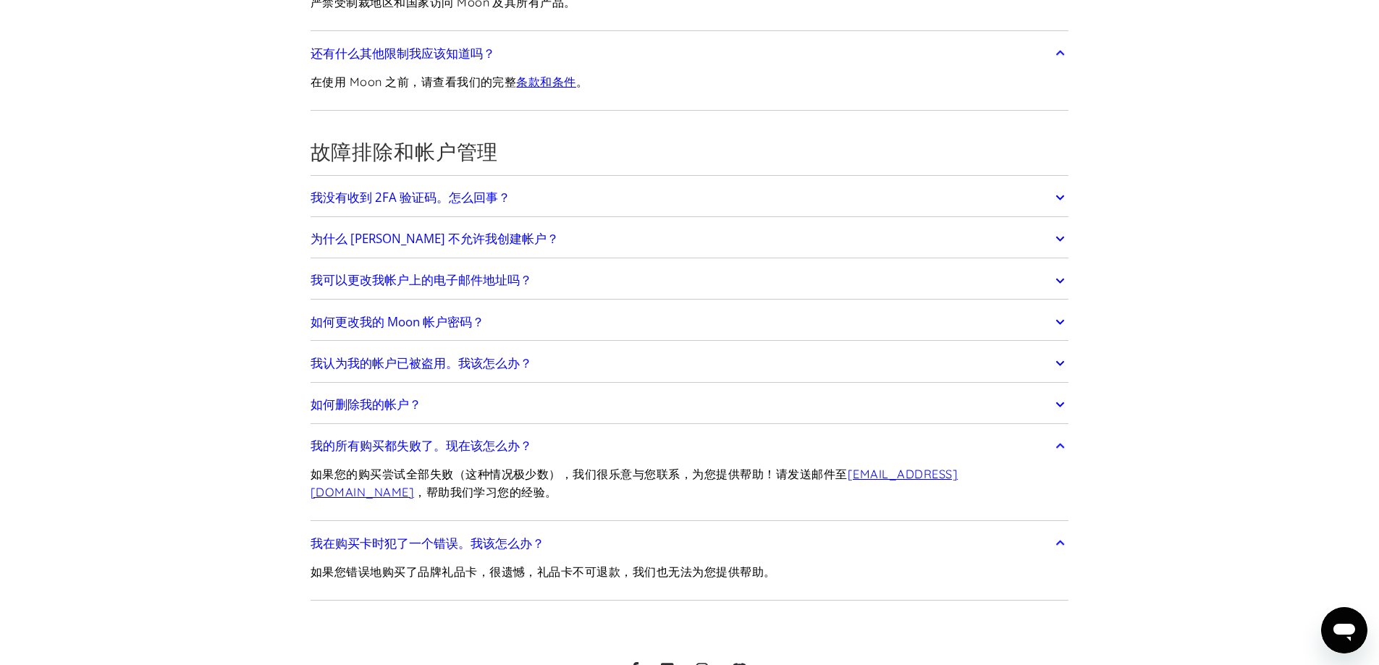
scroll to position [4376, 0]
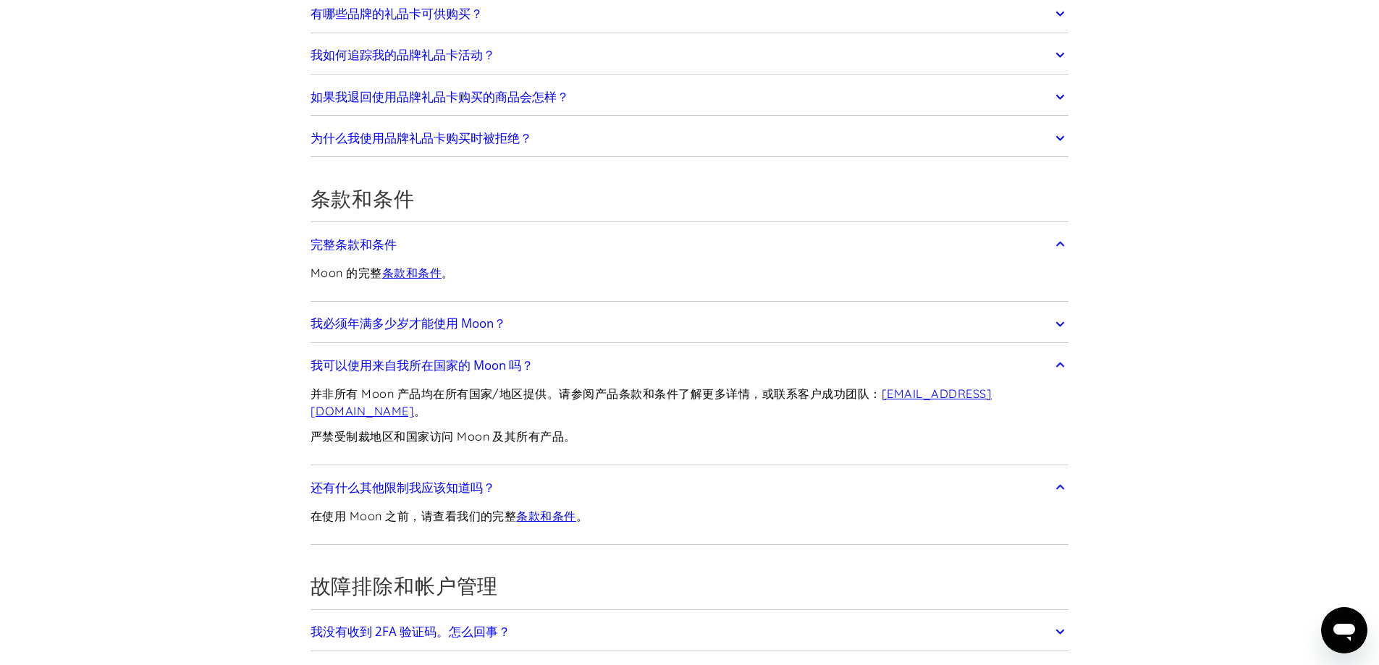
click at [418, 266] on font "条款和条件" at bounding box center [411, 273] width 59 height 14
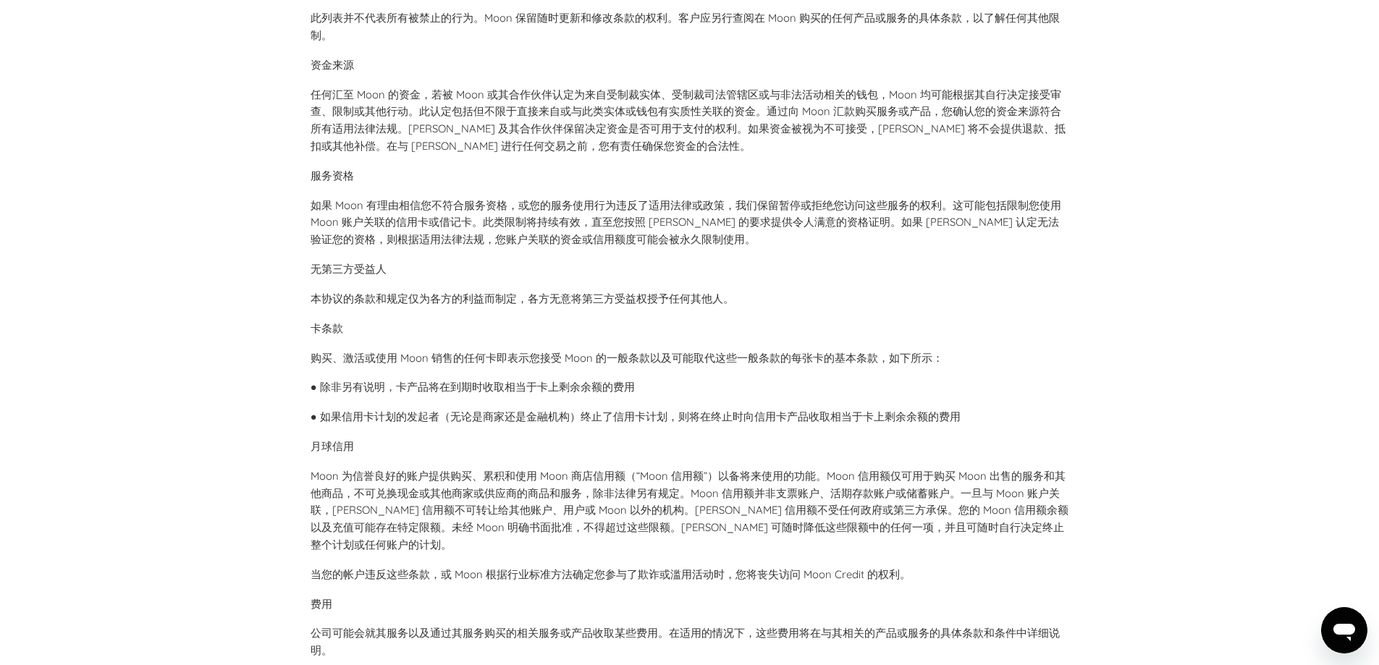
scroll to position [2751, 0]
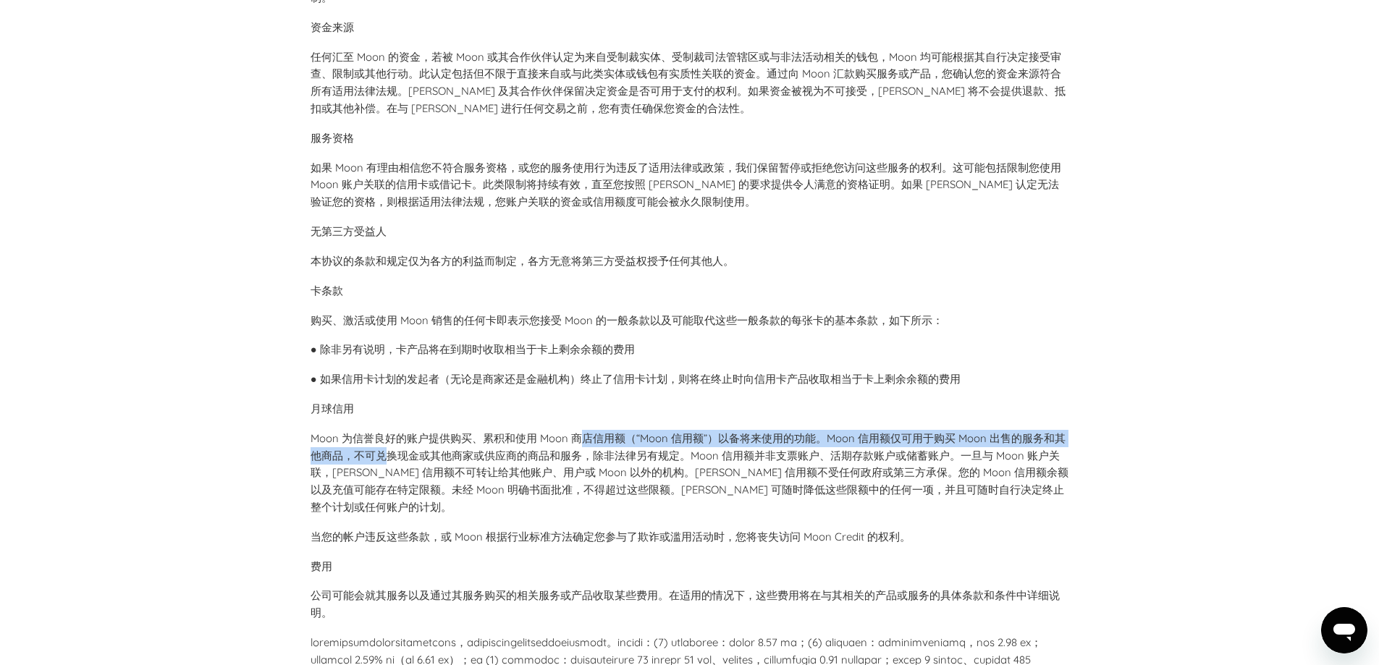
drag, startPoint x: 387, startPoint y: 448, endPoint x: 581, endPoint y: 447, distance: 194.7
click at [578, 445] on p "Moon 为信誉良好的账户提供购买、累积和使用 Moon 商店信用额（“Moon 信用额”）以备将来使用的功能。Moon 信用额仅可用于购买 Moon 出售的…" at bounding box center [690, 473] width 759 height 86
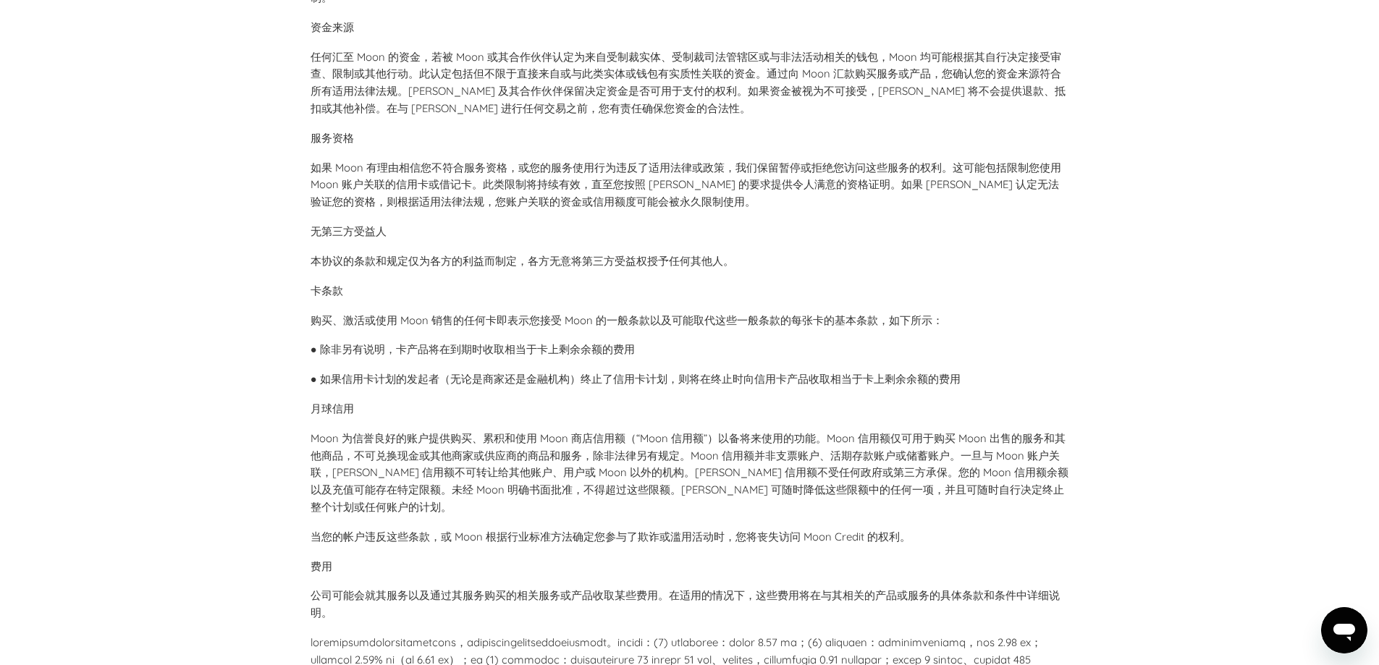
click at [593, 497] on font "Moon 为信誉良好的账户提供购买、累积和使用 Moon 商店信用额（“Moon 信用额”）以备将来使用的功能。Moon 信用额仅可用于购买 Moon 出售的…" at bounding box center [690, 472] width 758 height 83
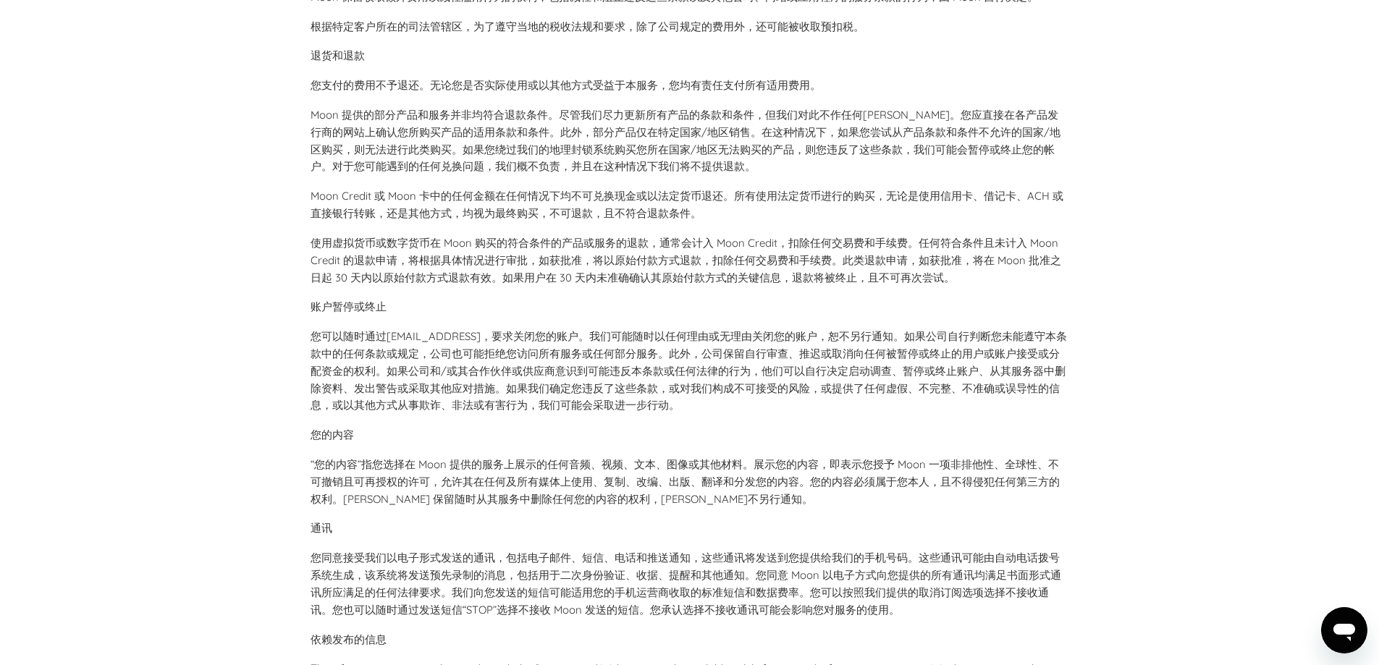
scroll to position [3619, 0]
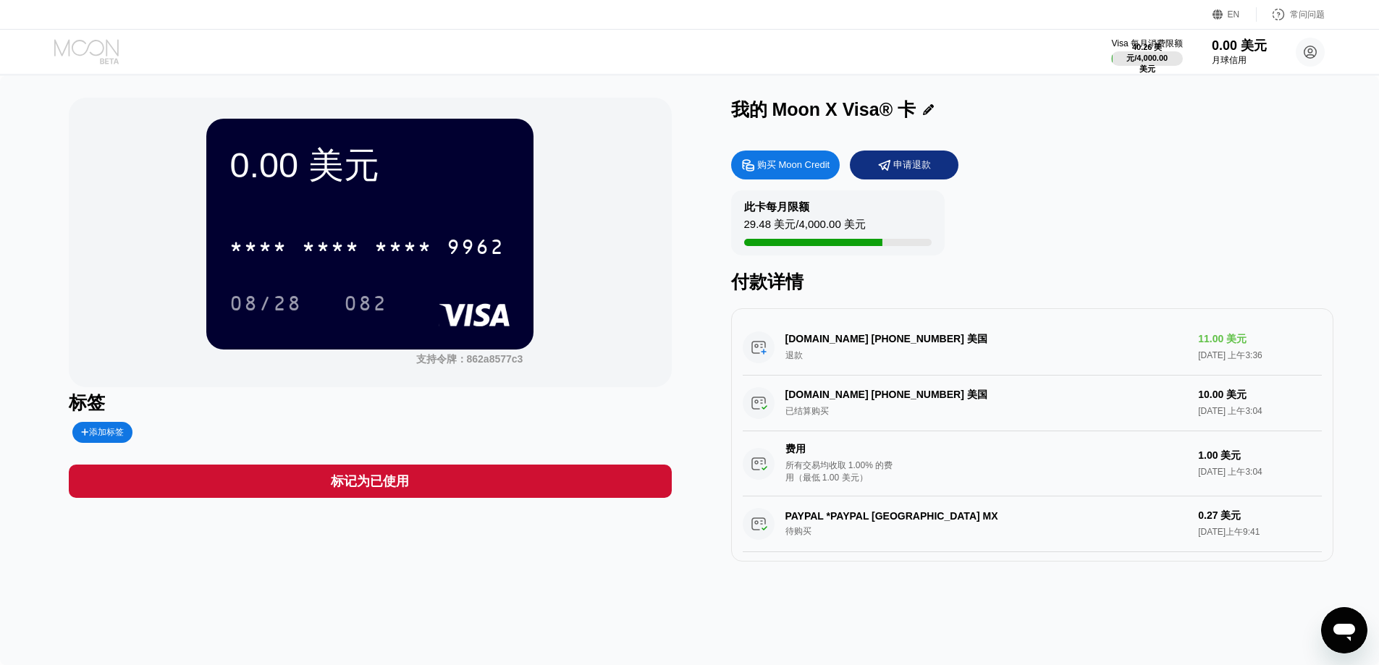
click at [77, 52] on icon at bounding box center [87, 51] width 67 height 25
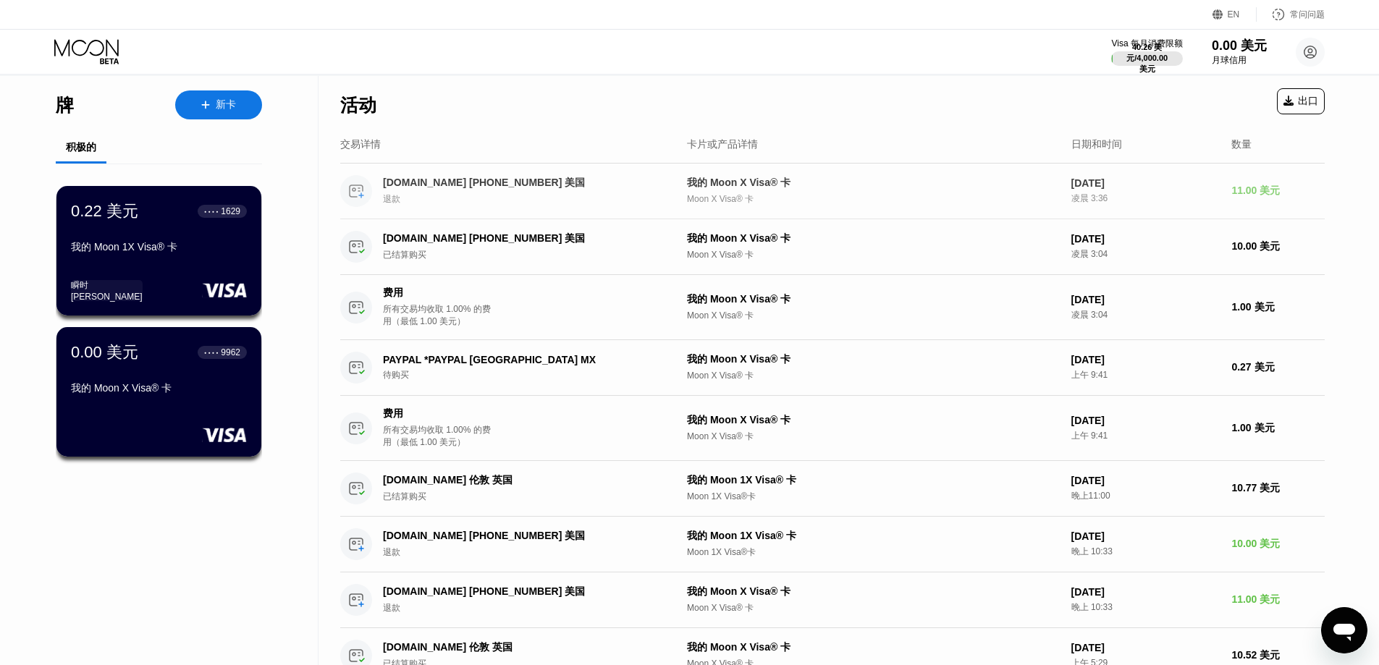
click at [893, 183] on div "我的 Moon X Visa® 卡" at bounding box center [873, 183] width 373 height 13
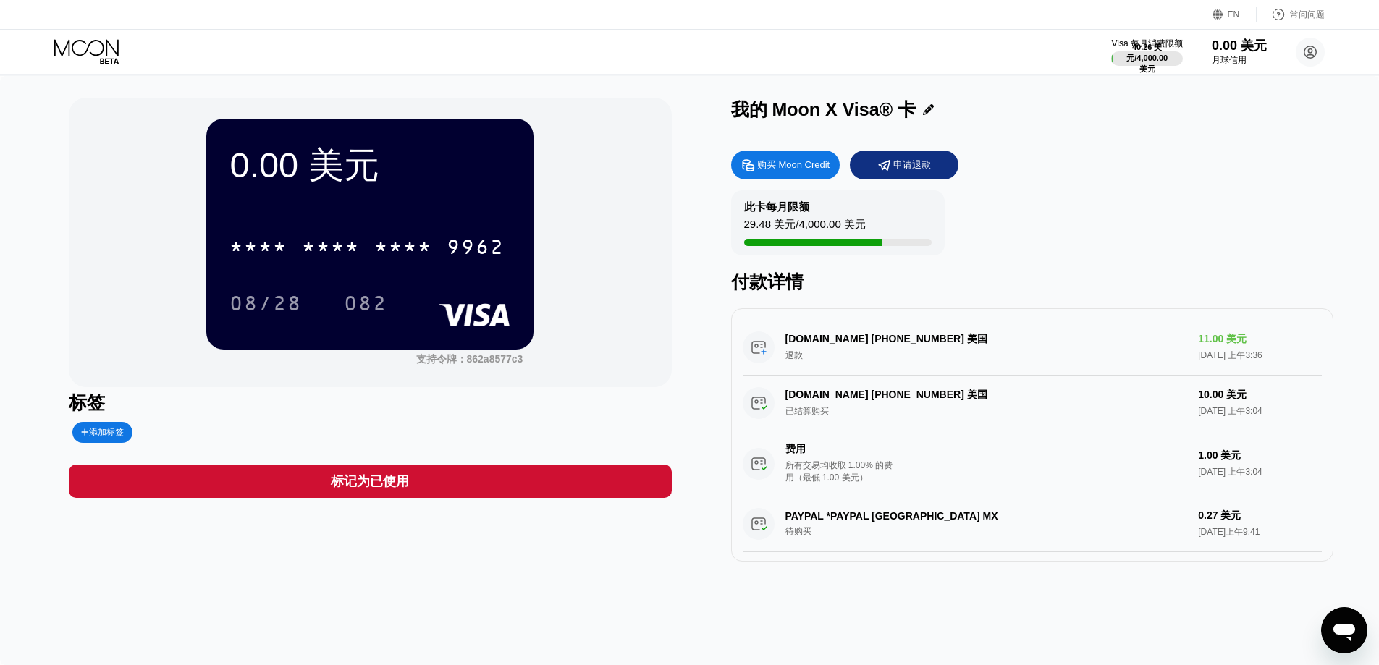
drag, startPoint x: 866, startPoint y: 358, endPoint x: 879, endPoint y: 354, distance: 13.7
click at [866, 358] on div "[DOMAIN_NAME] [PHONE_NUMBER] 美国 退款 11.00 美元 [DATE] 上午3:36" at bounding box center [1032, 348] width 579 height 56
drag, startPoint x: 887, startPoint y: 339, endPoint x: 886, endPoint y: 330, distance: 8.8
click at [889, 337] on div "[DOMAIN_NAME] [PHONE_NUMBER] 美国 退款 11.00 美元 [DATE] 上午3:36" at bounding box center [1032, 348] width 579 height 56
click at [855, 230] on font "4,000.00 美元" at bounding box center [831, 224] width 67 height 12
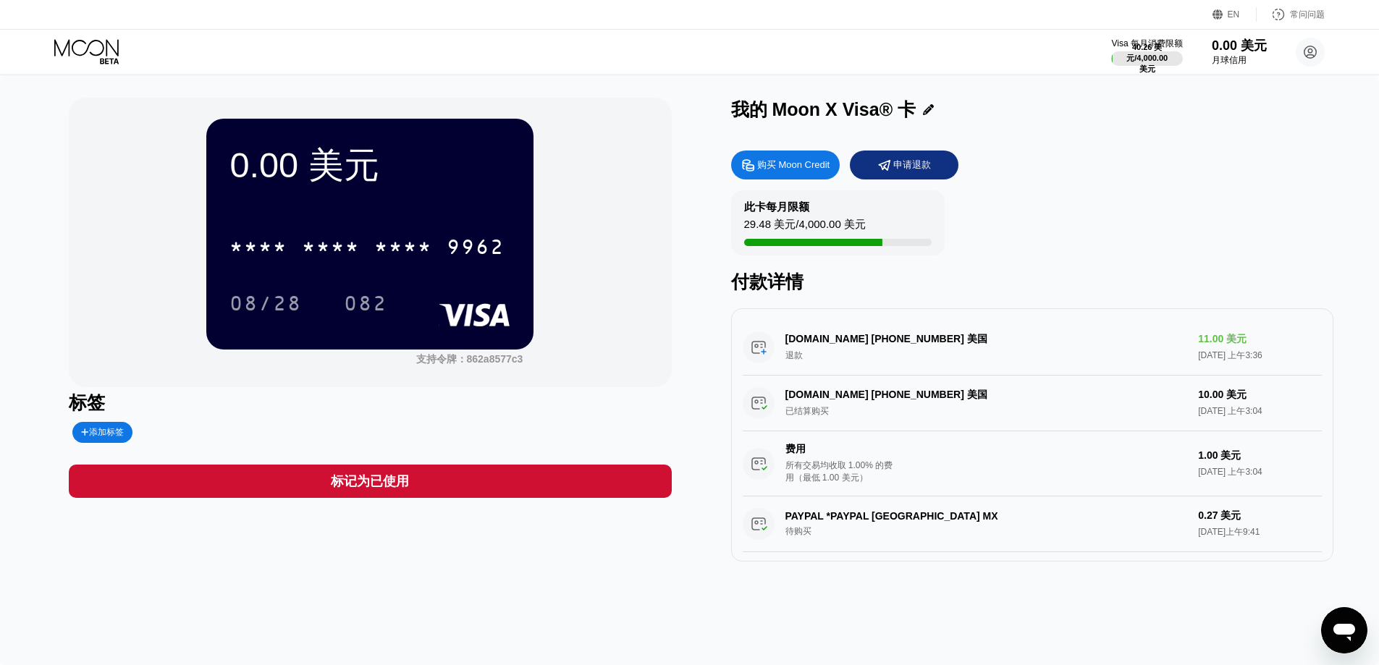
click at [756, 202] on font "此卡每月限额" at bounding box center [776, 207] width 65 height 12
click at [1233, 51] on font "0.00 美元" at bounding box center [1239, 45] width 56 height 14
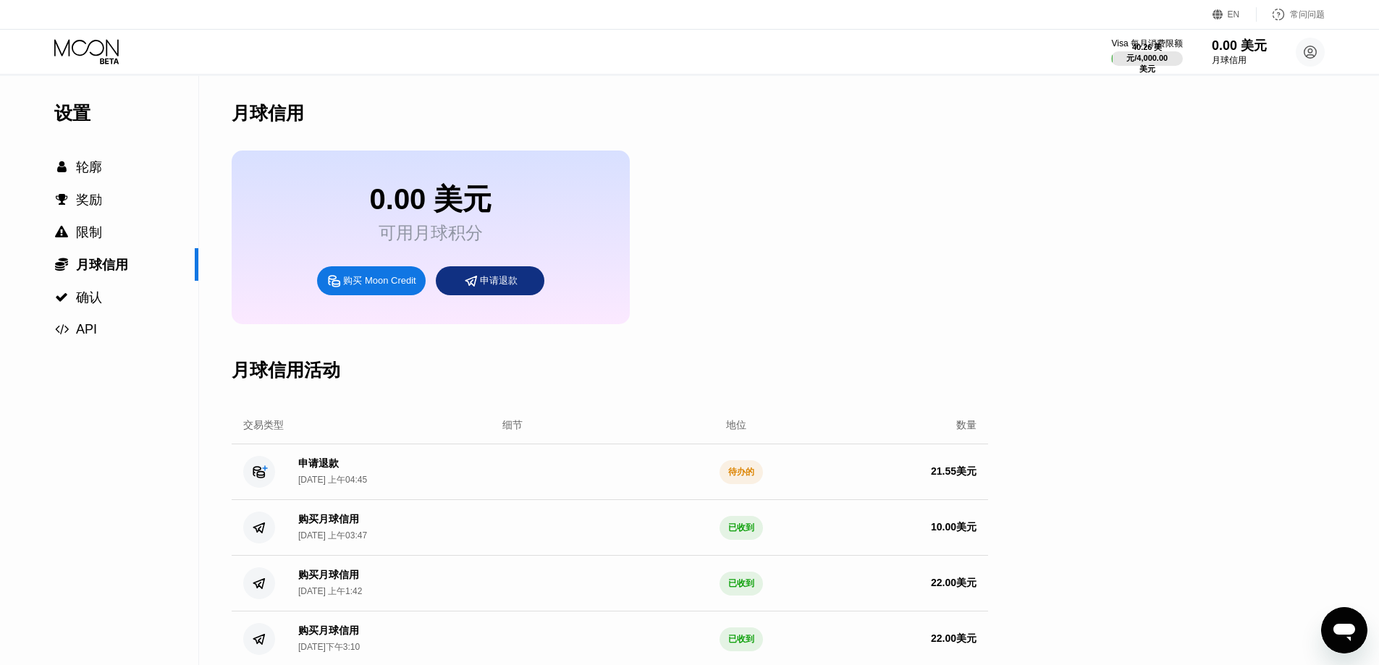
click at [735, 477] on font "待办的" at bounding box center [741, 472] width 26 height 10
click at [93, 301] on font "确认" at bounding box center [89, 297] width 26 height 14
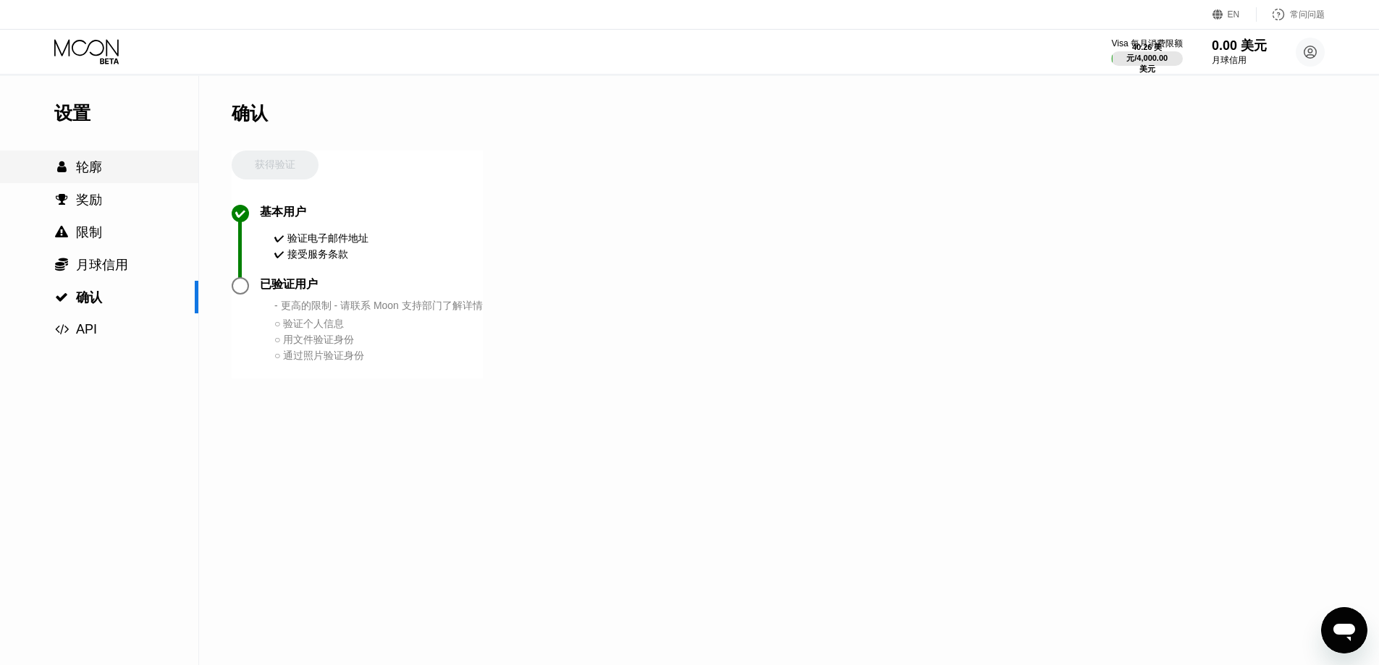
click at [131, 161] on div " 轮廓" at bounding box center [99, 167] width 198 height 17
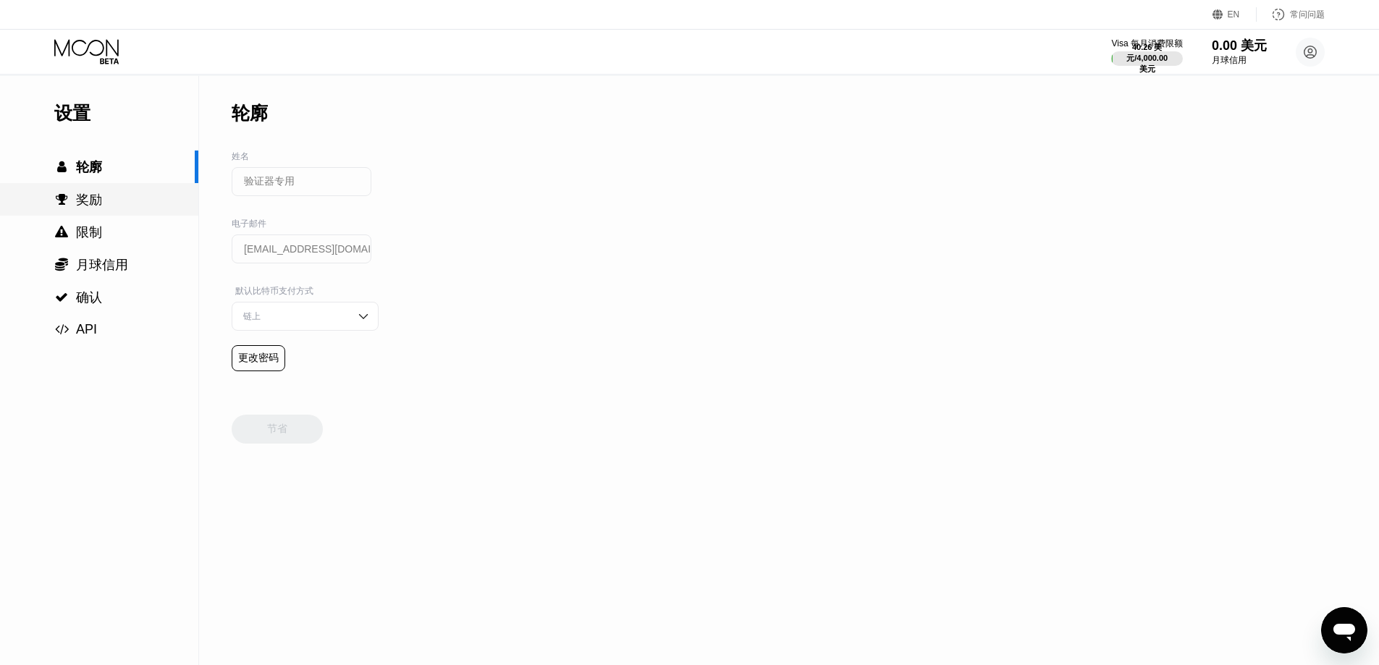
click at [90, 198] on font "奖励" at bounding box center [89, 200] width 26 height 14
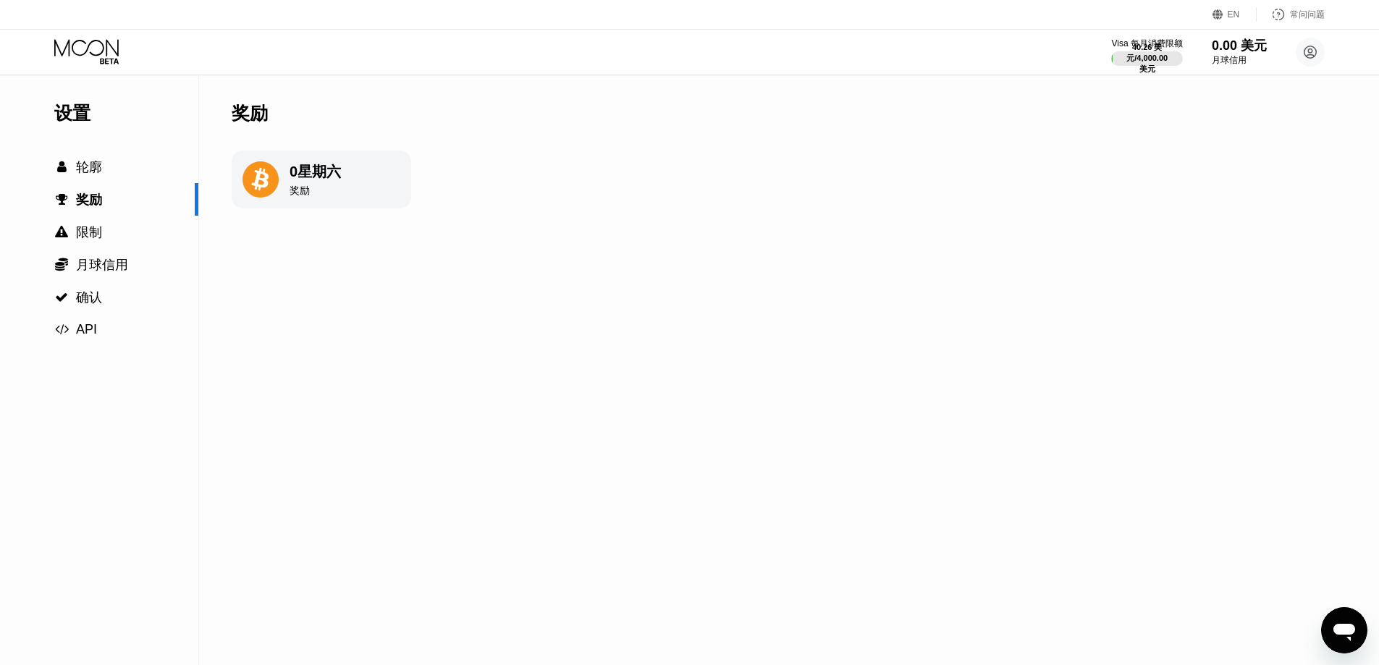
drag, startPoint x: 355, startPoint y: 176, endPoint x: 297, endPoint y: 172, distance: 58.0
click at [347, 175] on div "0 星期六 奖励" at bounding box center [322, 180] width 180 height 58
drag, startPoint x: 237, startPoint y: 165, endPoint x: 253, endPoint y: 171, distance: 16.3
click at [237, 166] on div "0 星期六 奖励" at bounding box center [322, 180] width 180 height 58
click at [263, 190] on icon at bounding box center [260, 179] width 36 height 36
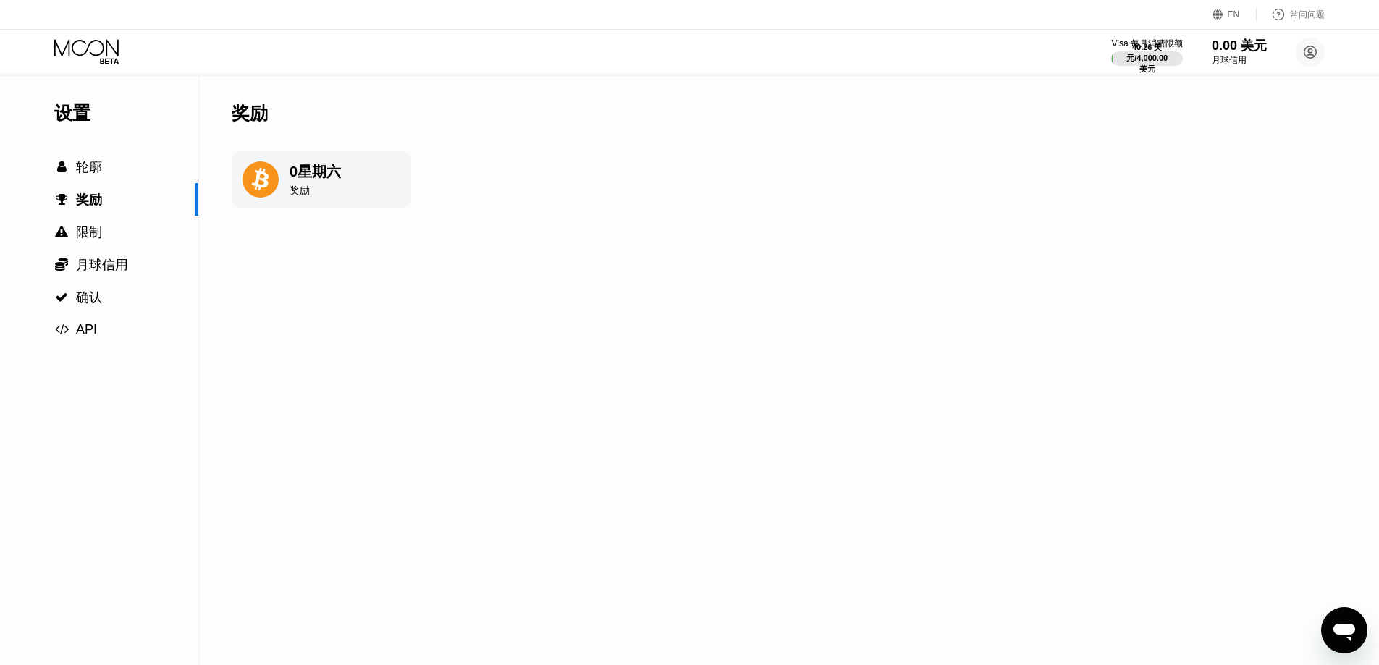
click at [268, 190] on icon at bounding box center [260, 179] width 36 height 36
drag, startPoint x: 272, startPoint y: 190, endPoint x: 284, endPoint y: 190, distance: 12.3
click at [274, 190] on icon at bounding box center [260, 179] width 36 height 36
click at [284, 190] on div "0 星期六 奖励" at bounding box center [322, 180] width 180 height 58
drag, startPoint x: 289, startPoint y: 186, endPoint x: 293, endPoint y: 172, distance: 15.1
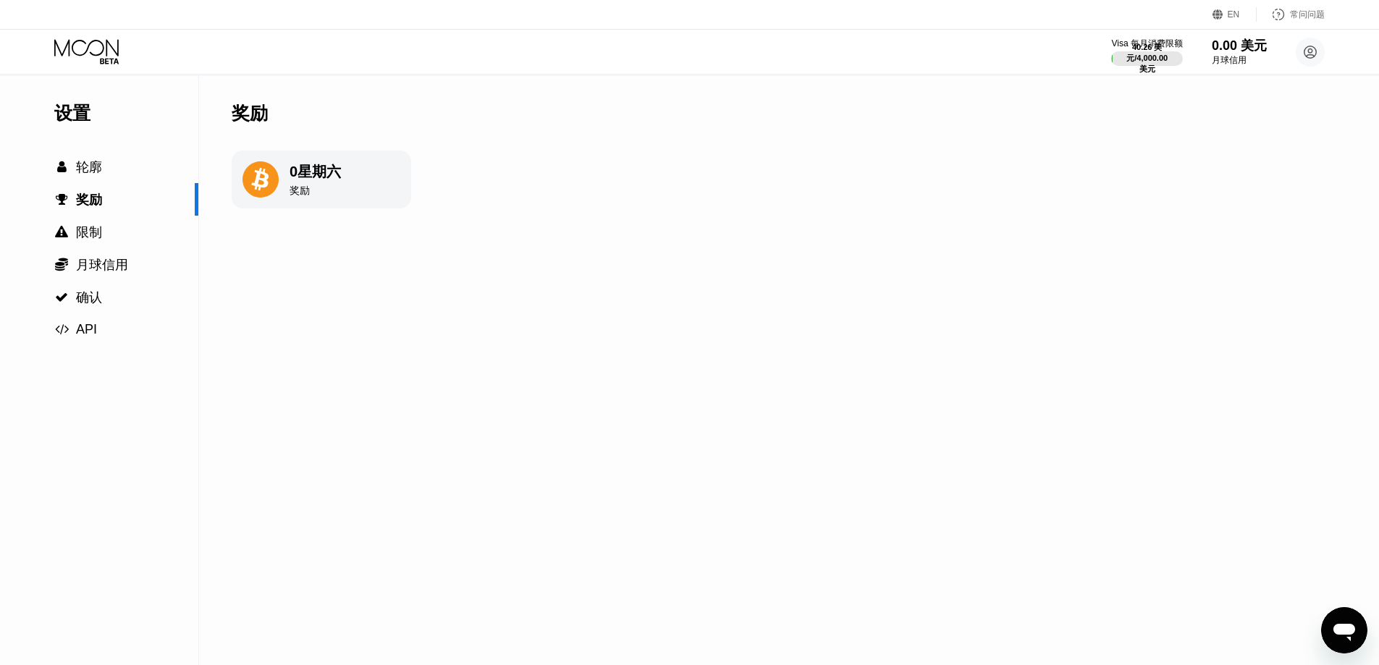
click at [290, 181] on div "0 星期六 奖励" at bounding box center [322, 180] width 180 height 58
click at [292, 169] on font "0" at bounding box center [294, 172] width 8 height 16
